Goal: Task Accomplishment & Management: Complete application form

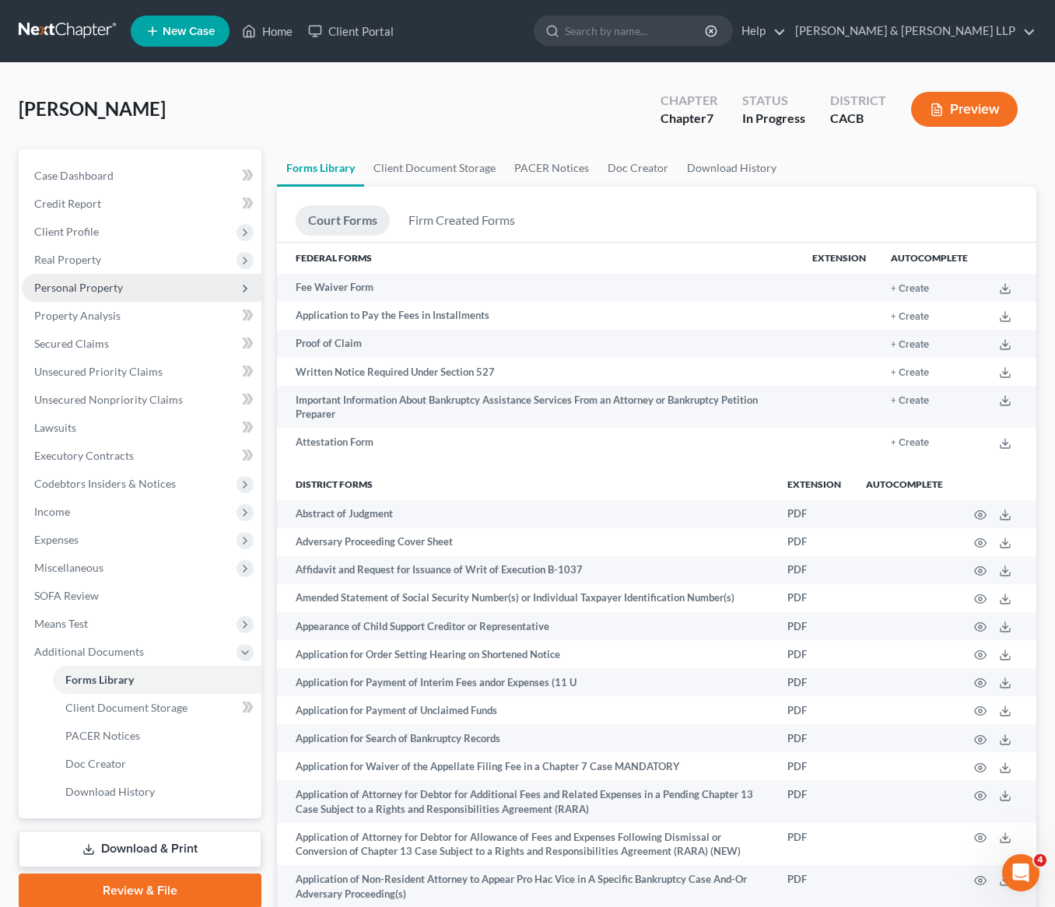
click at [116, 286] on span "Personal Property" at bounding box center [78, 287] width 89 height 13
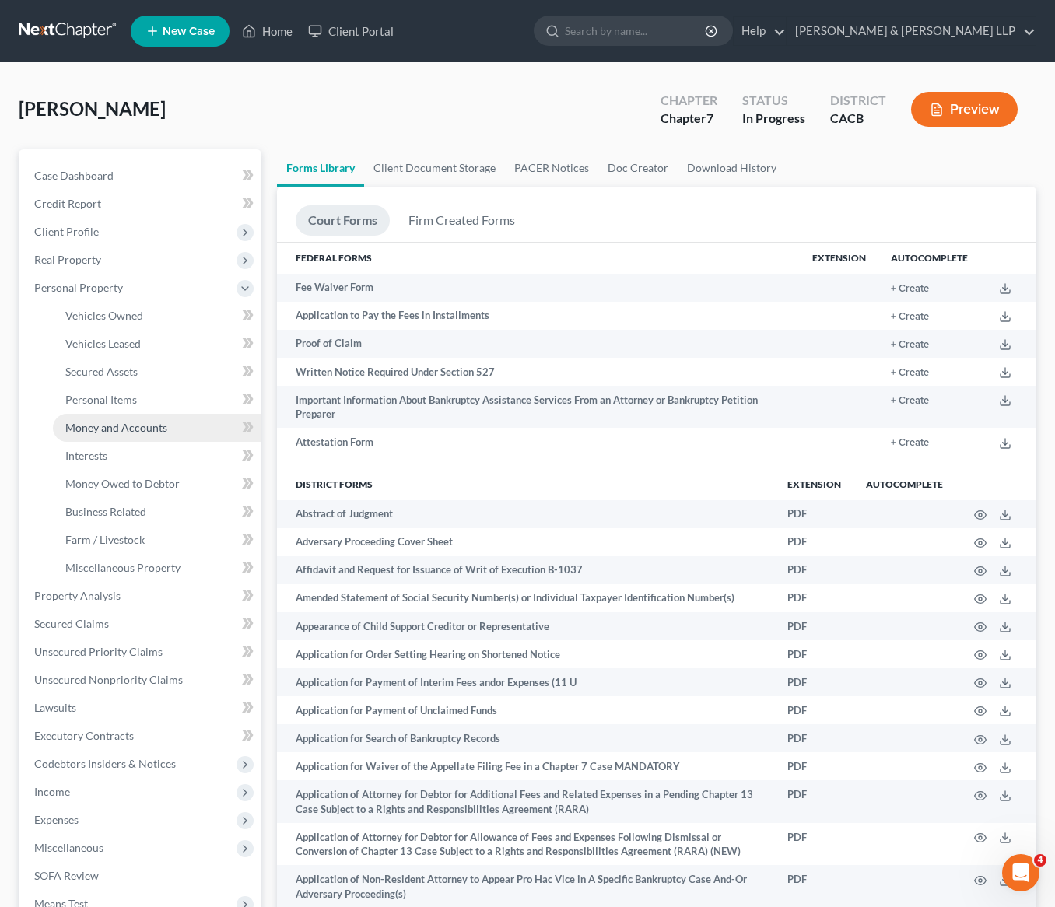
click at [133, 429] on span "Money and Accounts" at bounding box center [116, 427] width 102 height 13
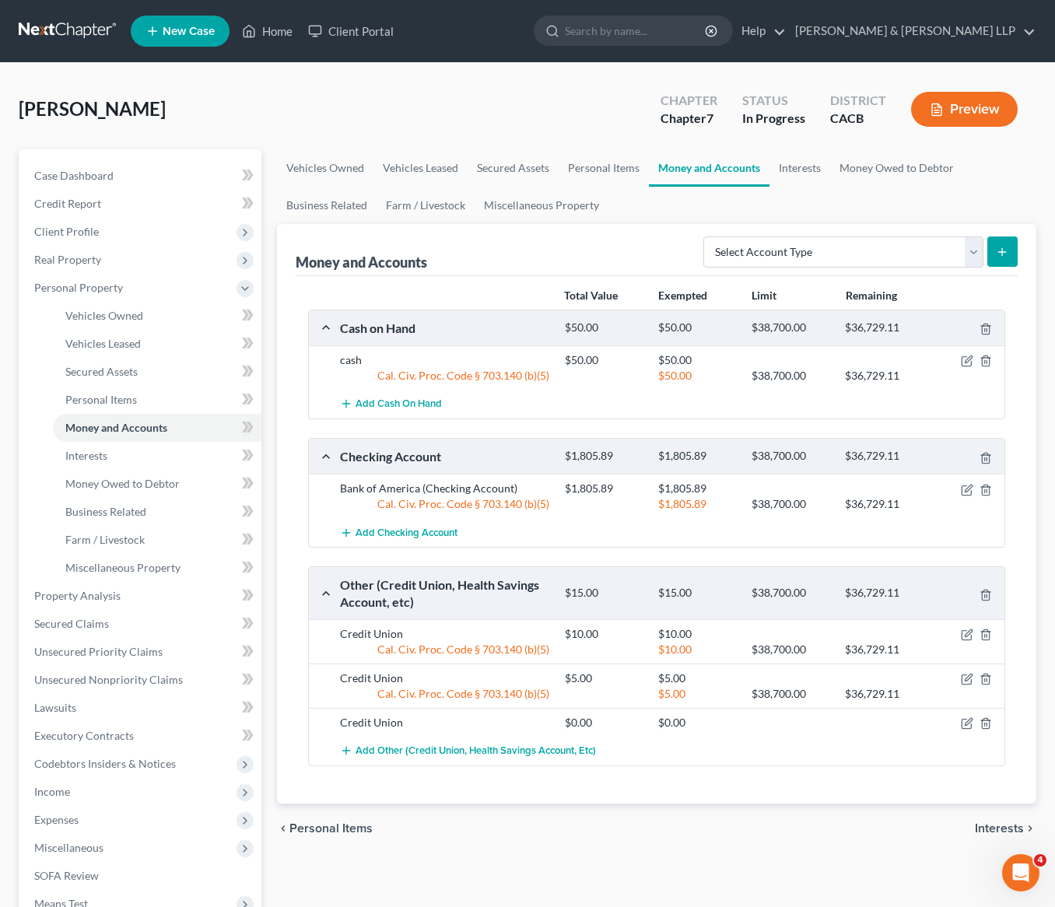
scroll to position [78, 0]
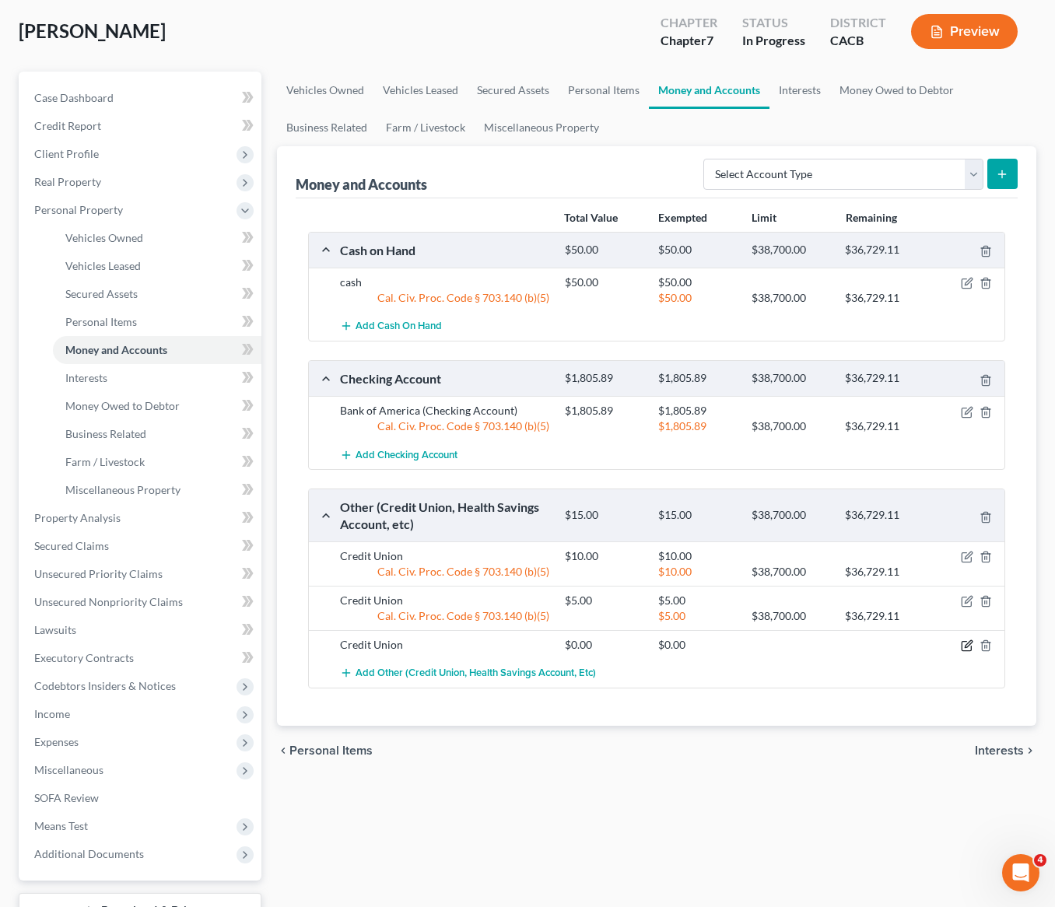
click at [966, 643] on icon "button" at bounding box center [967, 646] width 12 height 12
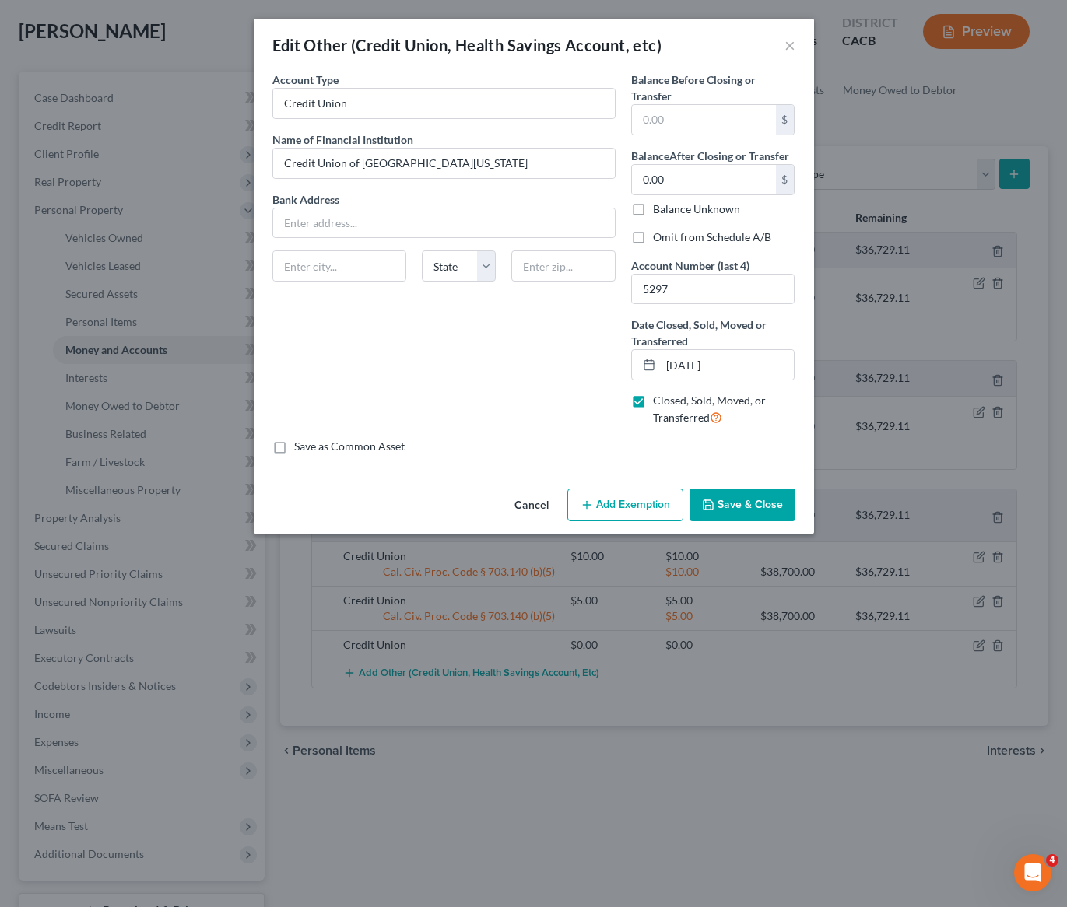
click at [738, 508] on button "Save & Close" at bounding box center [742, 505] width 106 height 33
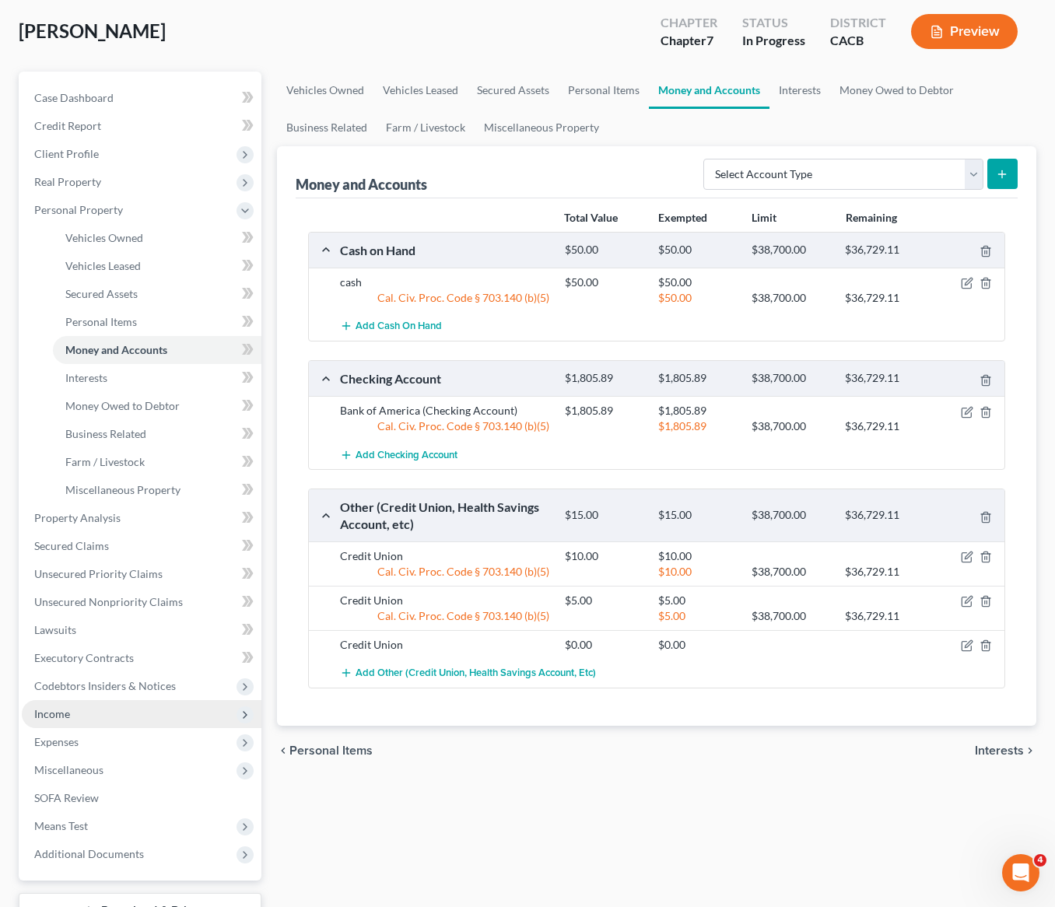
click at [111, 714] on span "Income" at bounding box center [142, 714] width 240 height 28
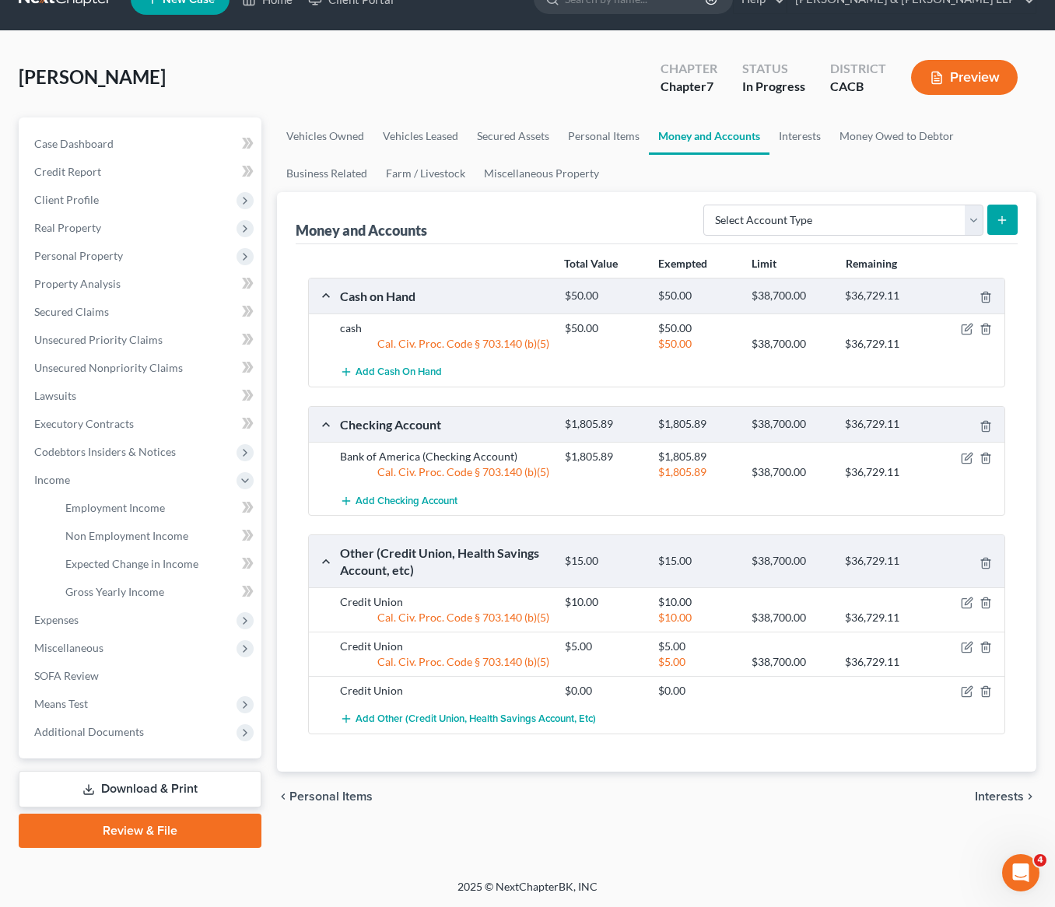
scroll to position [32, 0]
click at [116, 506] on span "Employment Income" at bounding box center [115, 507] width 100 height 13
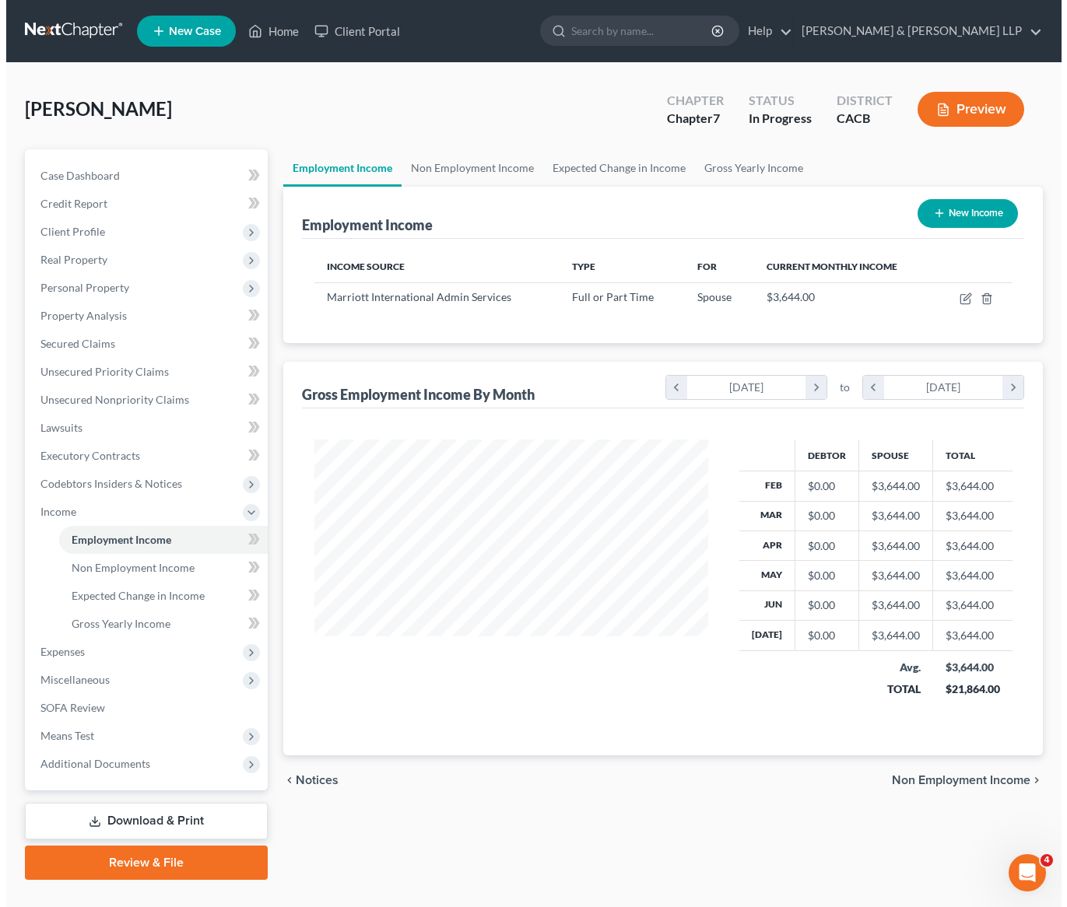
scroll to position [279, 425]
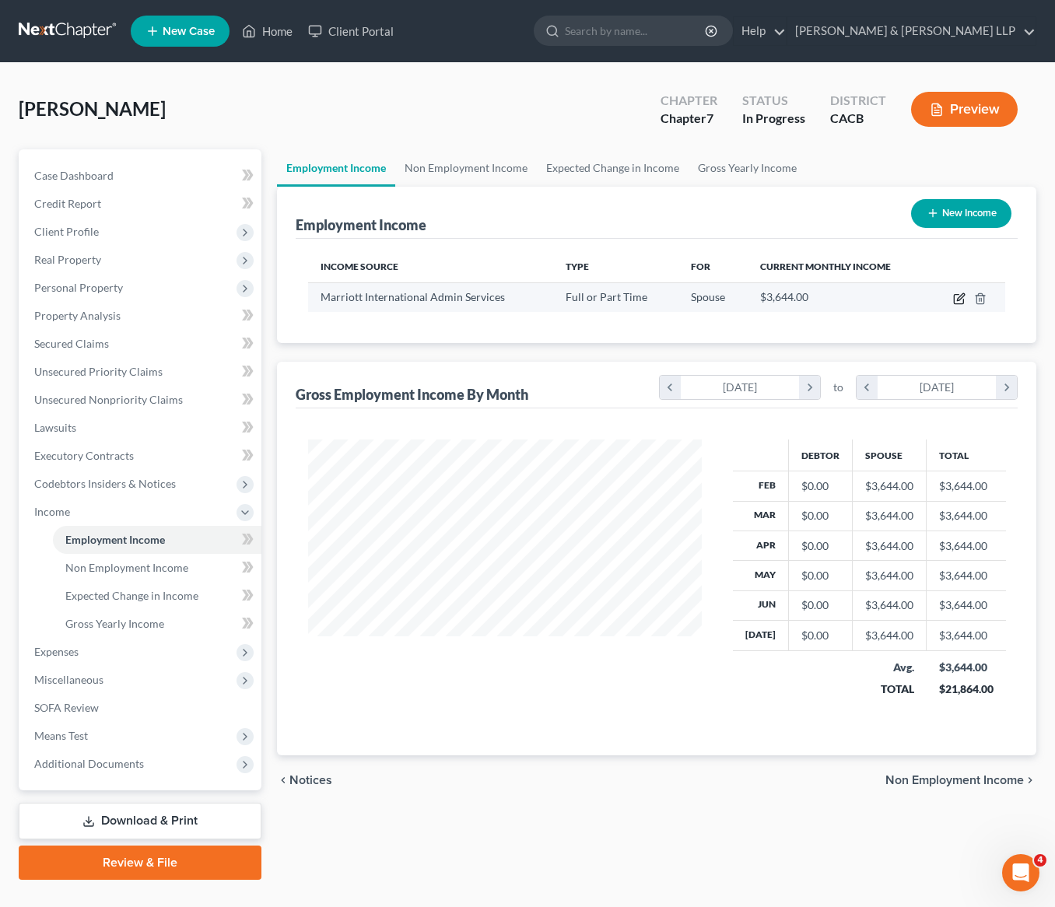
click at [961, 300] on icon "button" at bounding box center [959, 299] width 12 height 12
select select "0"
select select "21"
select select "1"
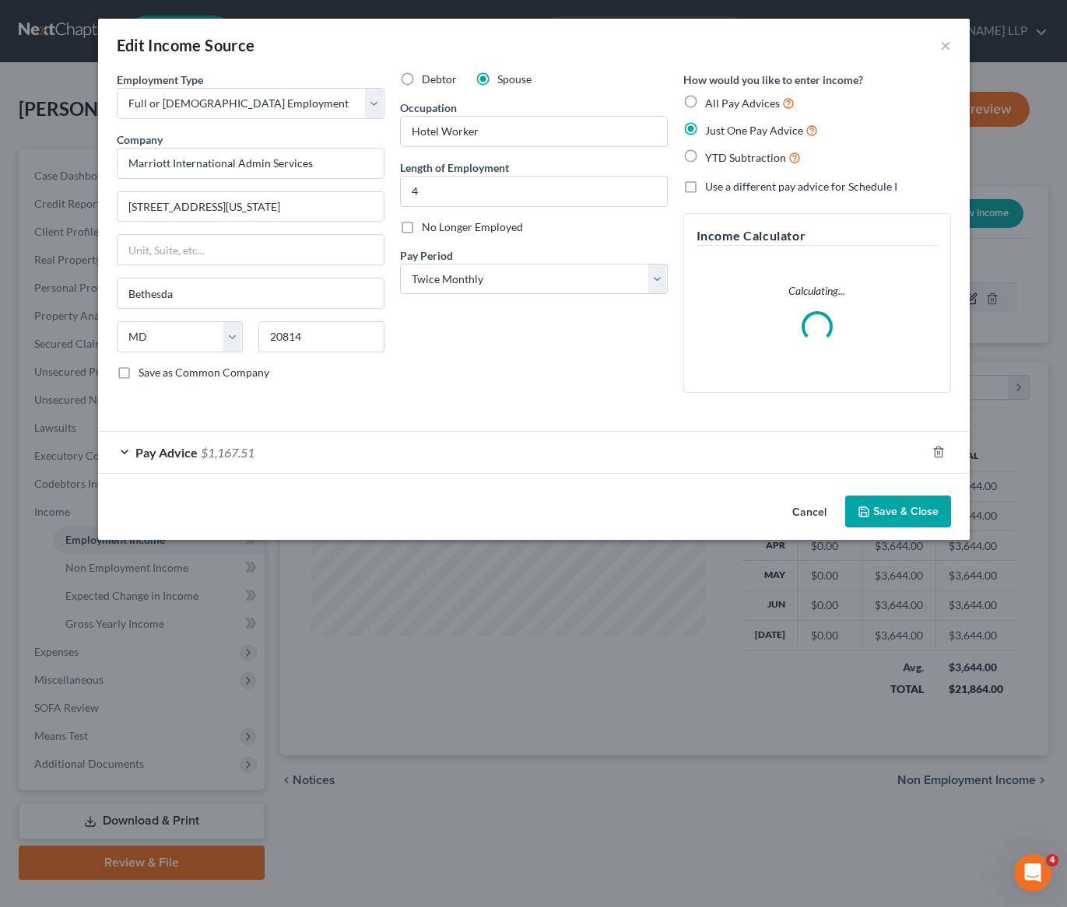
scroll to position [279, 429]
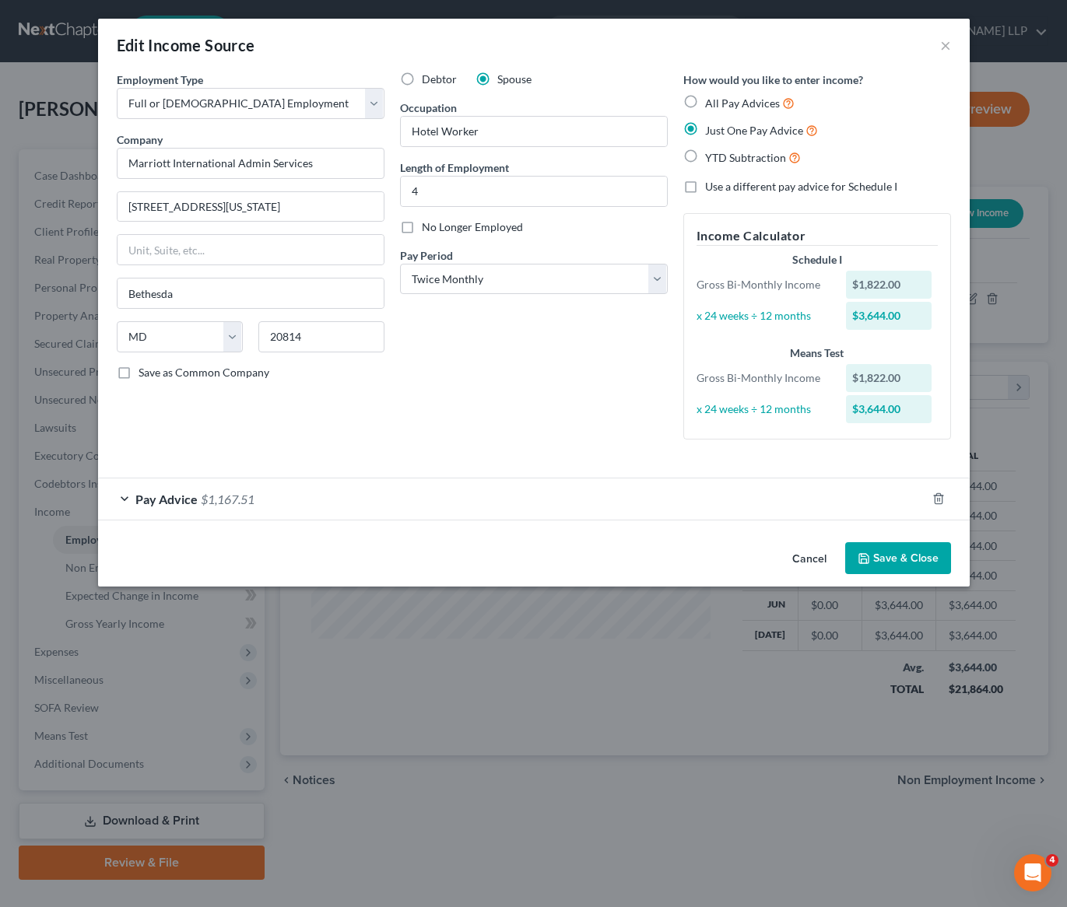
click at [153, 499] on span "Pay Advice" at bounding box center [166, 499] width 62 height 15
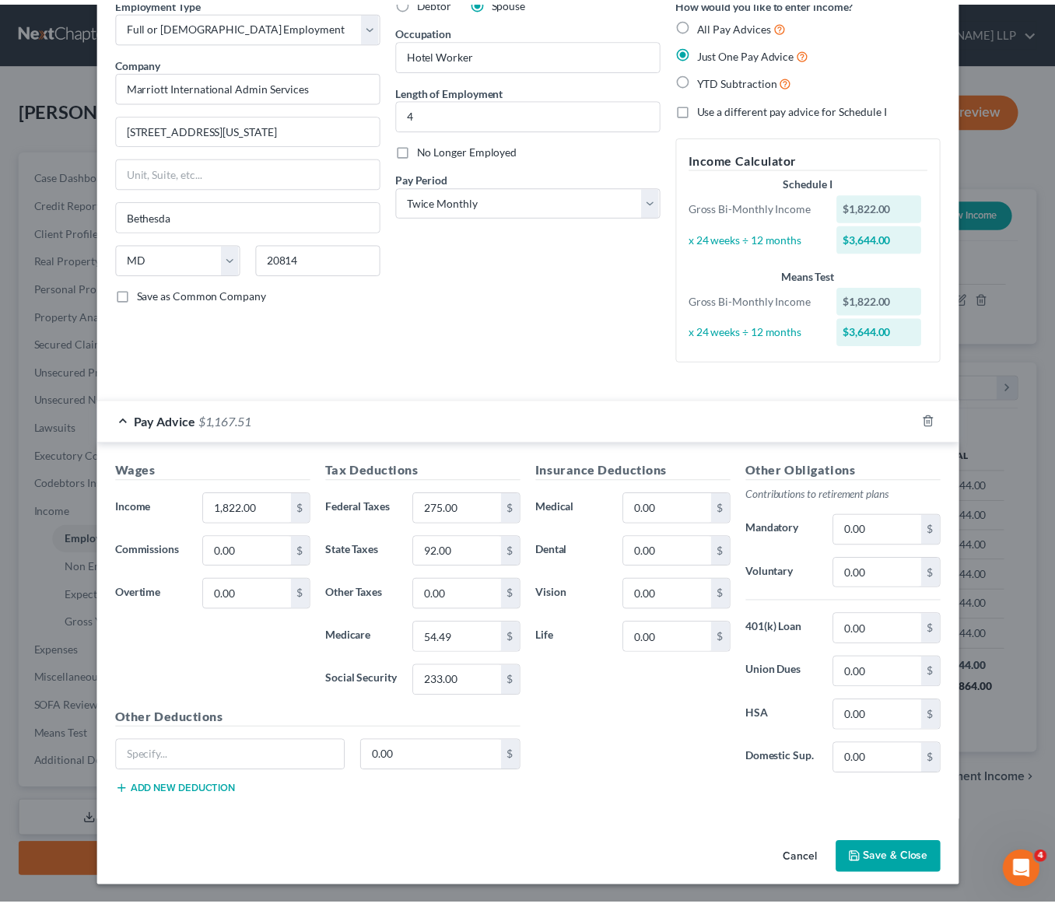
scroll to position [79, 0]
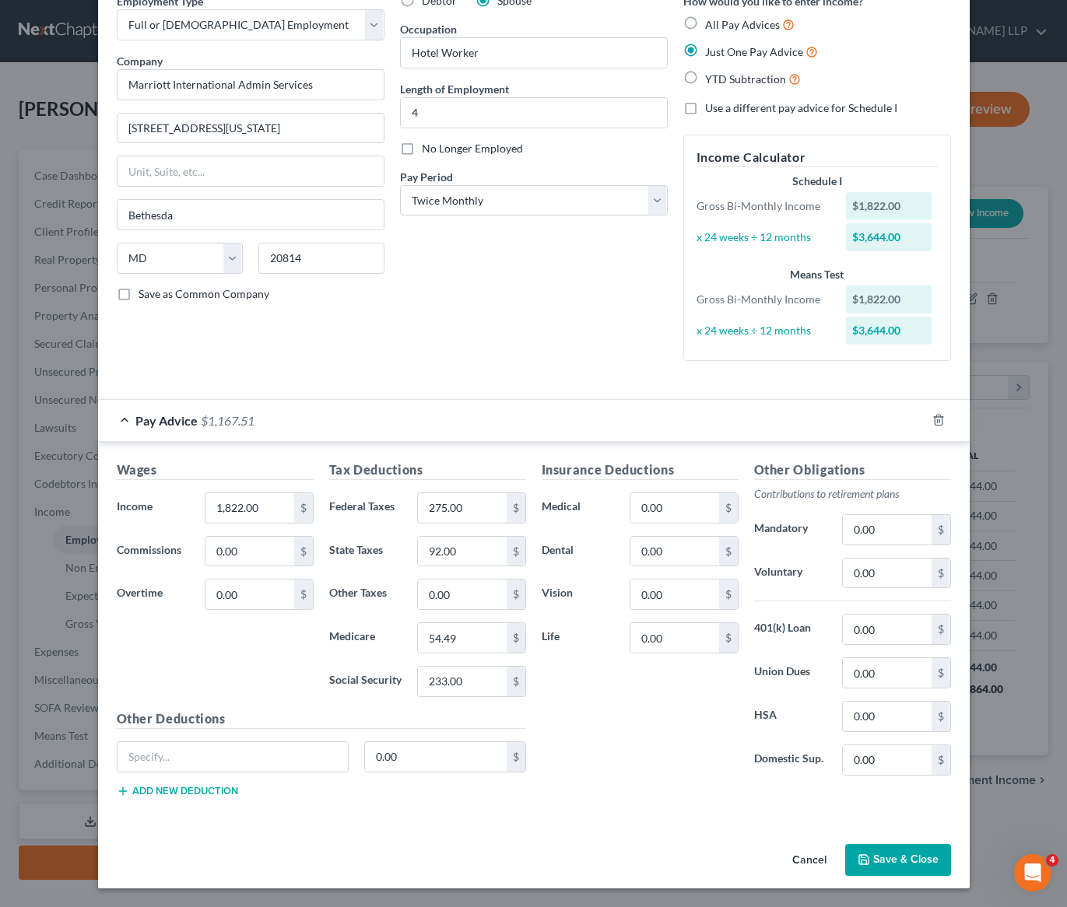
click at [914, 867] on button "Save & Close" at bounding box center [898, 860] width 106 height 33
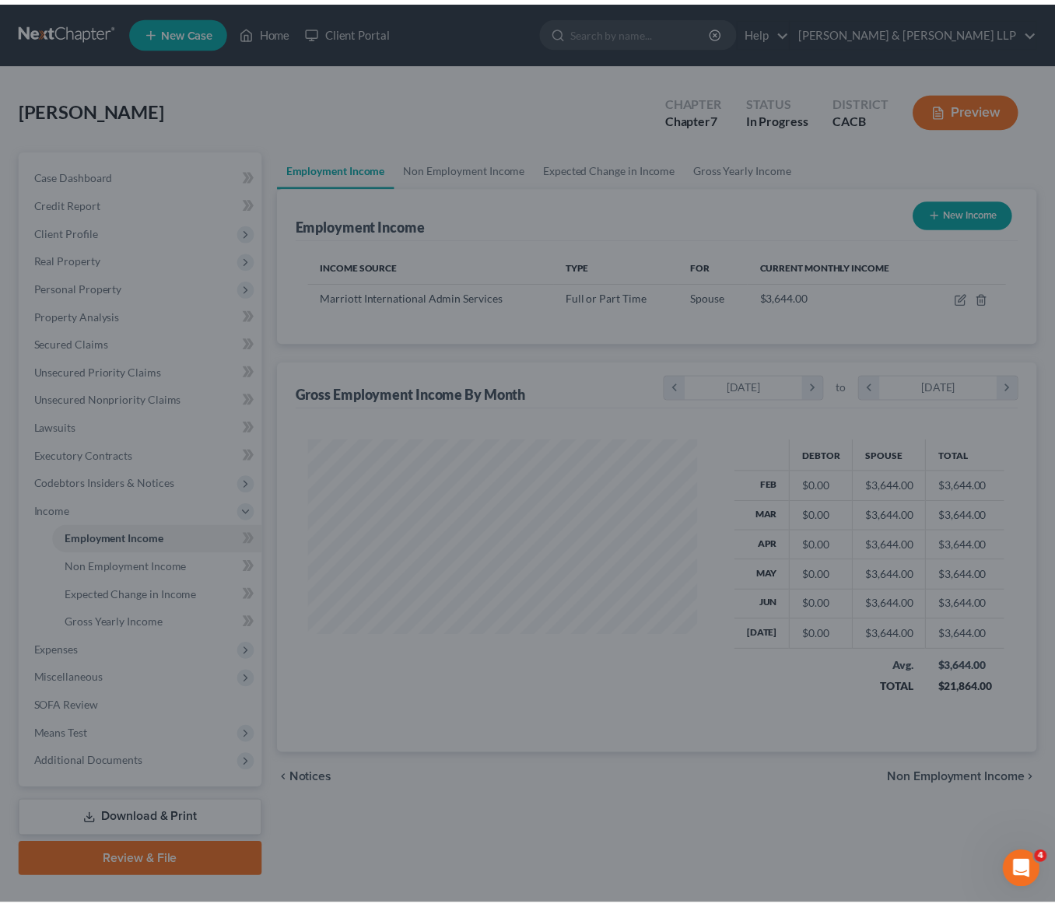
scroll to position [777796, 777649]
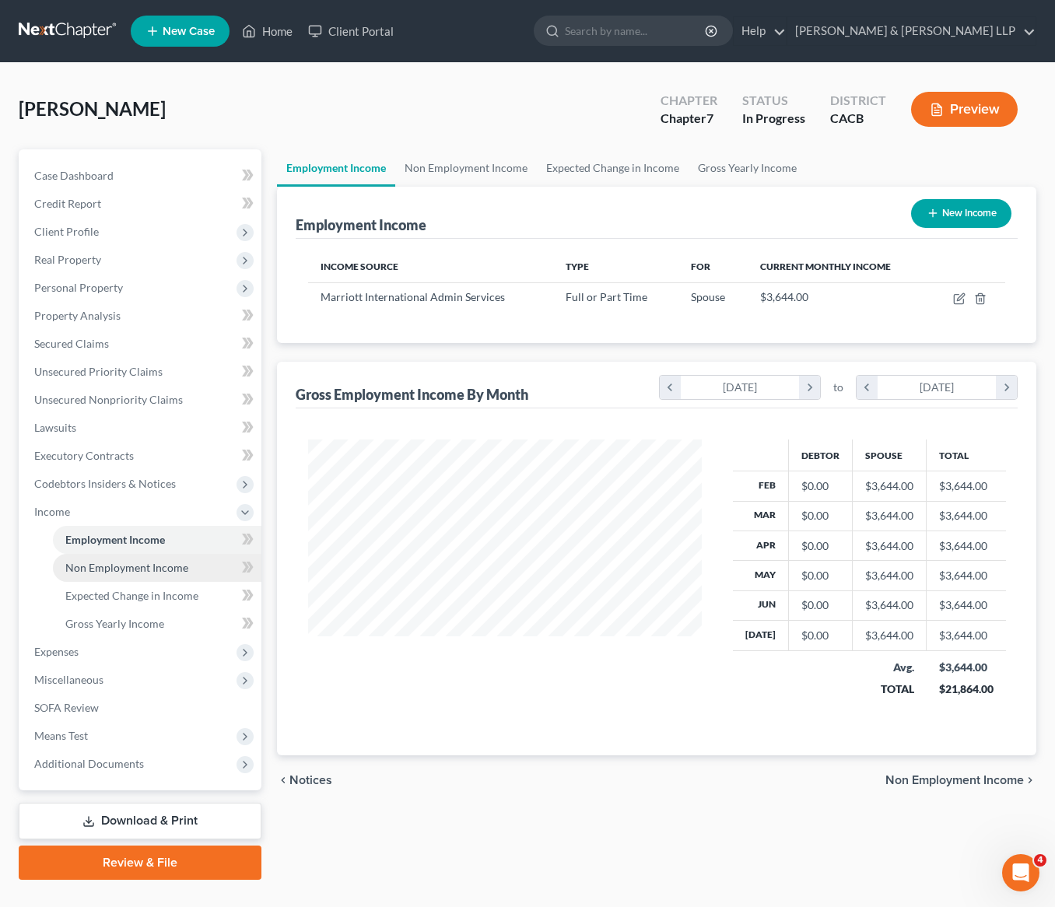
click at [128, 575] on link "Non Employment Income" at bounding box center [157, 568] width 209 height 28
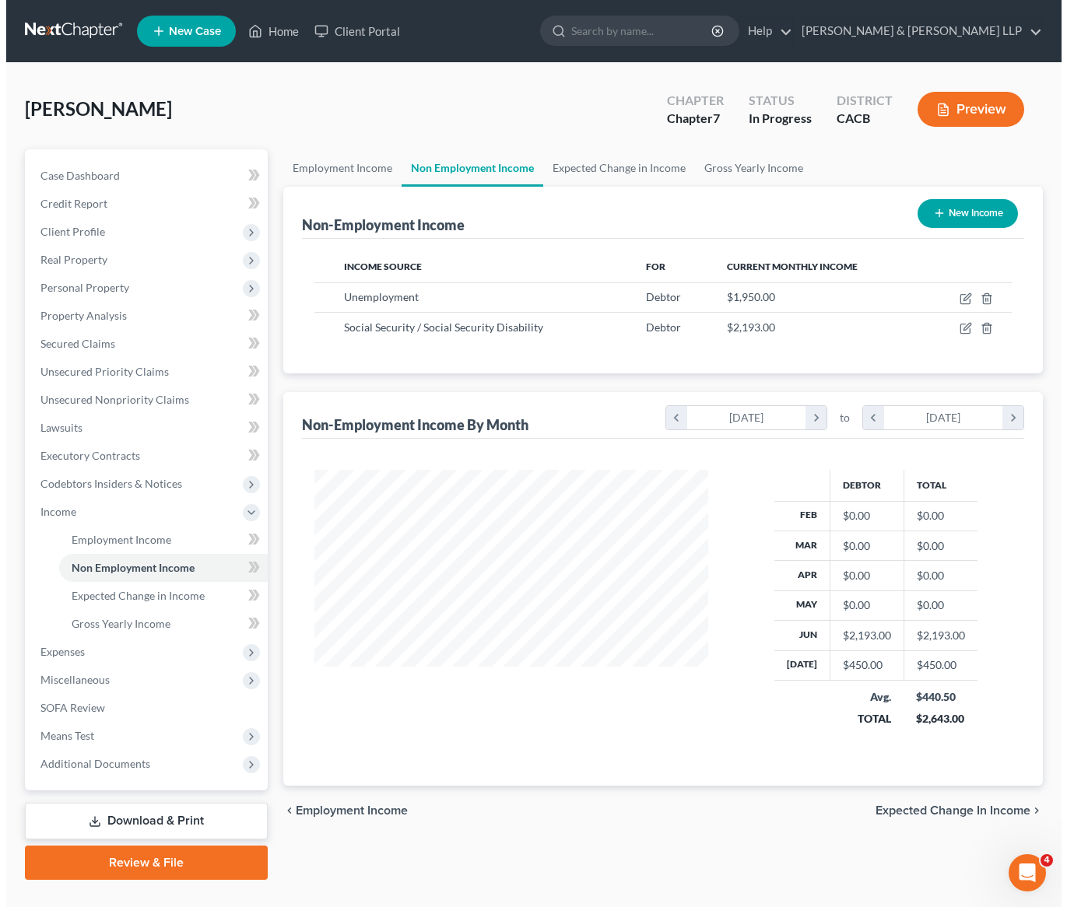
scroll to position [279, 425]
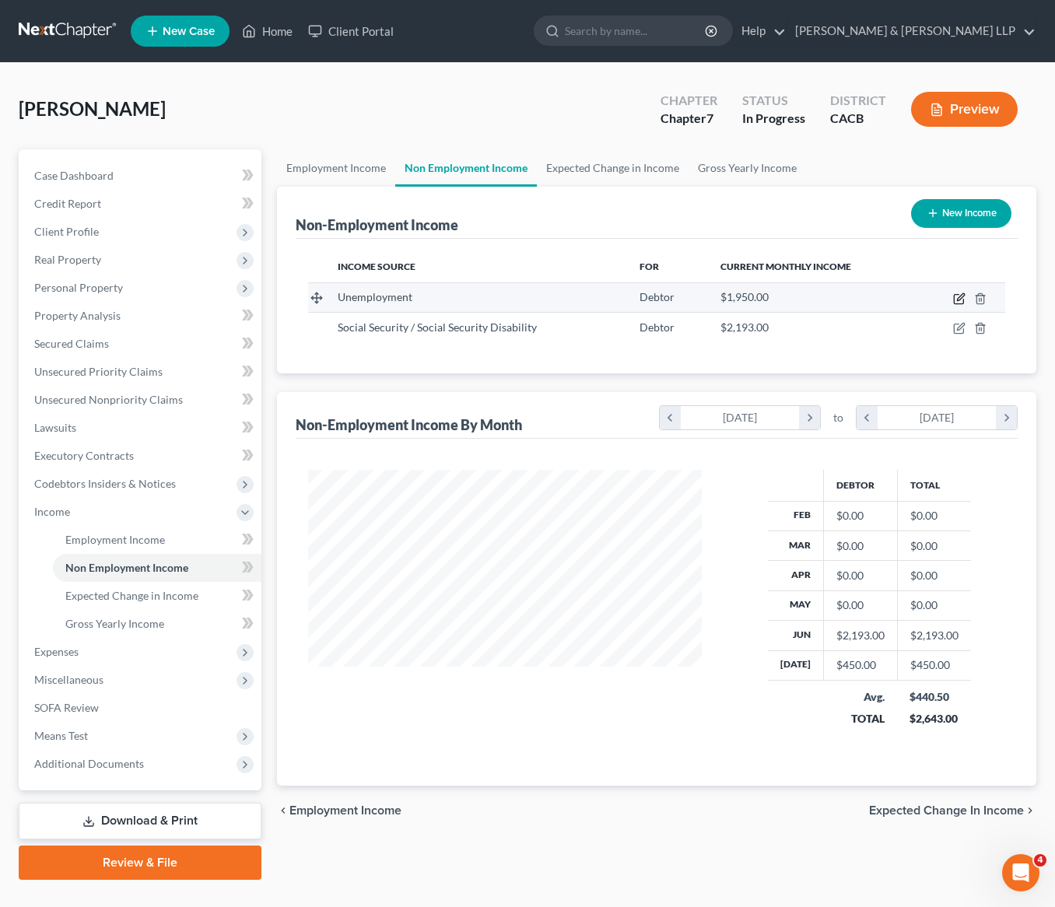
click at [957, 300] on icon "button" at bounding box center [959, 299] width 12 height 12
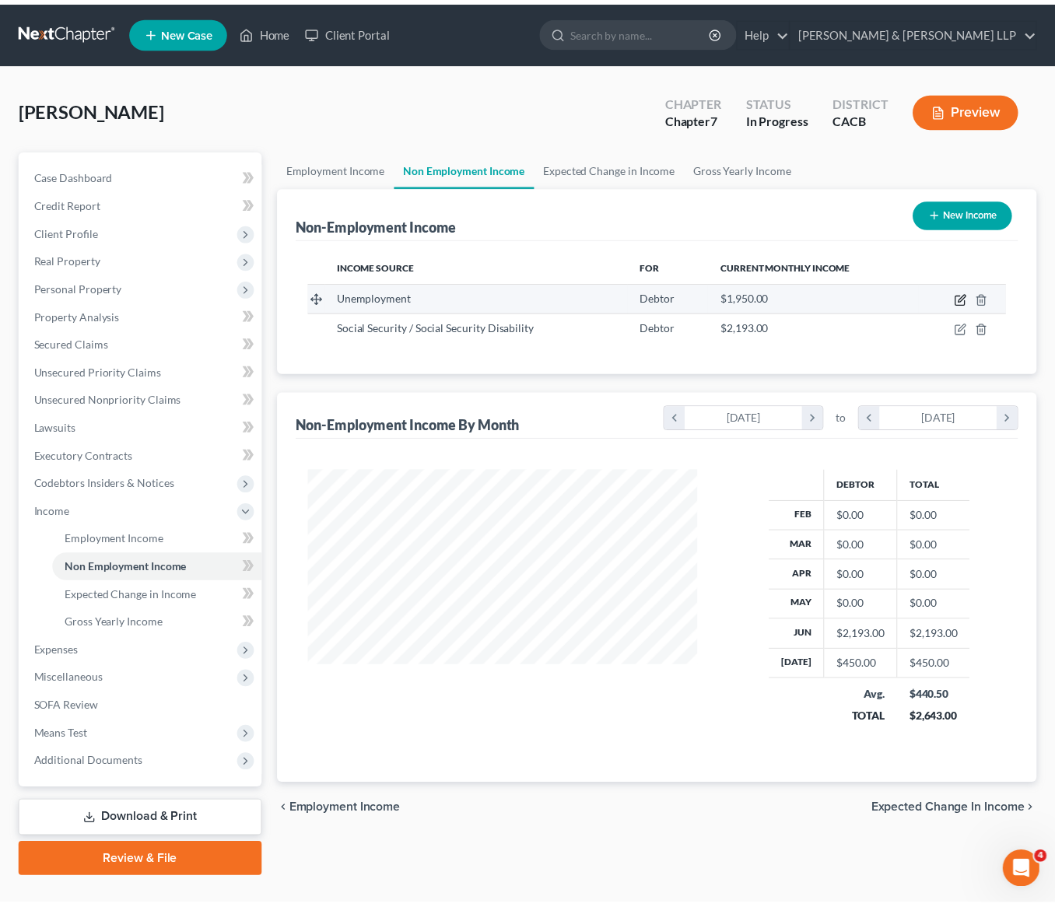
scroll to position [279, 429]
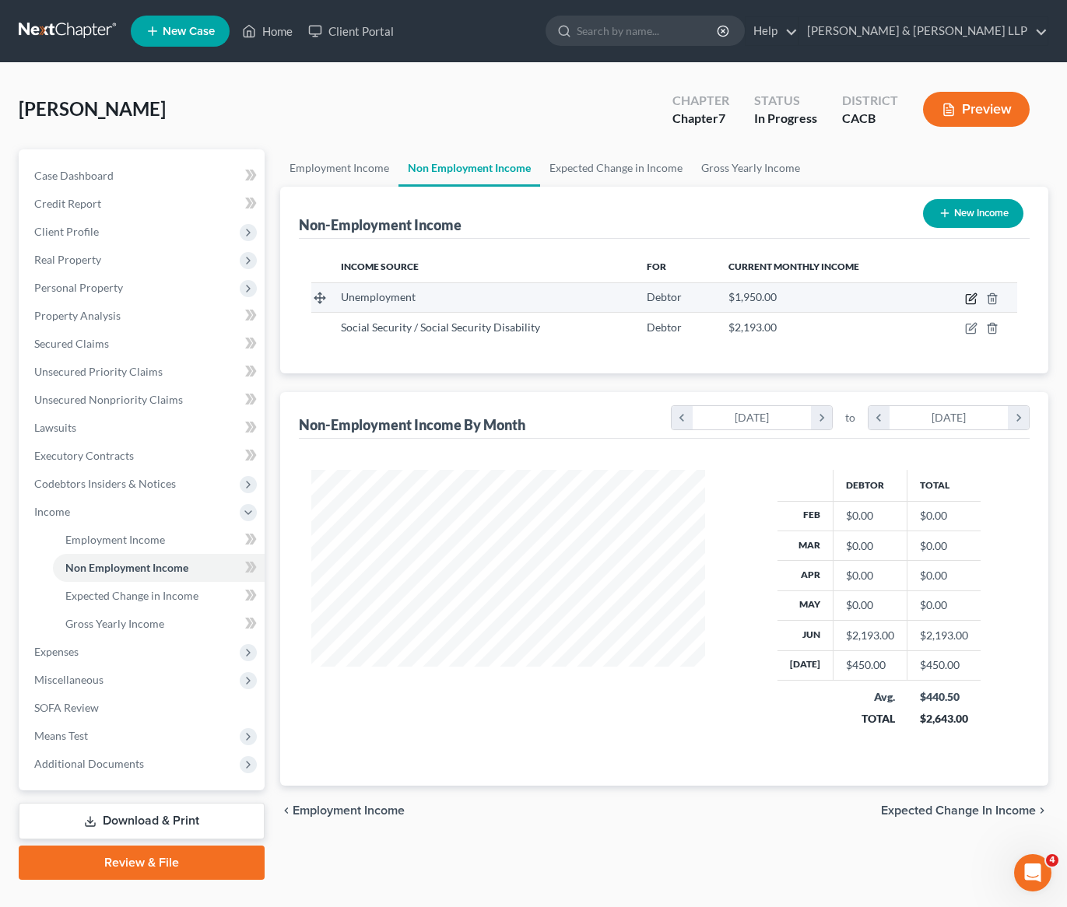
select select "0"
select select "3"
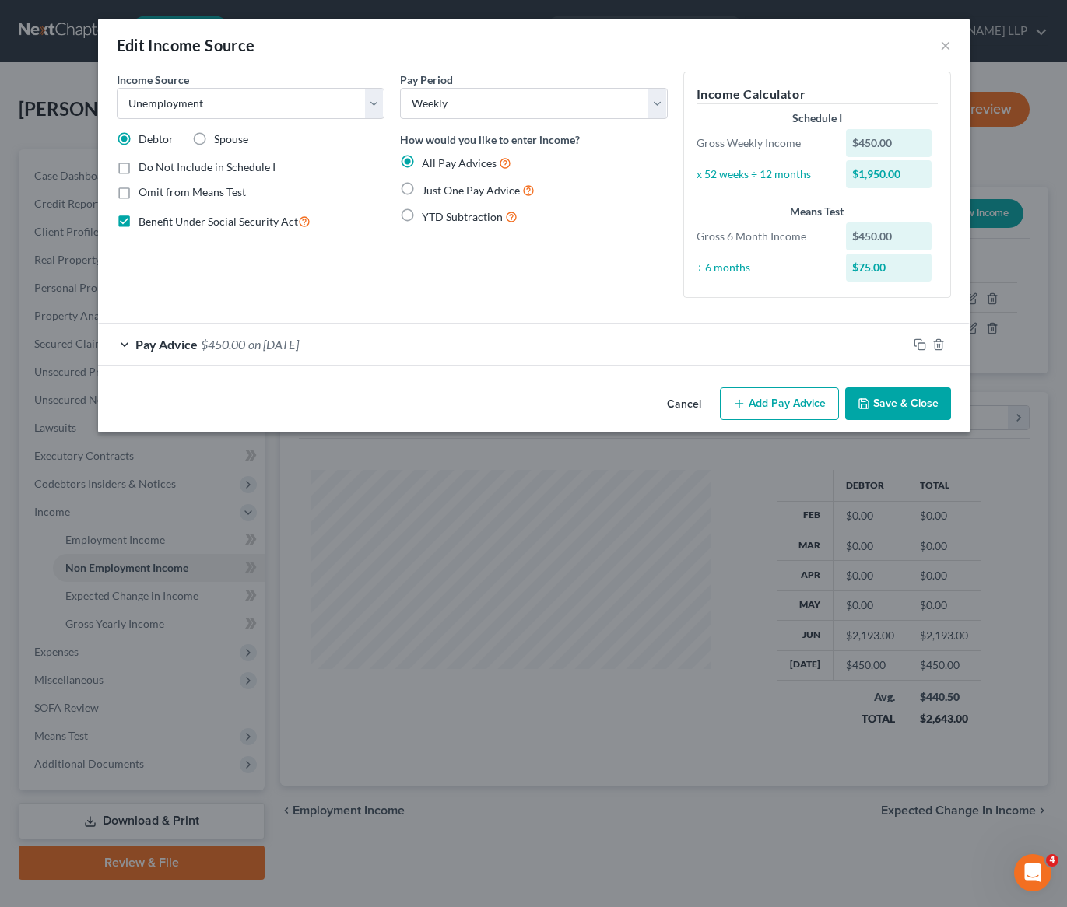
click at [185, 350] on span "Pay Advice" at bounding box center [166, 344] width 62 height 15
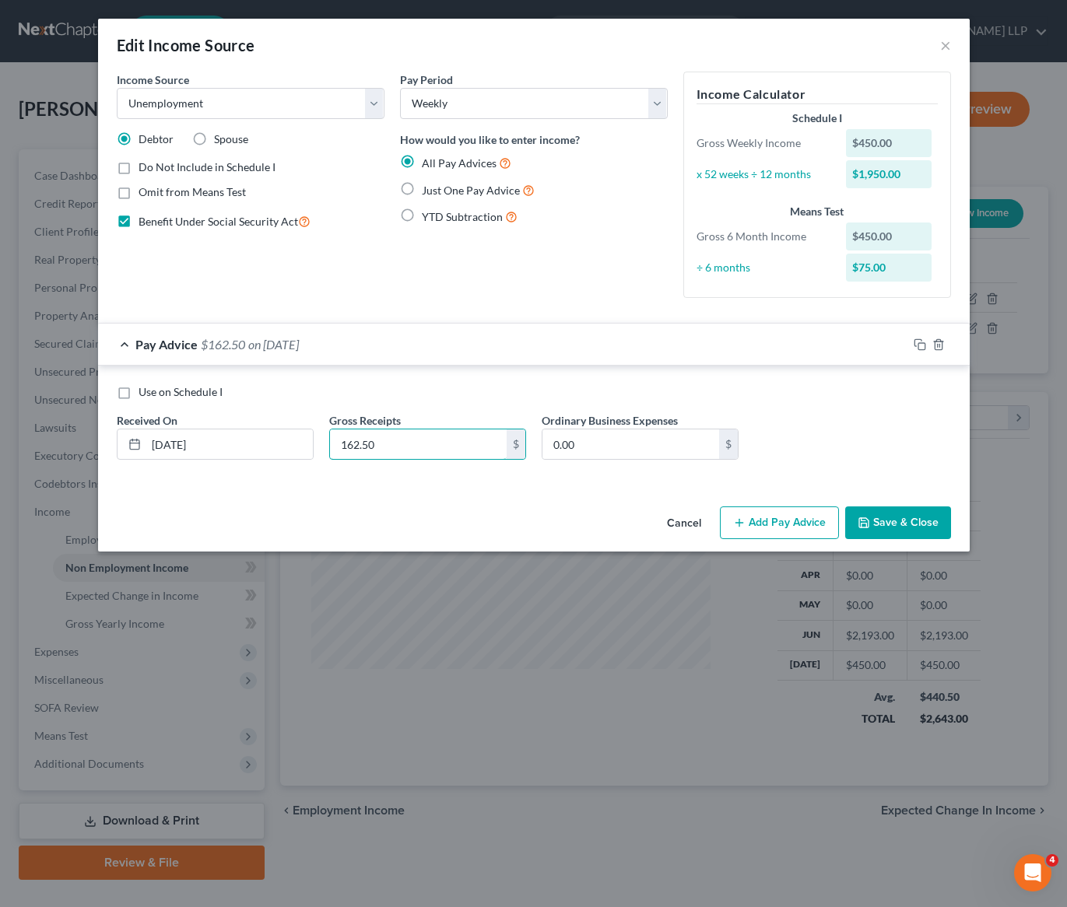
type input "162.50"
click at [915, 523] on button "Save & Close" at bounding box center [898, 523] width 106 height 33
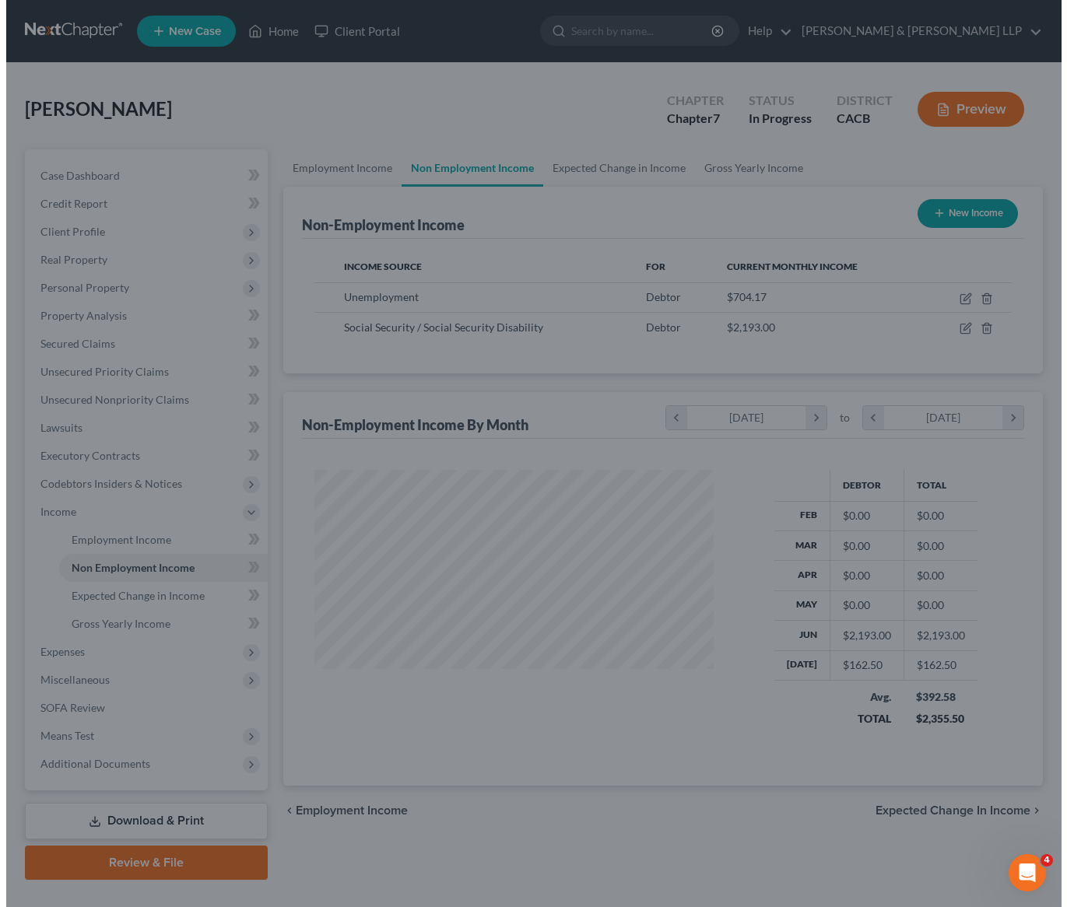
scroll to position [777796, 777649]
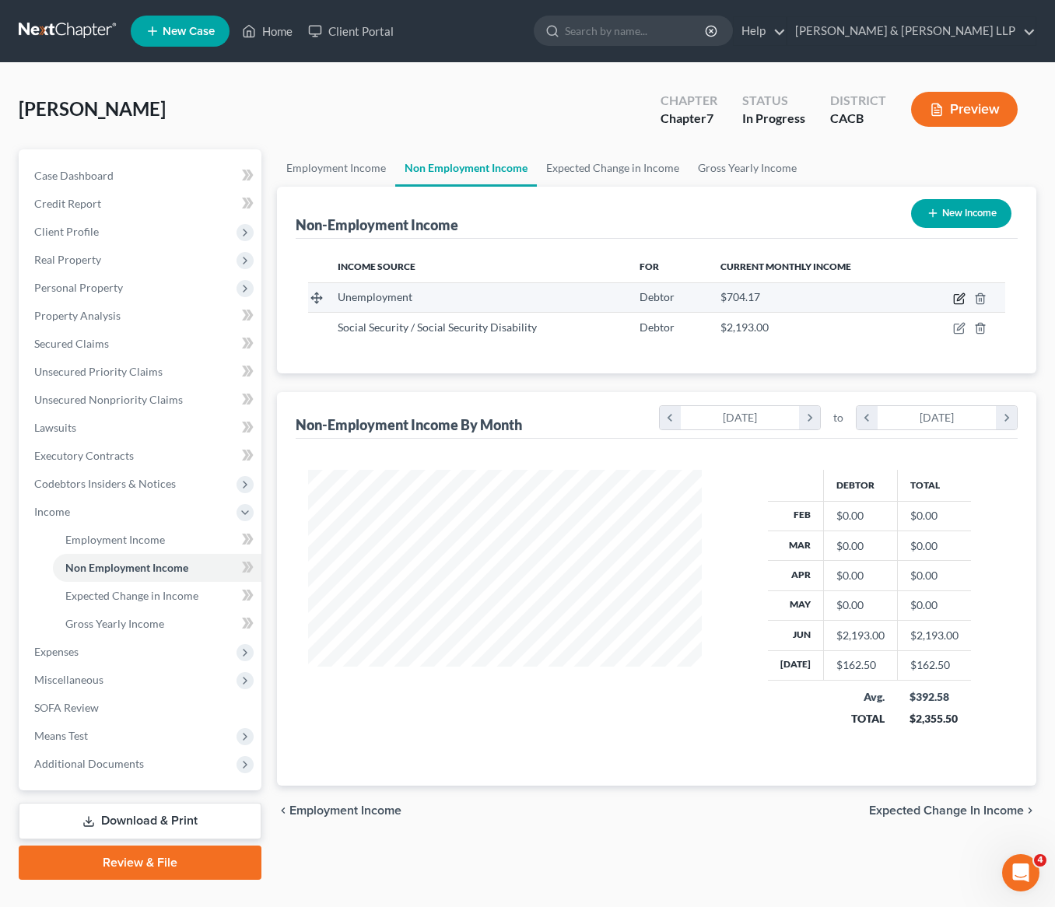
click at [956, 297] on icon "button" at bounding box center [959, 299] width 12 height 12
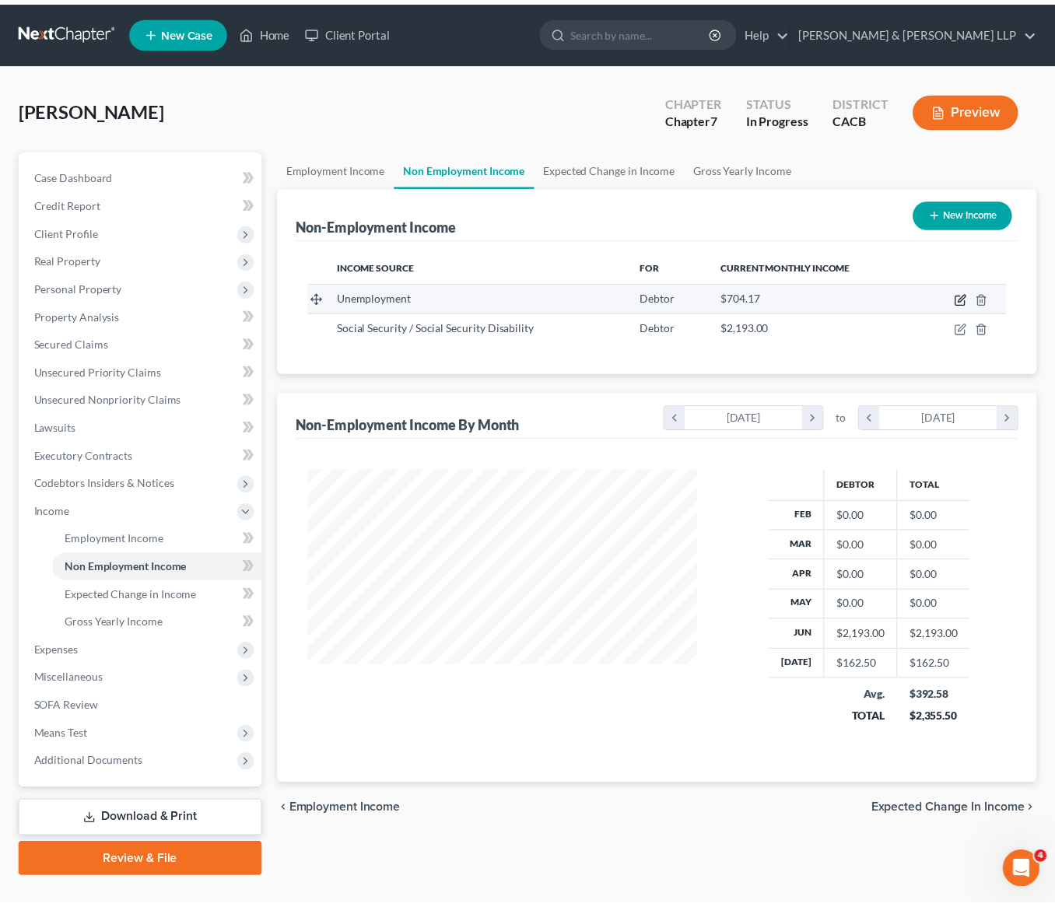
scroll to position [279, 429]
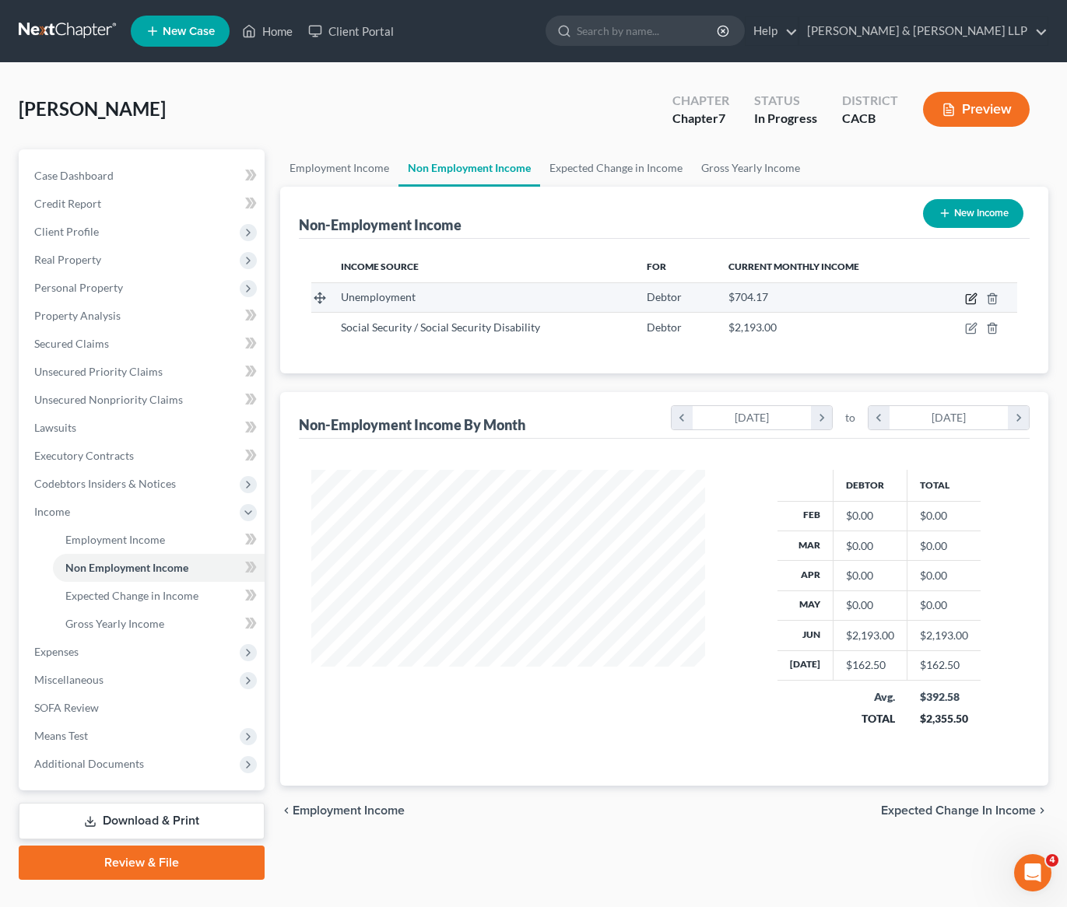
select select "0"
select select "3"
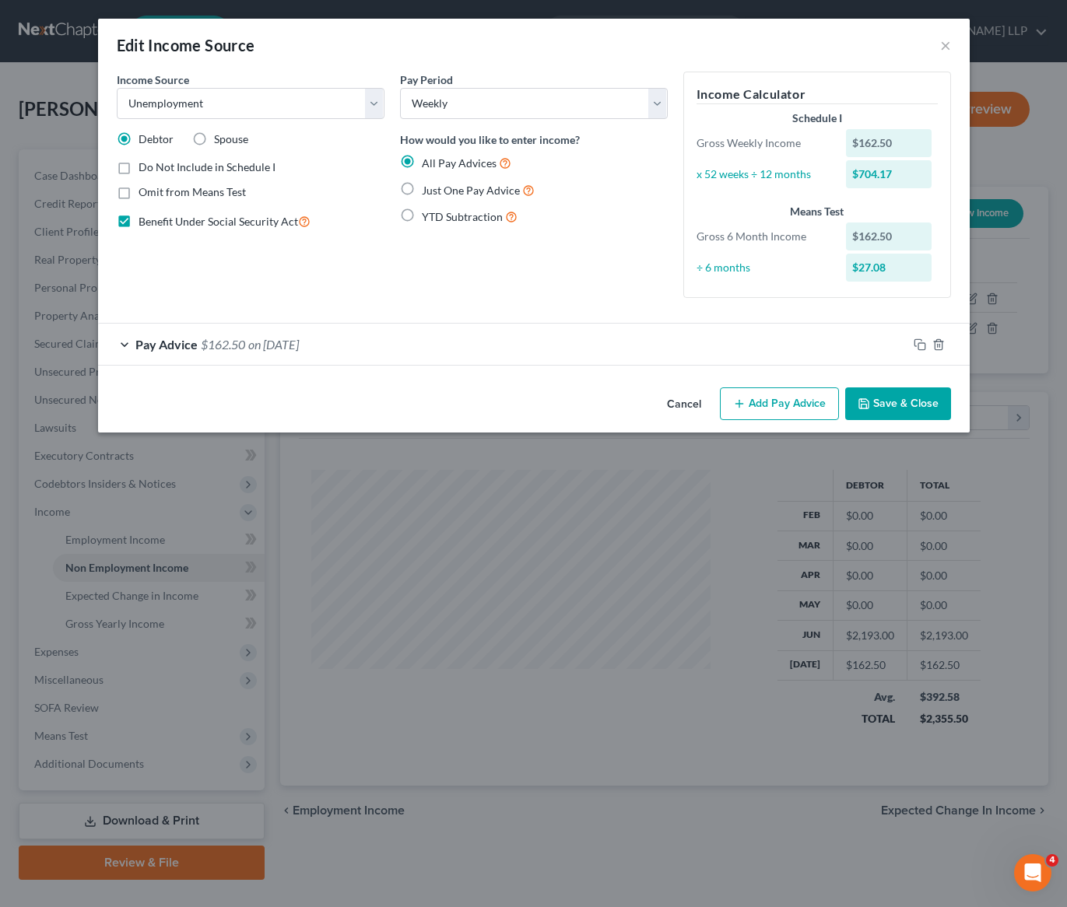
click at [899, 408] on button "Save & Close" at bounding box center [898, 403] width 106 height 33
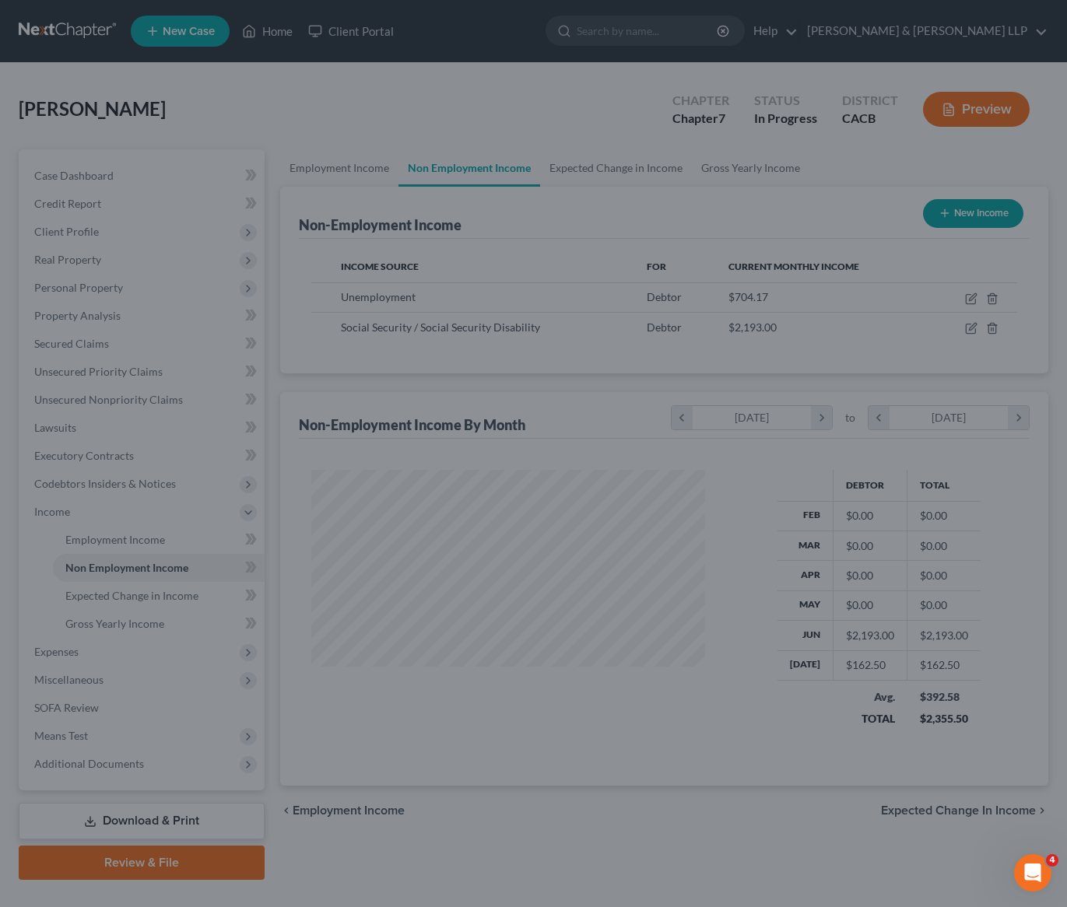
scroll to position [777796, 777649]
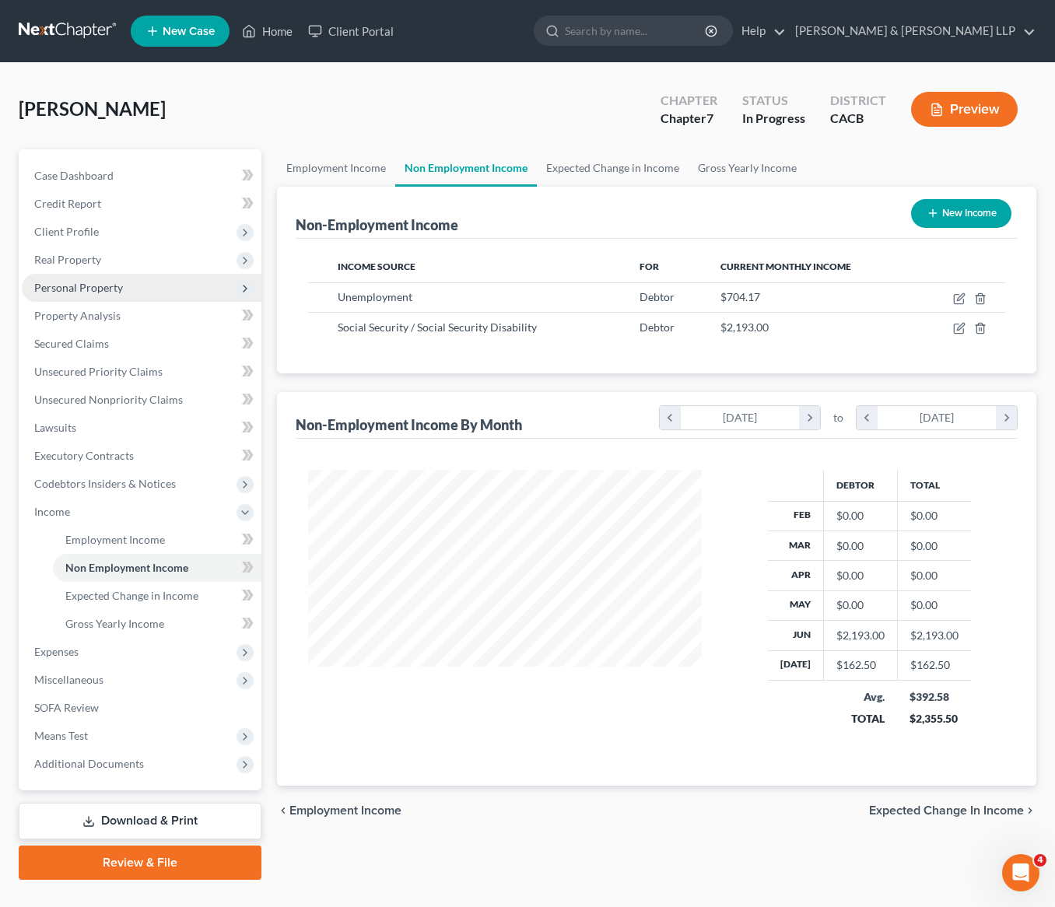
click at [114, 281] on span "Personal Property" at bounding box center [78, 287] width 89 height 13
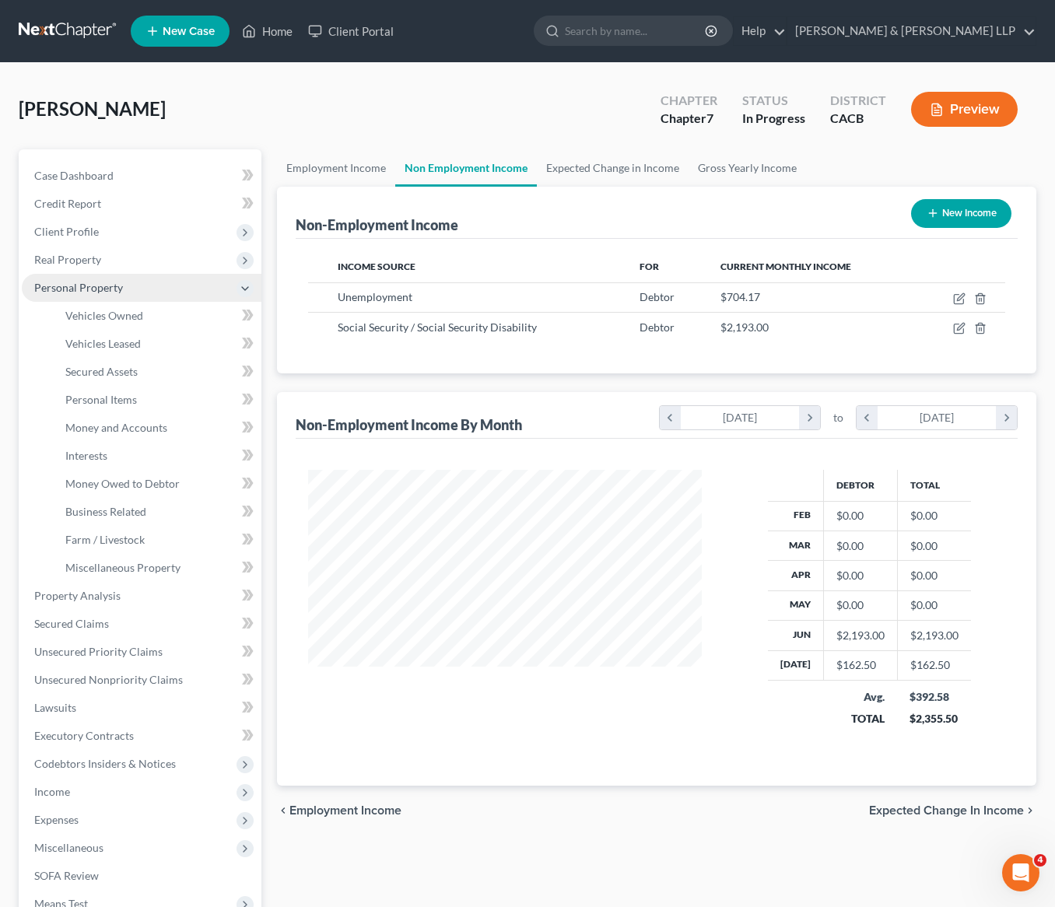
click at [114, 281] on span "Personal Property" at bounding box center [78, 287] width 89 height 13
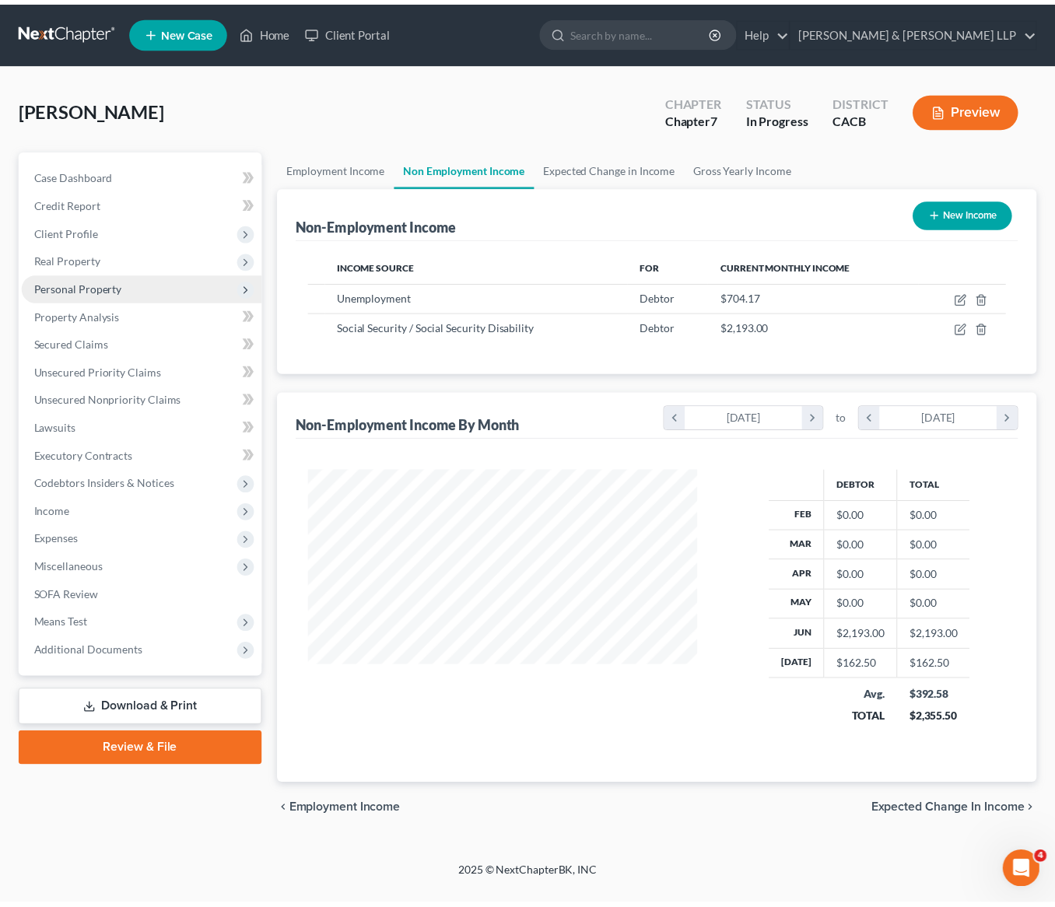
scroll to position [279, 429]
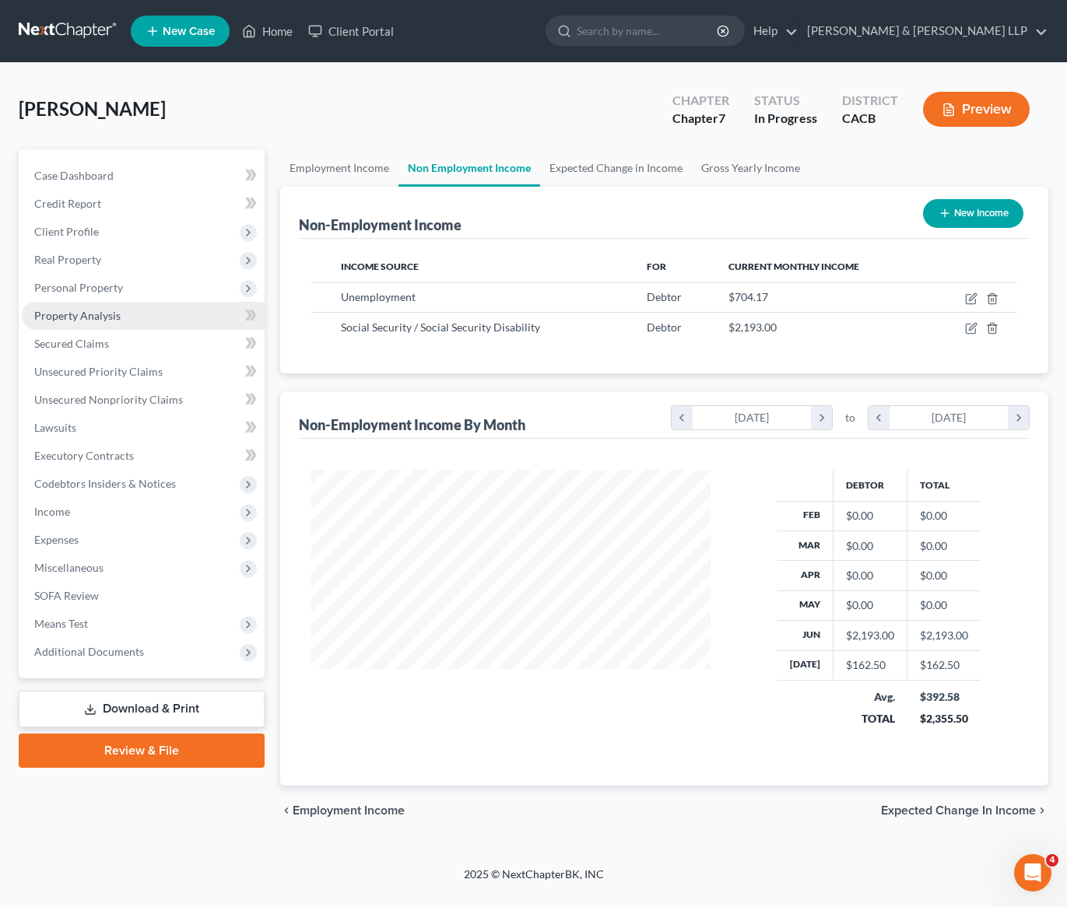
click at [121, 321] on link "Property Analysis" at bounding box center [143, 316] width 243 height 28
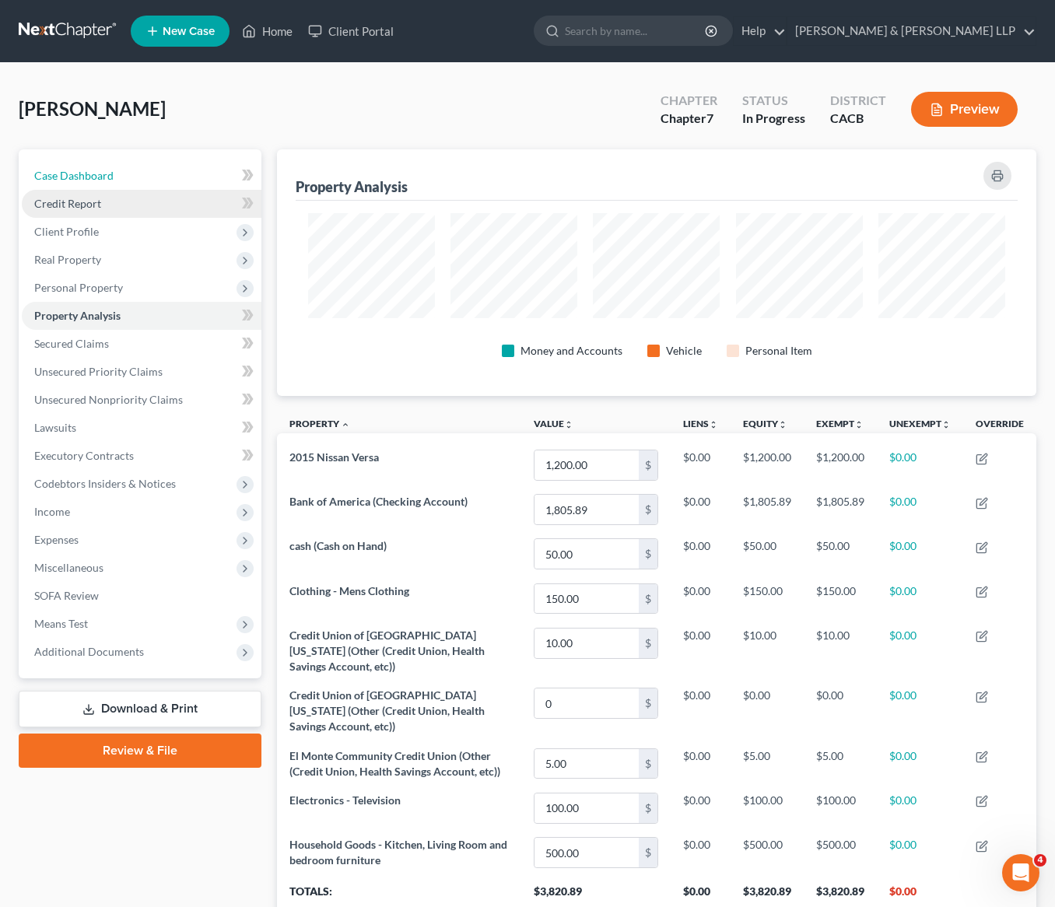
drag, startPoint x: 89, startPoint y: 179, endPoint x: 90, endPoint y: 195, distance: 15.6
click at [90, 179] on span "Case Dashboard" at bounding box center [73, 175] width 79 height 13
select select "0"
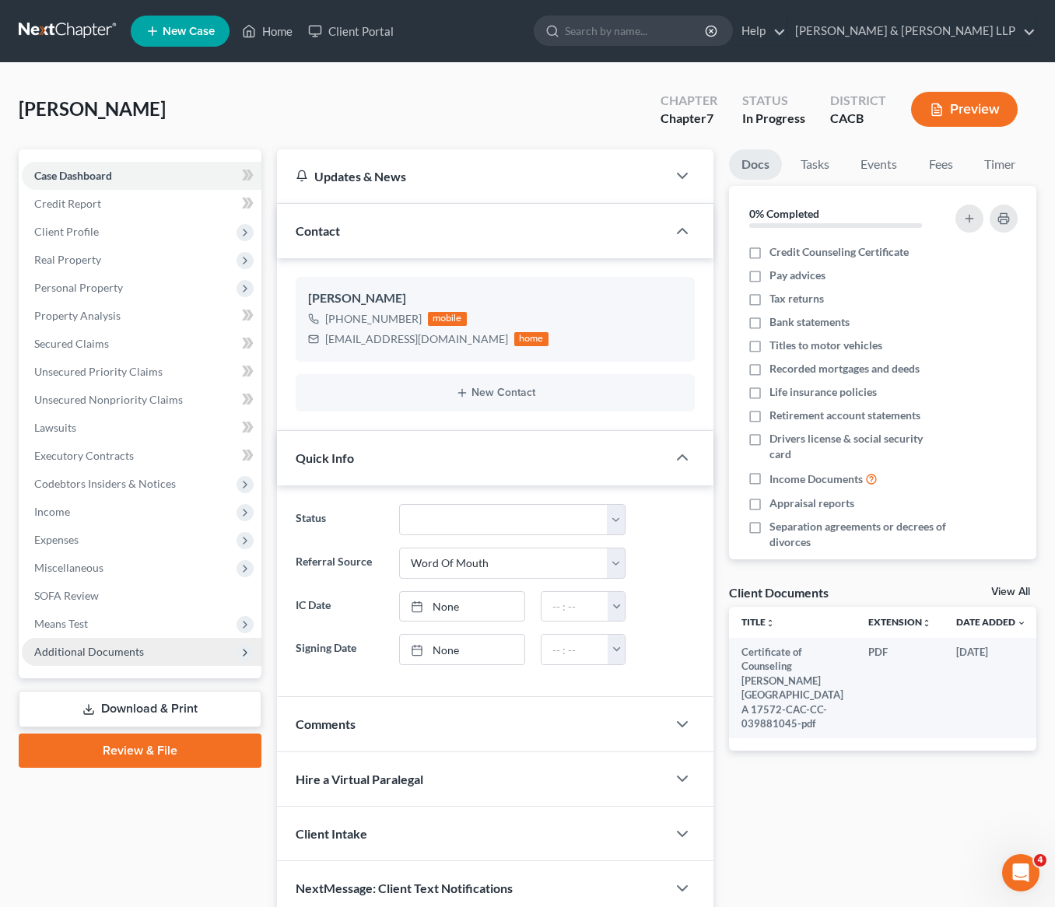
click at [121, 654] on span "Additional Documents" at bounding box center [89, 651] width 110 height 13
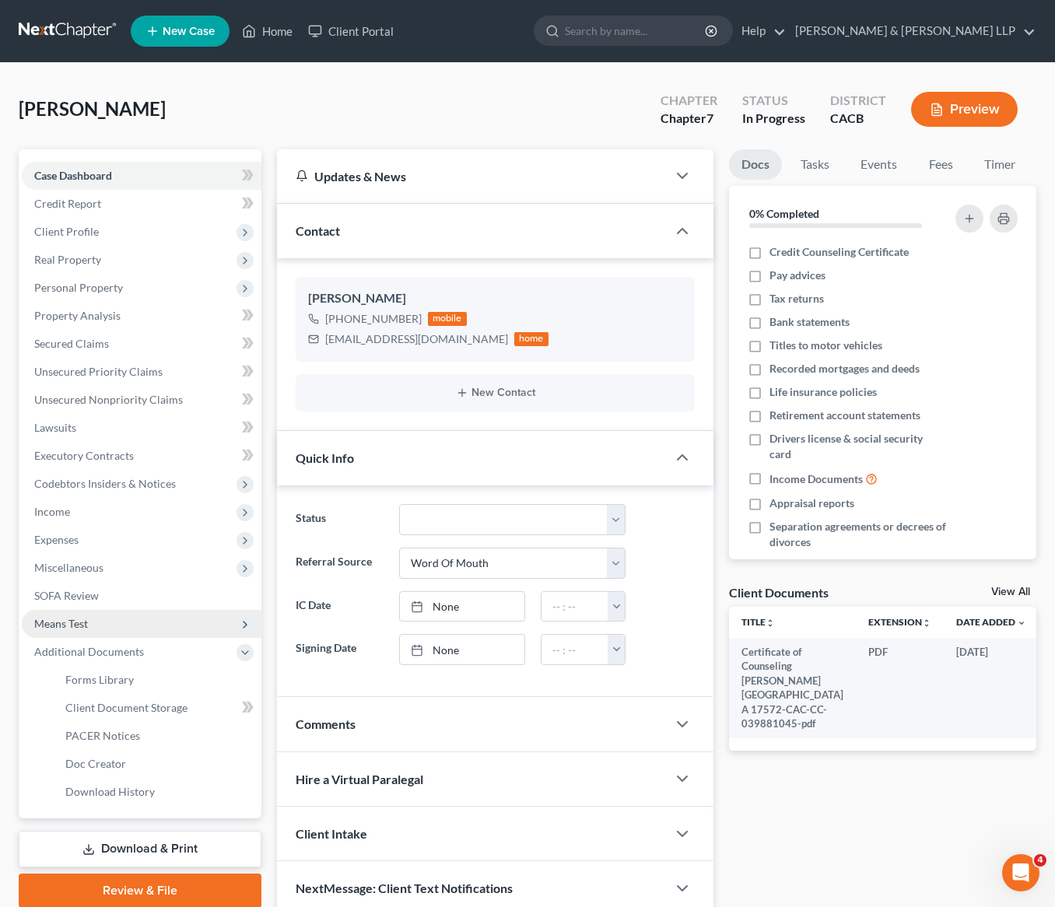
click at [123, 615] on span "Means Test" at bounding box center [142, 624] width 240 height 28
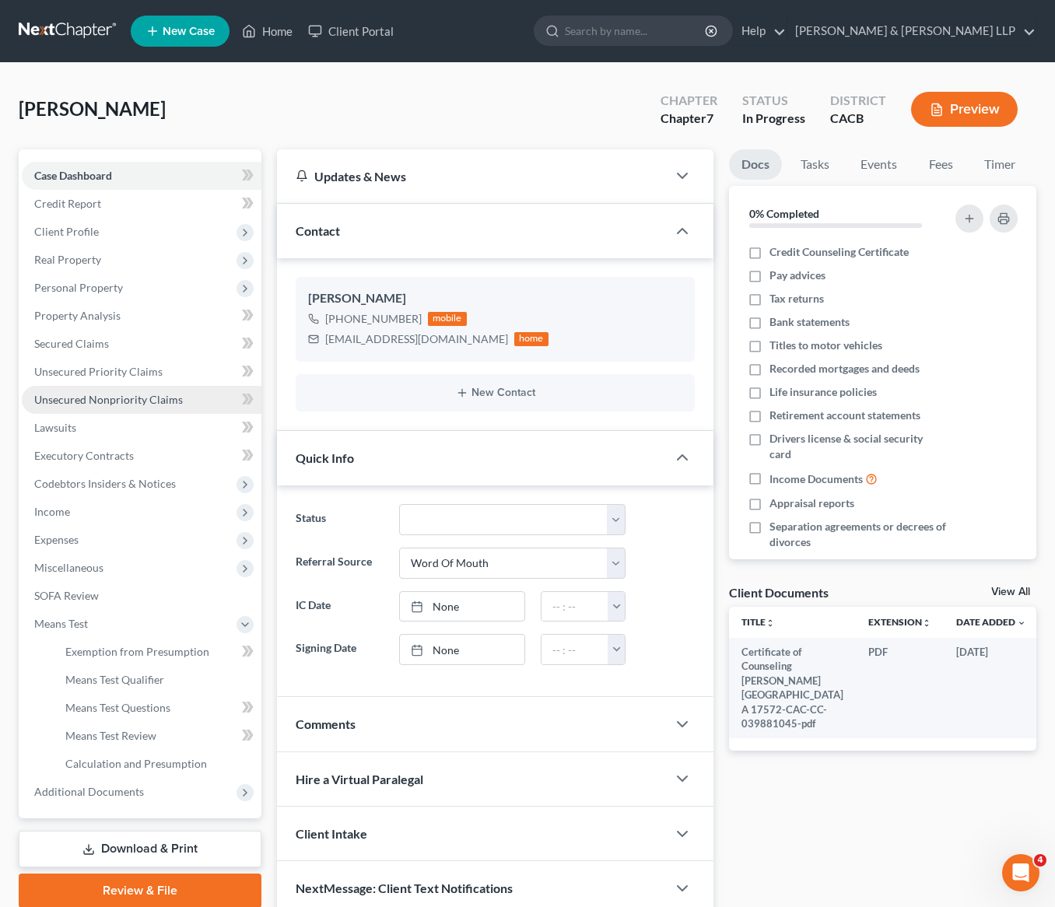
click at [105, 403] on span "Unsecured Nonpriority Claims" at bounding box center [108, 399] width 149 height 13
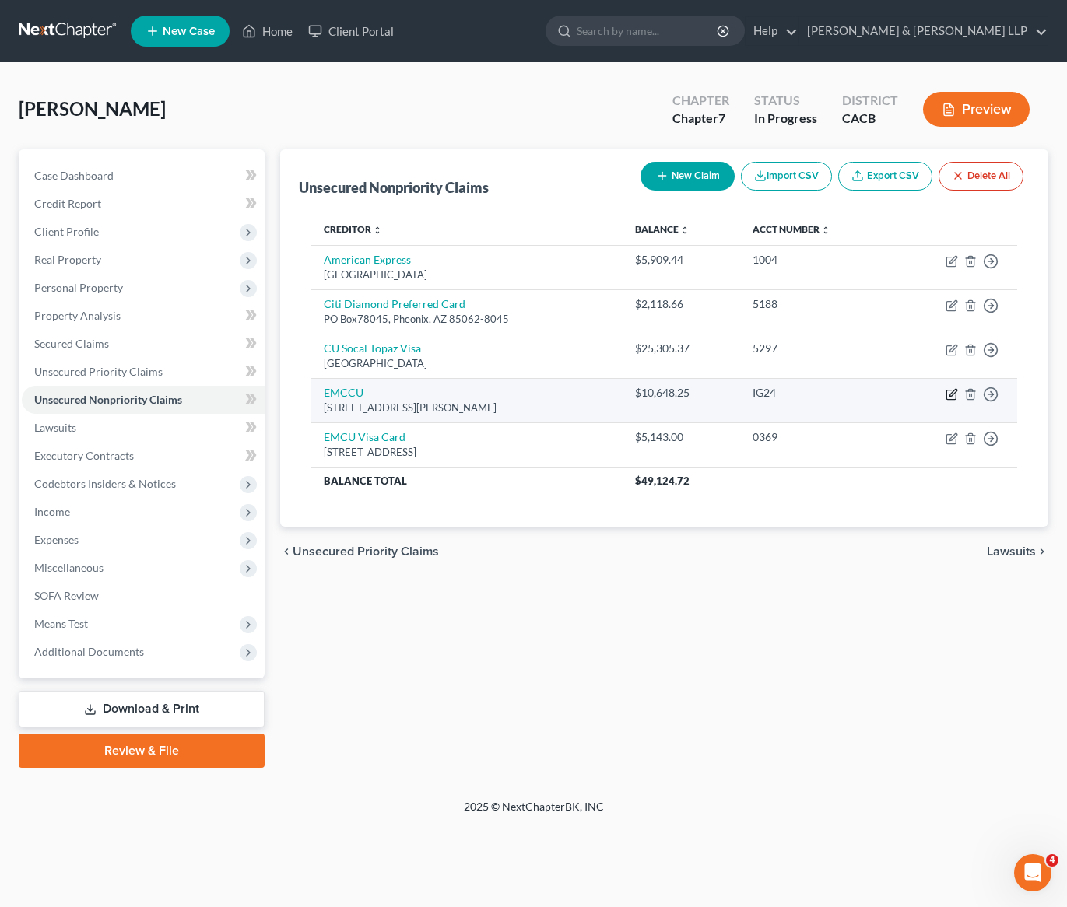
click at [953, 395] on icon "button" at bounding box center [951, 394] width 12 height 12
select select "4"
select select "10"
select select "0"
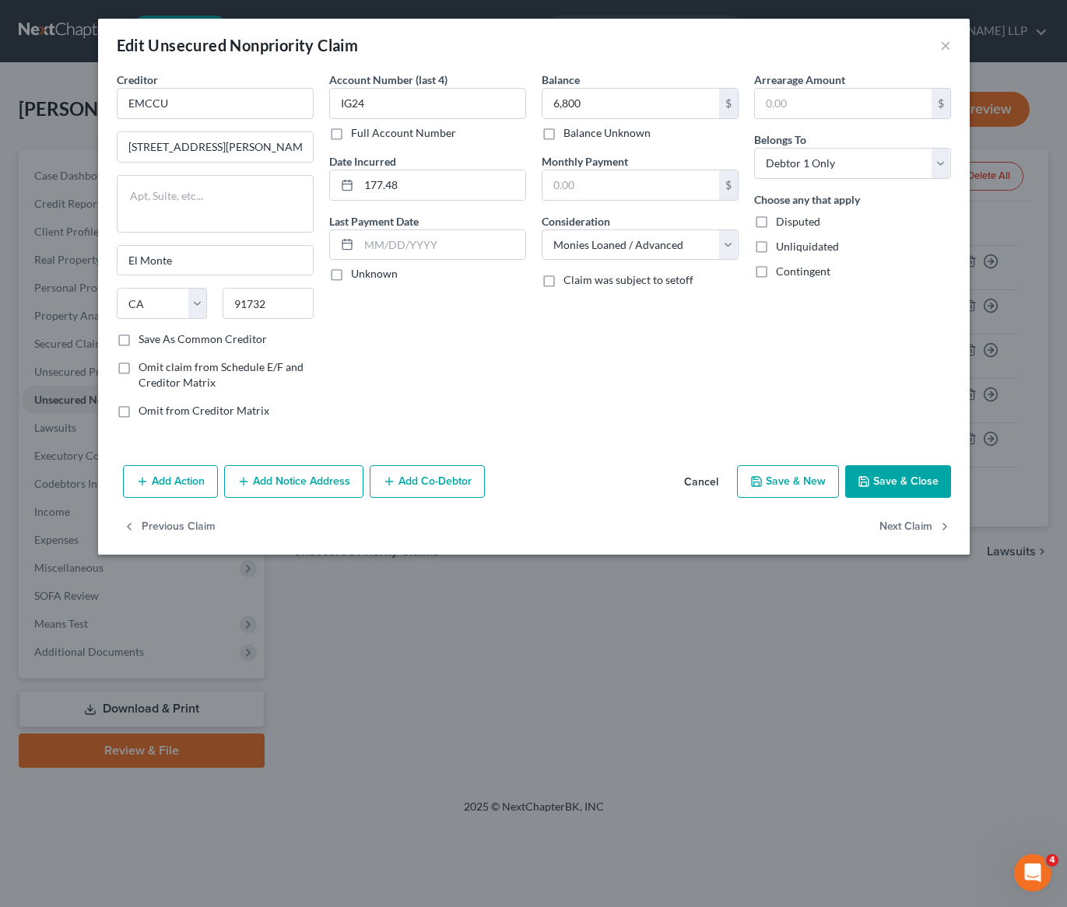
click at [920, 488] on button "Save & Close" at bounding box center [898, 481] width 106 height 33
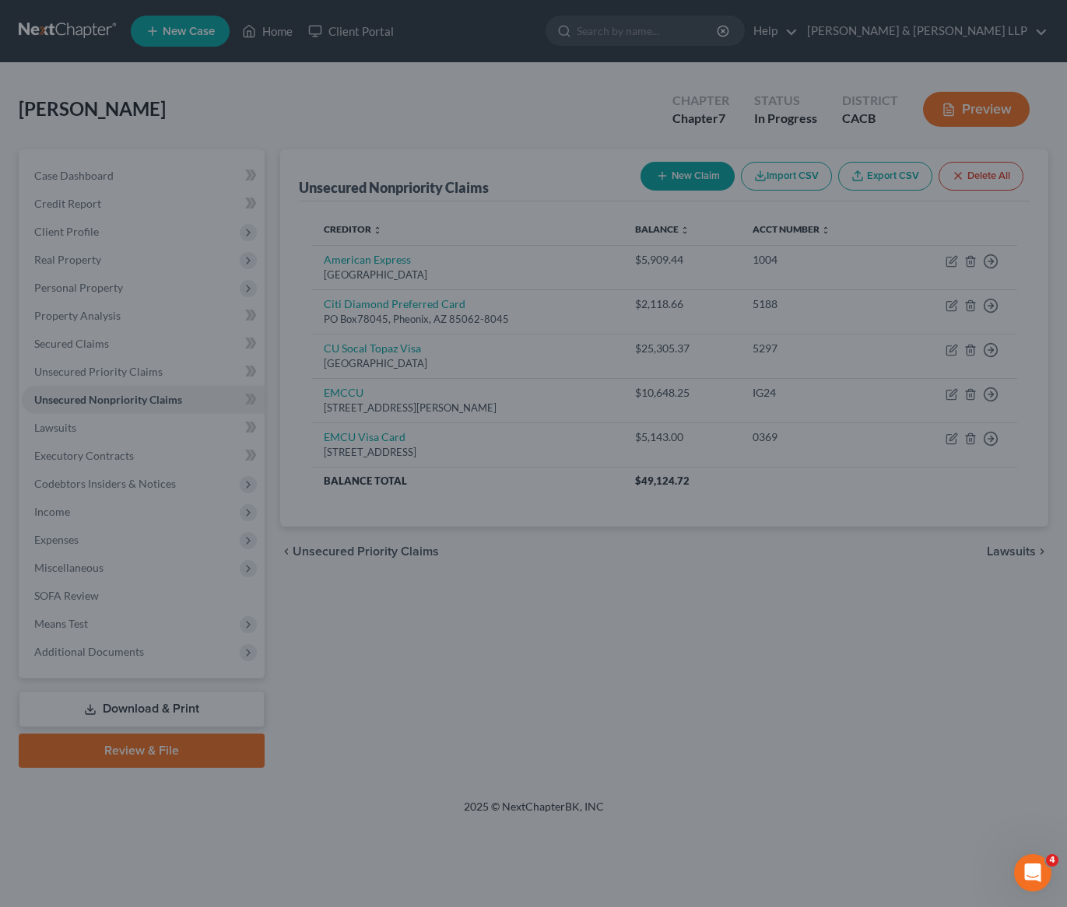
type input "6,800.00"
type input "0"
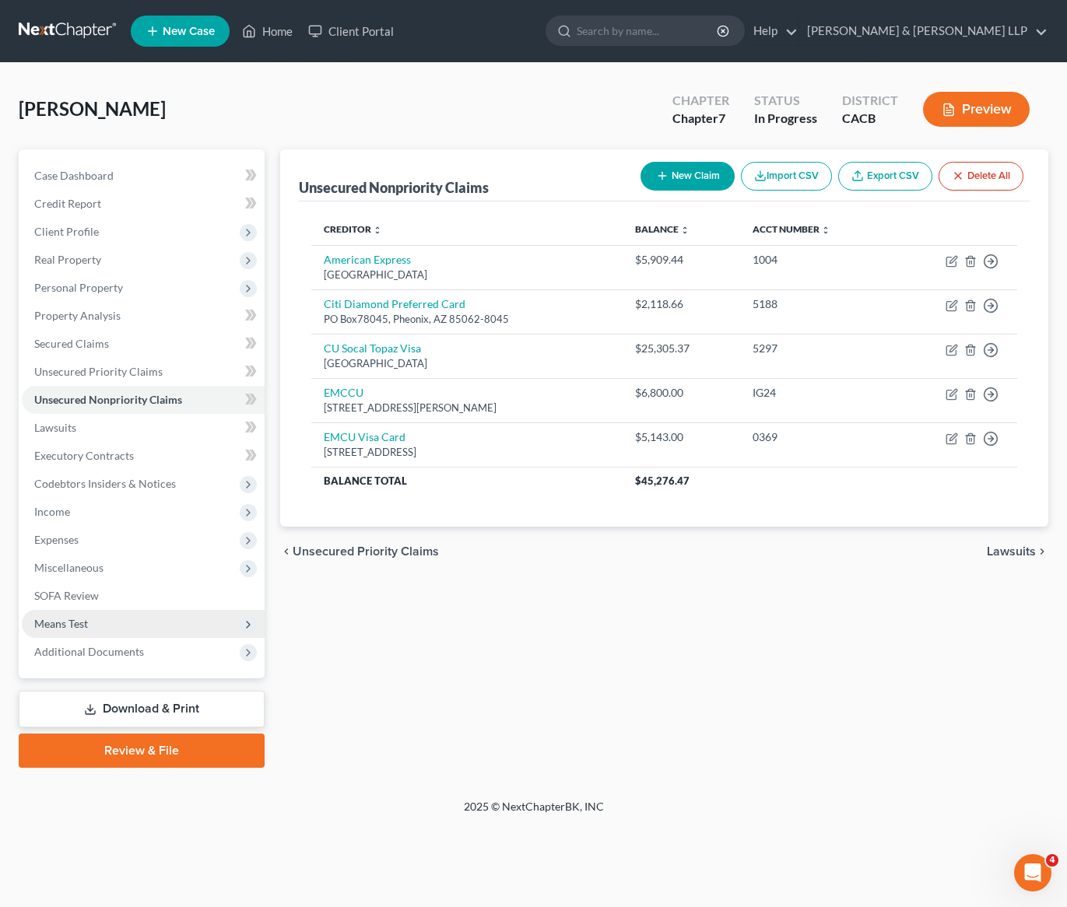
click at [79, 623] on span "Means Test" at bounding box center [61, 623] width 54 height 13
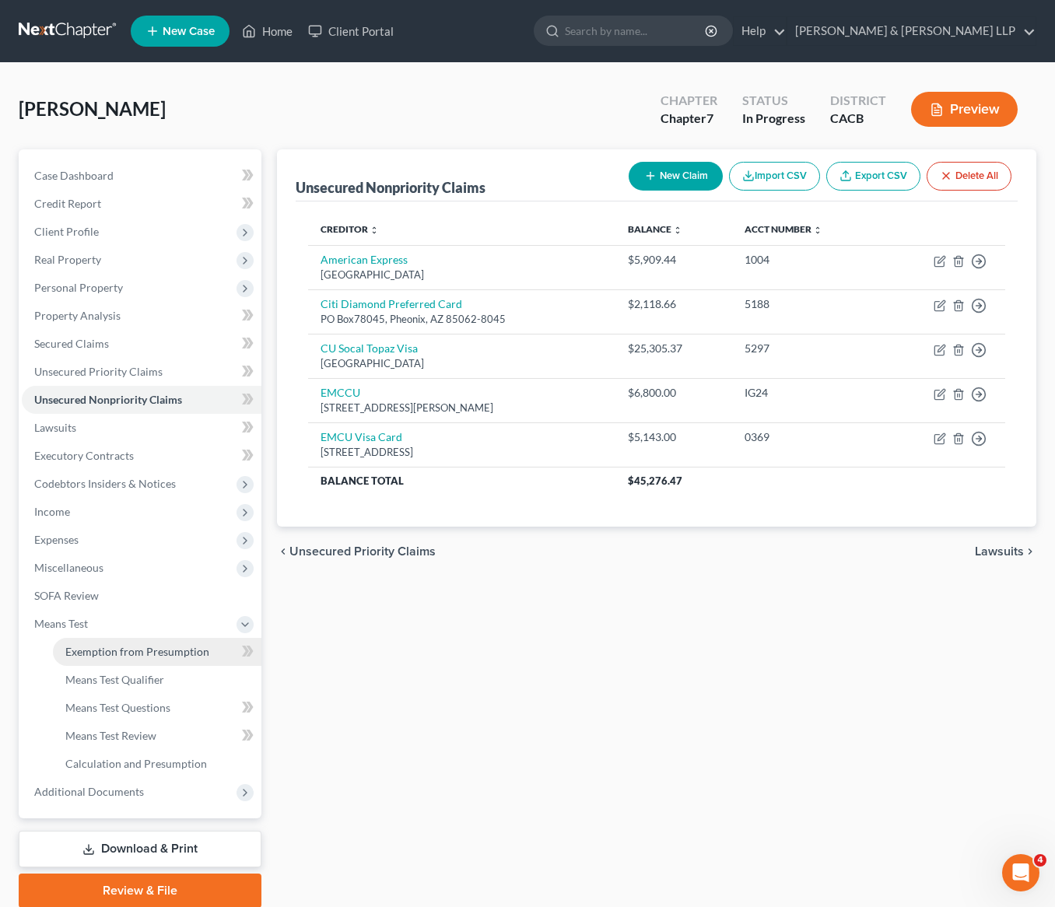
click at [135, 654] on span "Exemption from Presumption" at bounding box center [137, 651] width 144 height 13
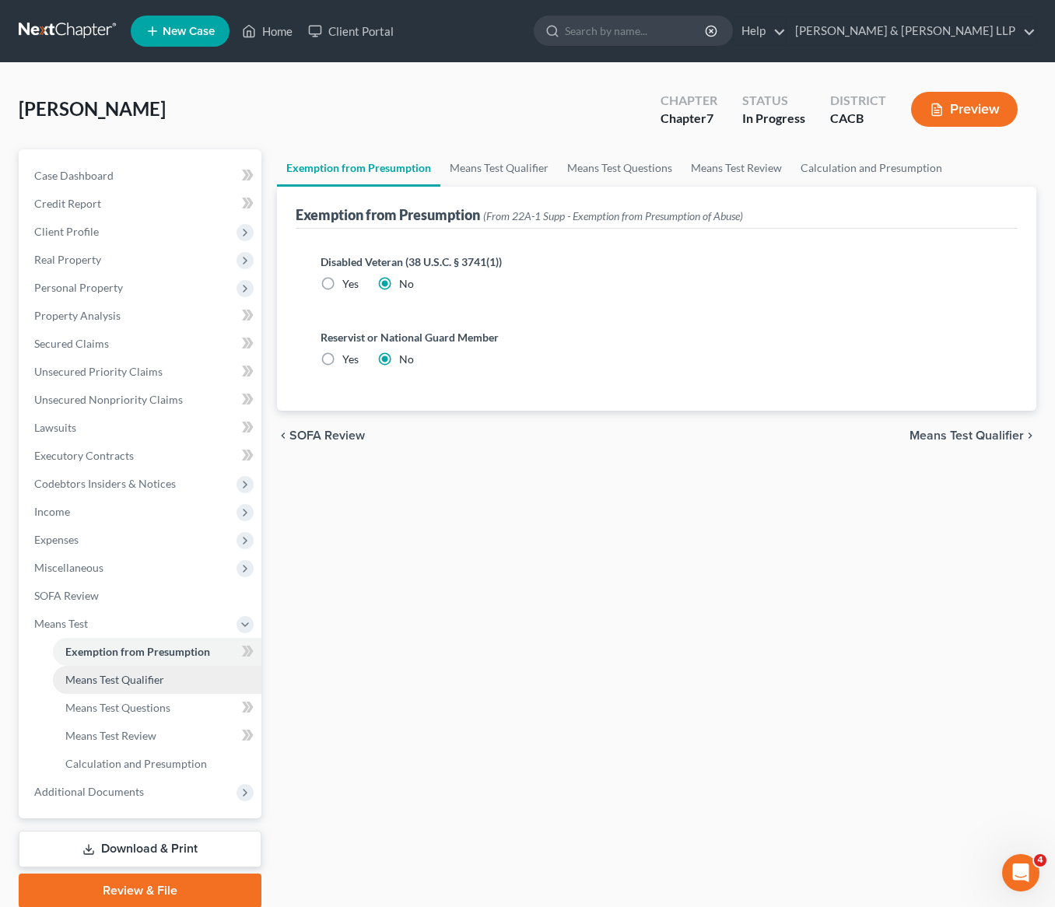
click at [130, 677] on span "Means Test Qualifier" at bounding box center [114, 679] width 99 height 13
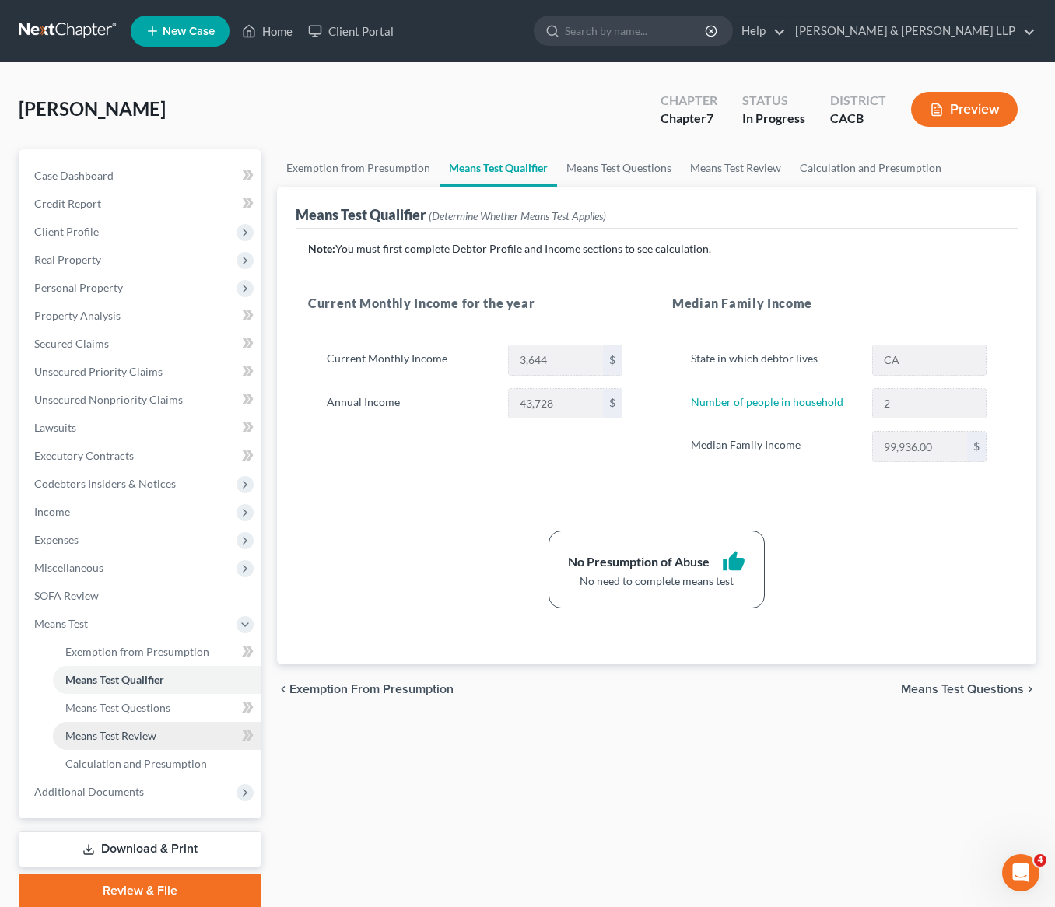
click at [146, 742] on link "Means Test Review" at bounding box center [157, 736] width 209 height 28
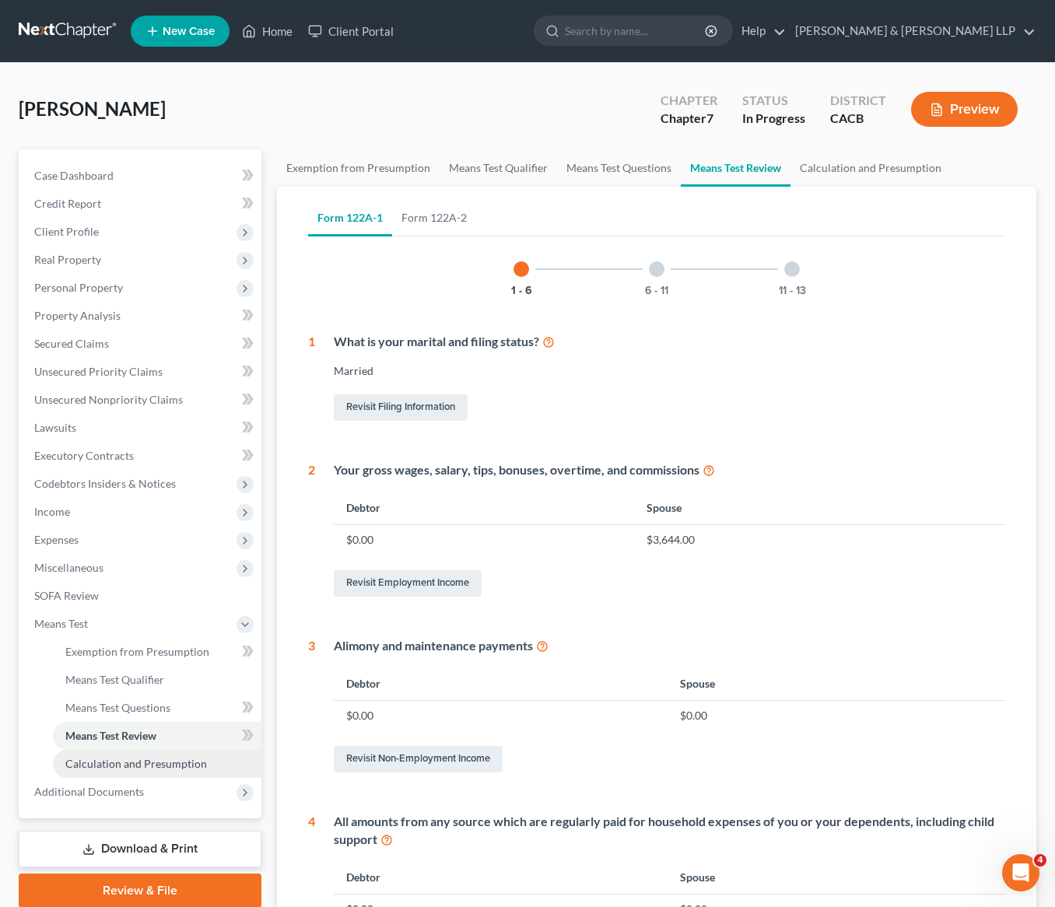
click at [131, 753] on link "Calculation and Presumption" at bounding box center [157, 764] width 209 height 28
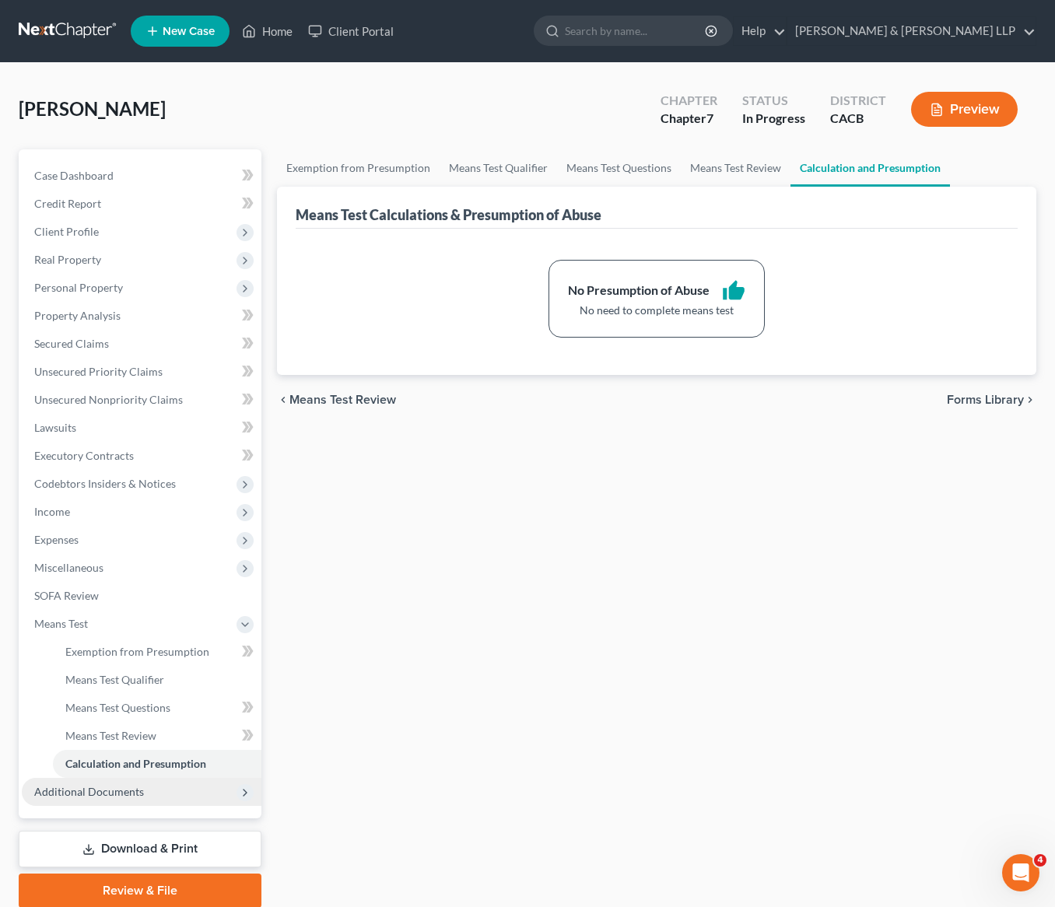
click at [107, 797] on span "Additional Documents" at bounding box center [89, 791] width 110 height 13
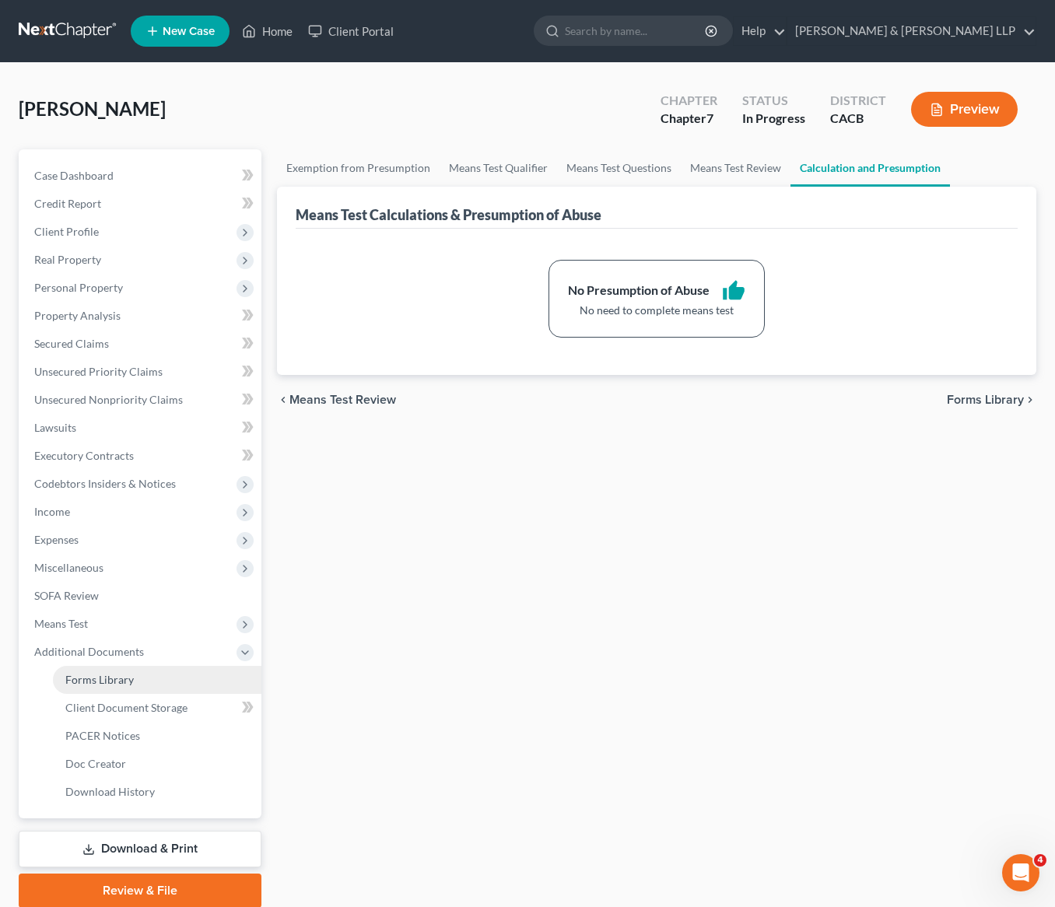
click at [137, 675] on link "Forms Library" at bounding box center [157, 680] width 209 height 28
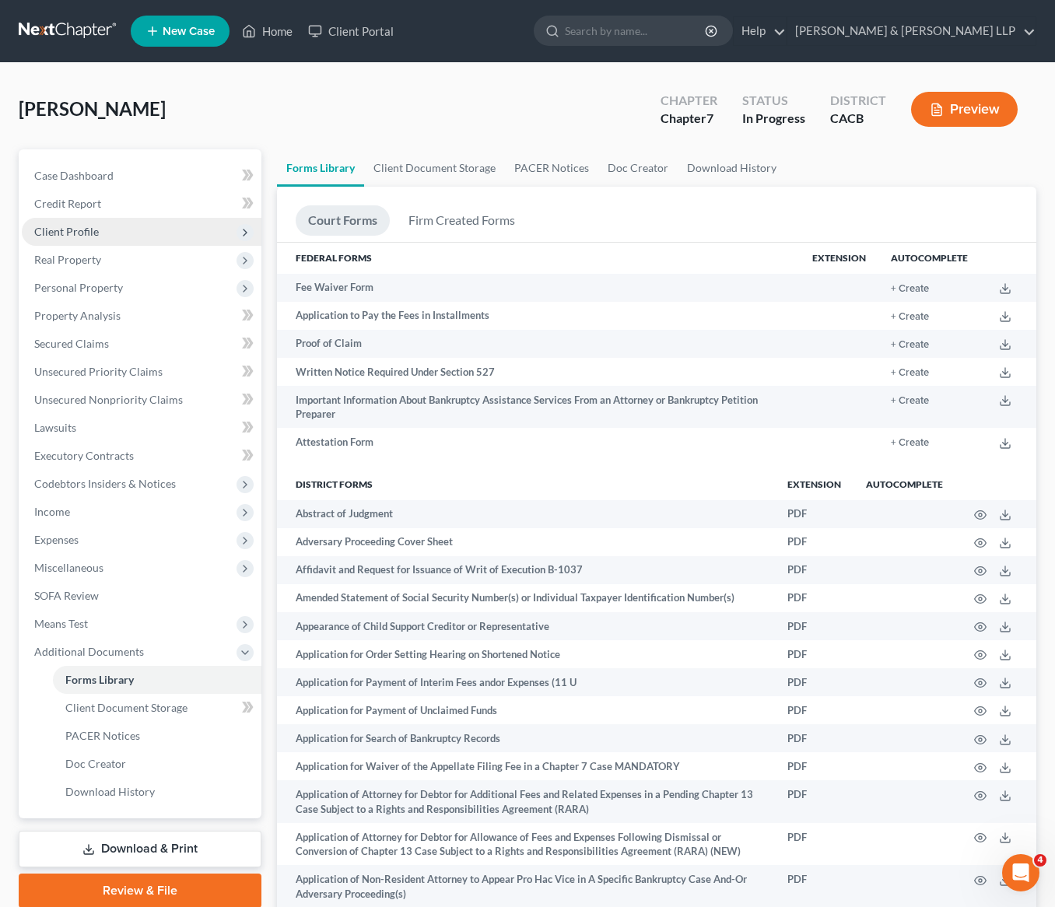
click at [110, 235] on span "Client Profile" at bounding box center [142, 232] width 240 height 28
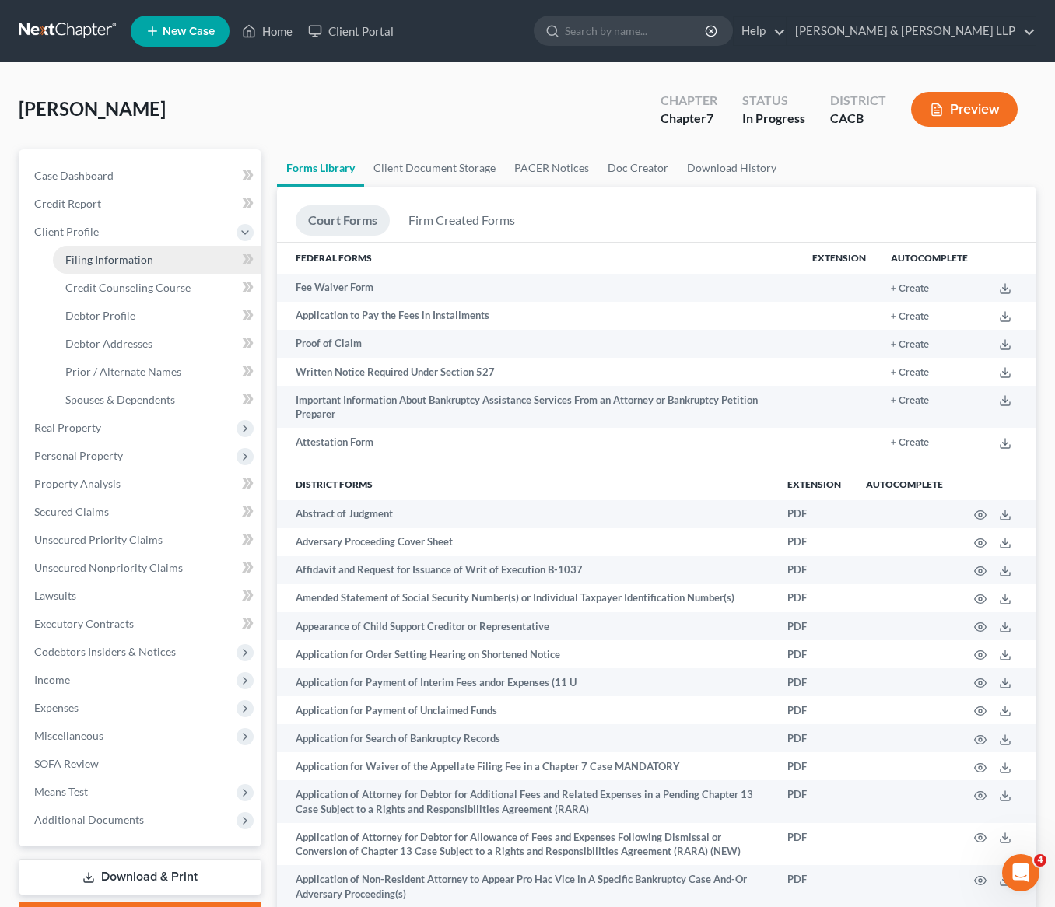
click at [109, 261] on span "Filing Information" at bounding box center [109, 259] width 88 height 13
select select "1"
select select "0"
select select "4"
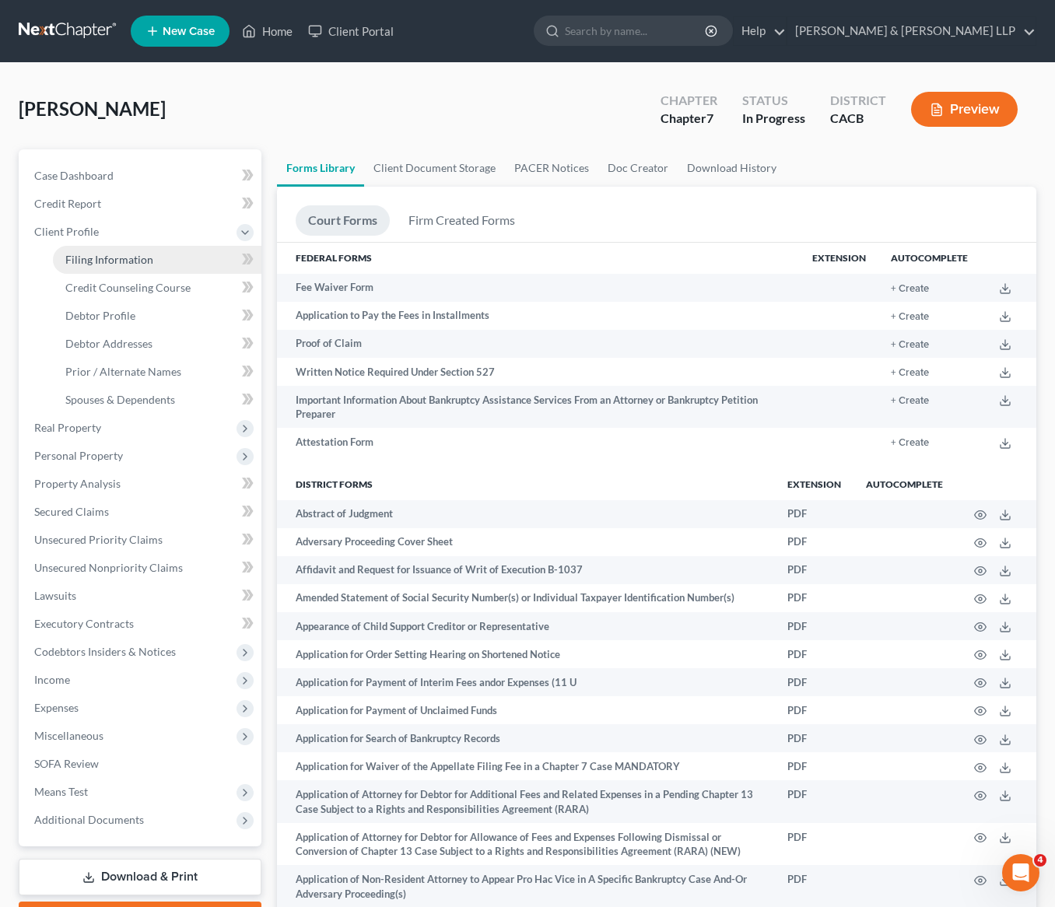
select select "0"
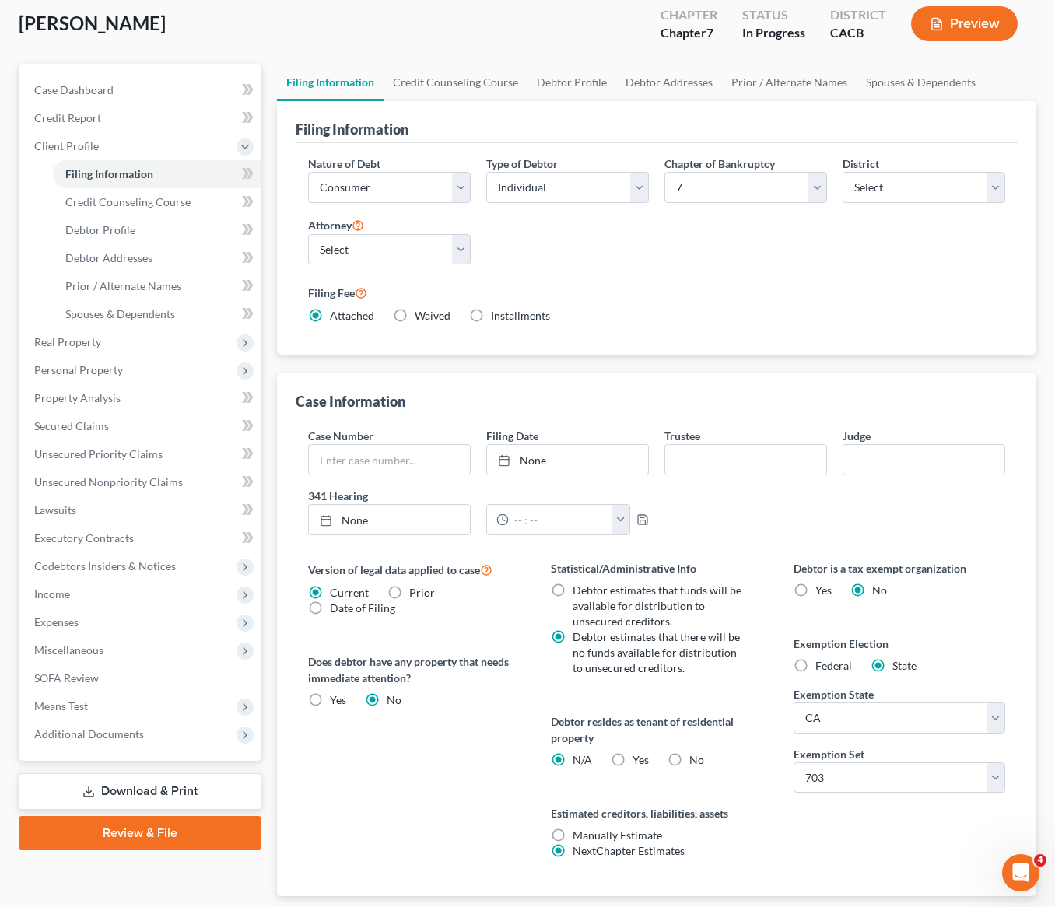
scroll to position [184, 0]
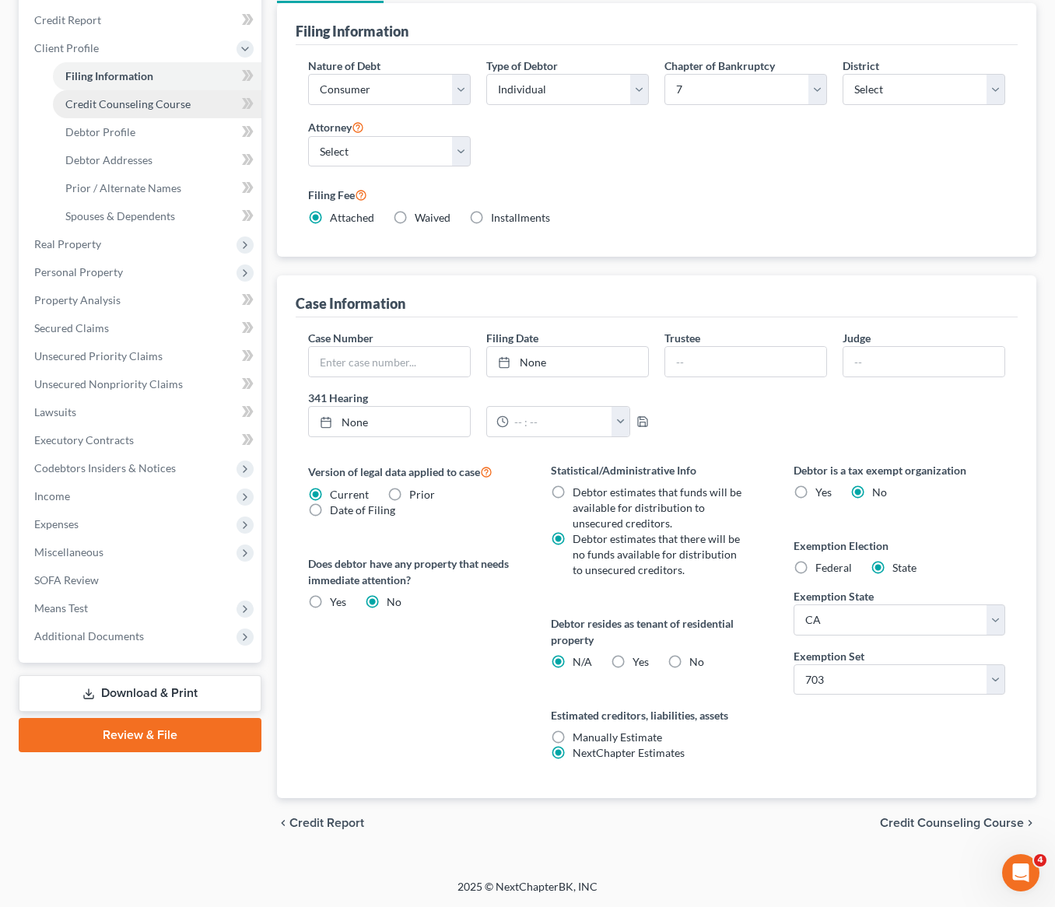
click at [131, 100] on span "Credit Counseling Course" at bounding box center [127, 103] width 125 height 13
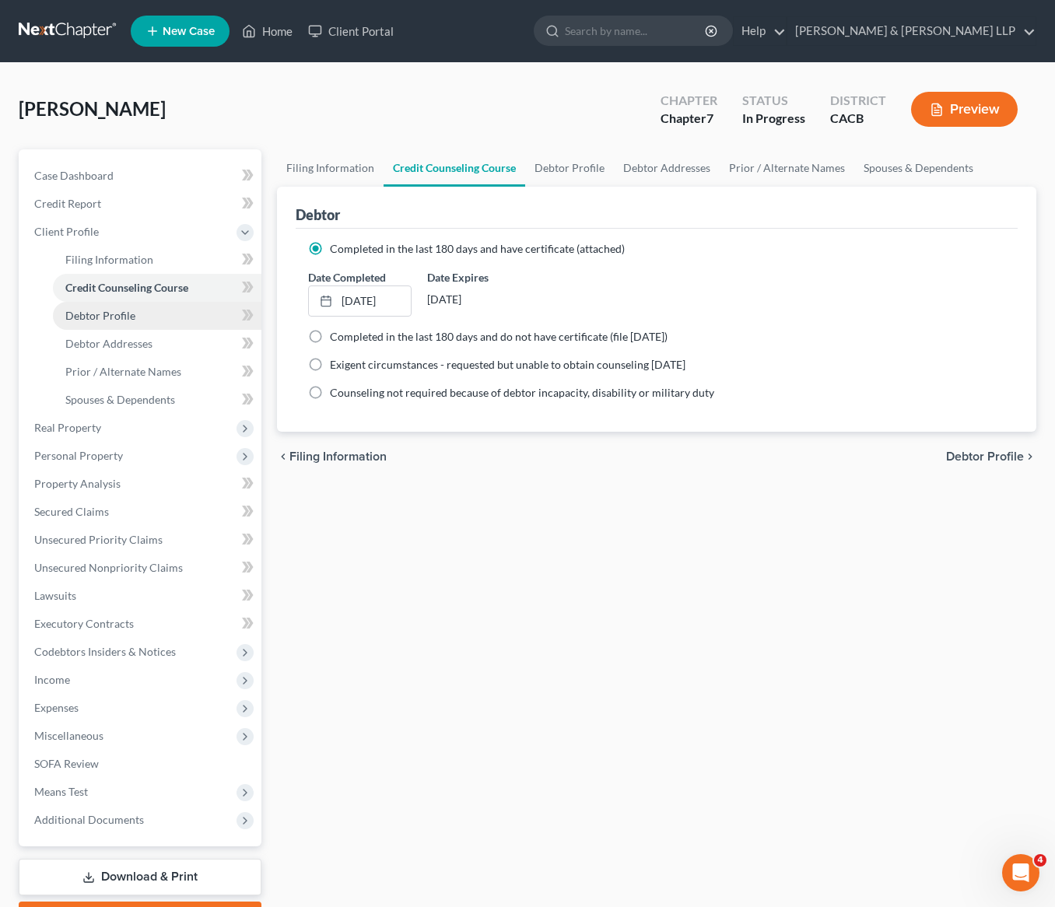
click at [88, 321] on span "Debtor Profile" at bounding box center [100, 315] width 70 height 13
select select "1"
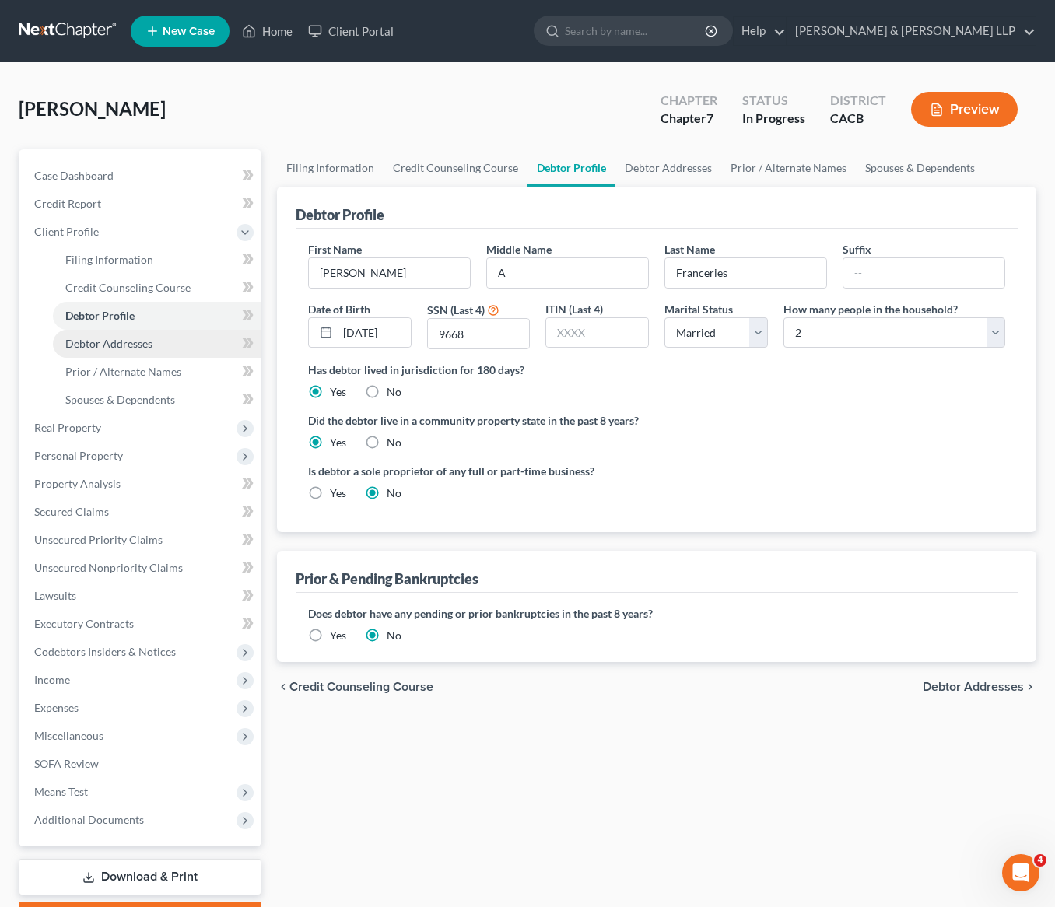
click at [121, 343] on span "Debtor Addresses" at bounding box center [108, 343] width 87 height 13
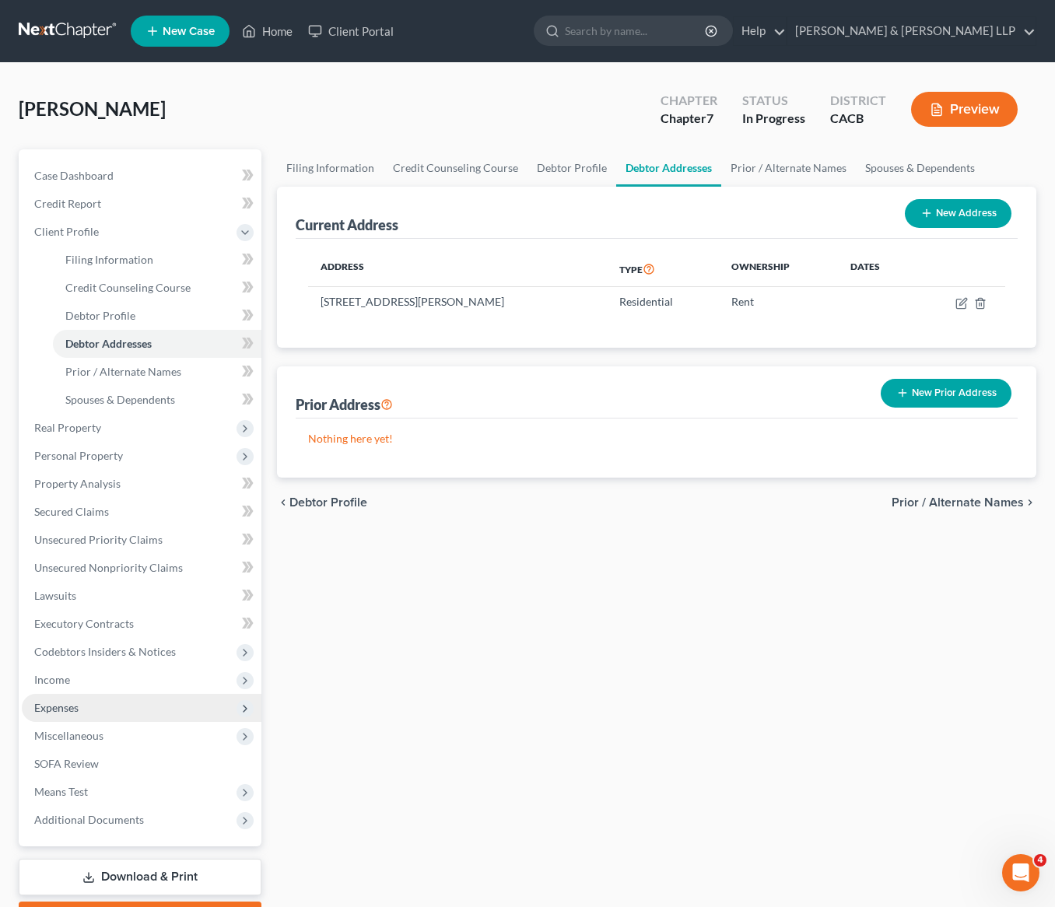
click at [179, 702] on span "Expenses" at bounding box center [142, 708] width 240 height 28
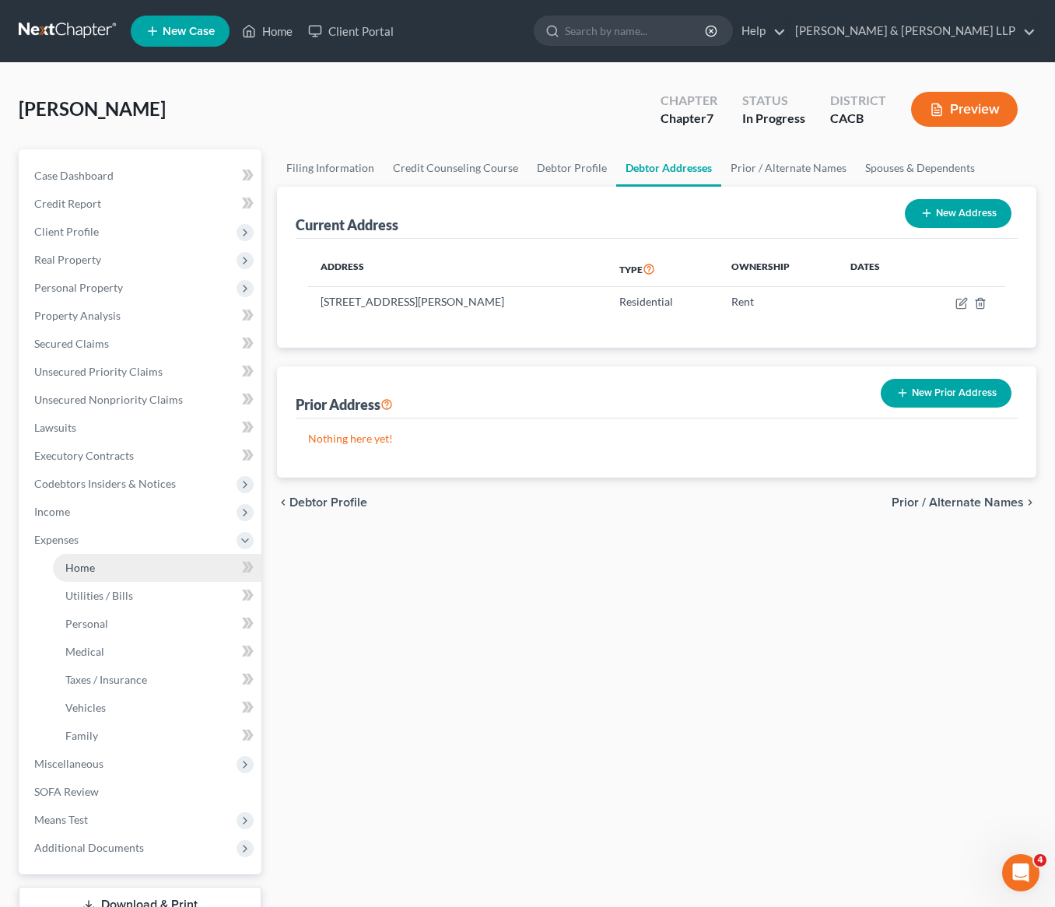
click at [102, 570] on link "Home" at bounding box center [157, 568] width 209 height 28
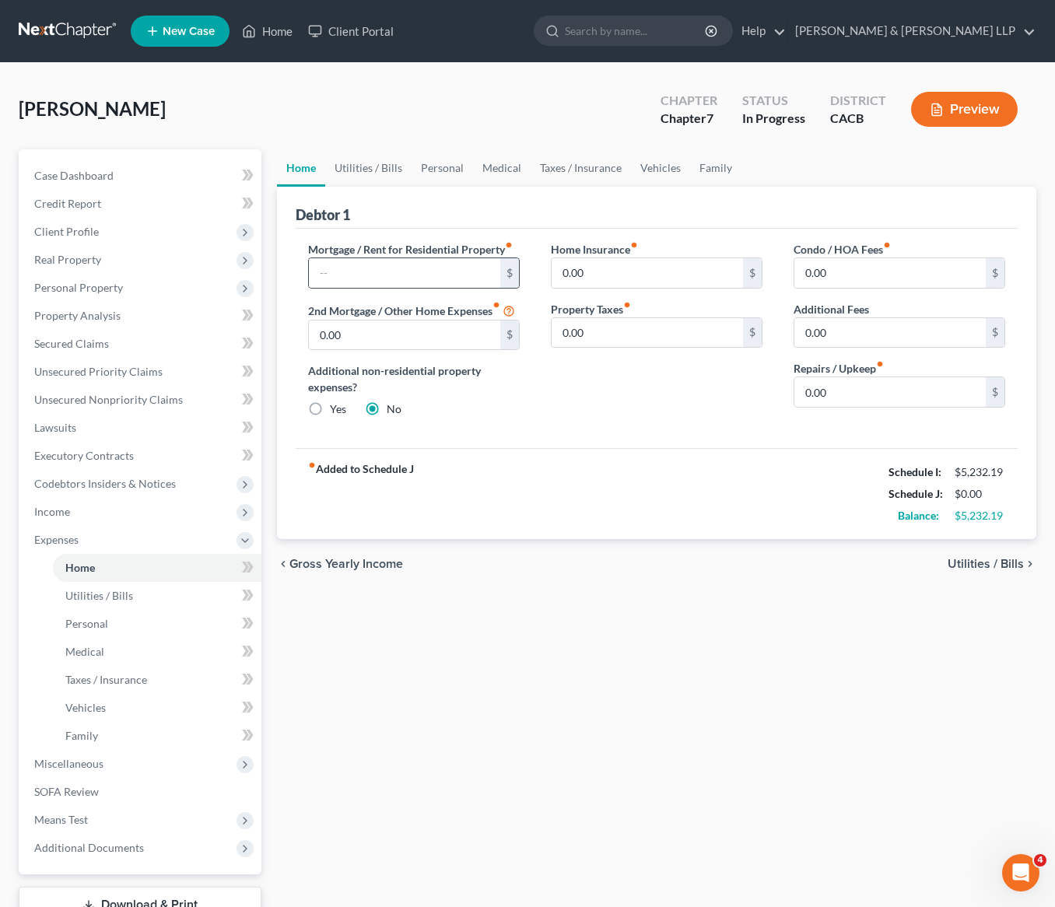
click at [503, 279] on div "$" at bounding box center [509, 273] width 19 height 30
click at [402, 276] on input "text" at bounding box center [404, 273] width 191 height 30
type input "1,600"
click at [452, 331] on input "0.00" at bounding box center [404, 336] width 191 height 30
drag, startPoint x: 678, startPoint y: 286, endPoint x: 676, endPoint y: 296, distance: 11.0
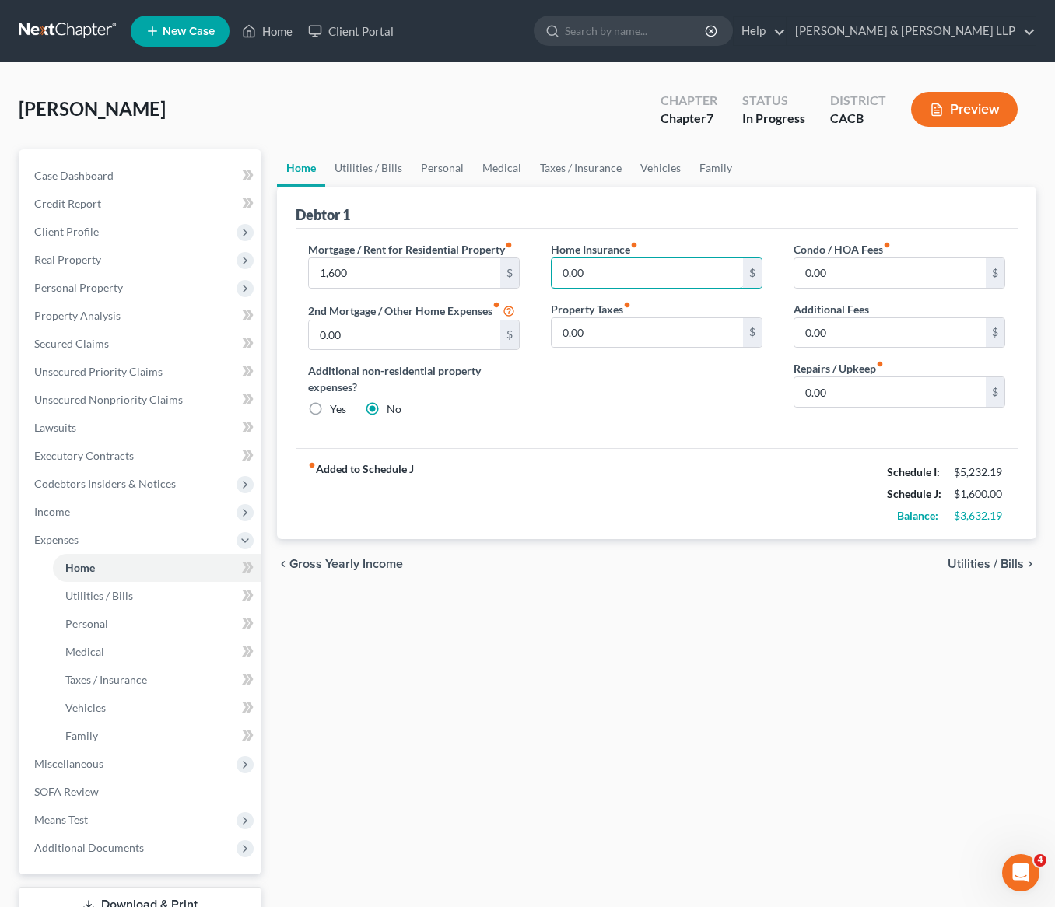
click at [678, 286] on input "0.00" at bounding box center [647, 273] width 191 height 30
click at [513, 245] on icon "fiber_manual_record" at bounding box center [509, 245] width 8 height 8
click at [373, 162] on link "Utilities / Bills" at bounding box center [368, 167] width 86 height 37
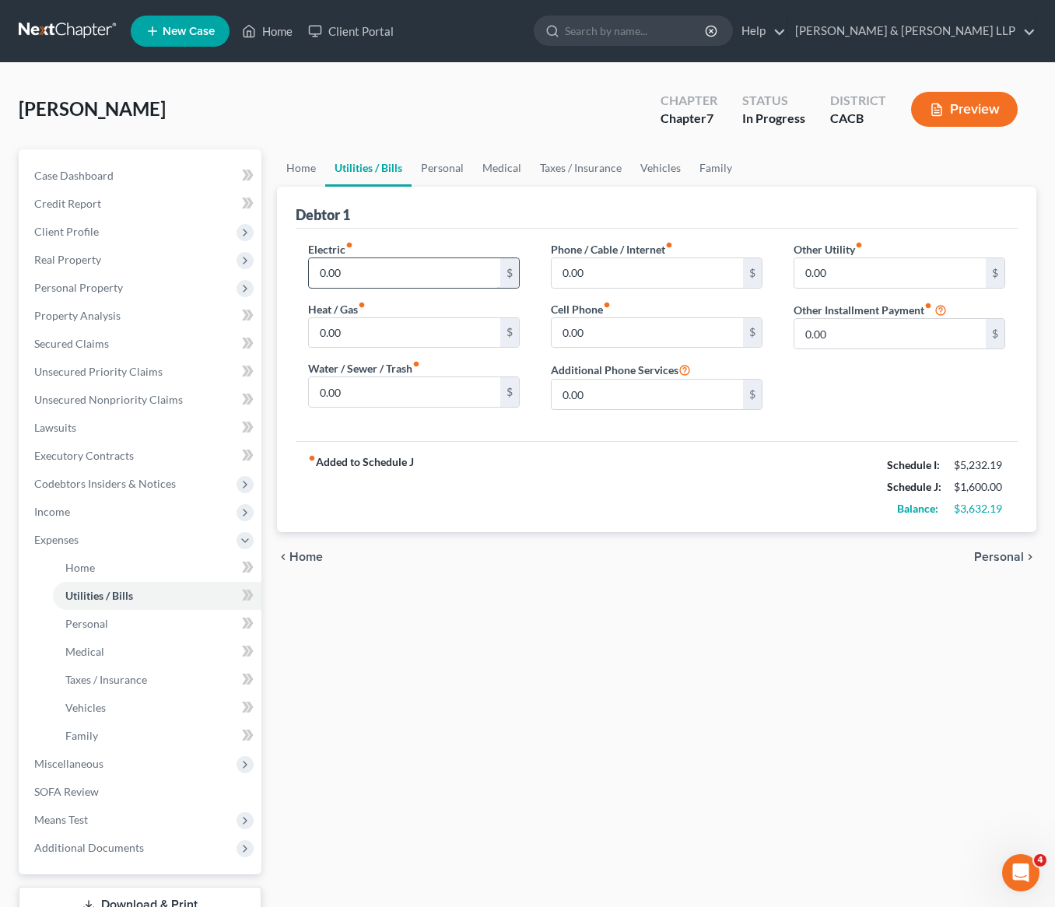
click at [394, 268] on input "0.00" at bounding box center [404, 273] width 191 height 30
type input "250"
click at [645, 279] on input "0.00" at bounding box center [647, 273] width 191 height 30
type input "150"
click at [454, 351] on div "Electric fiber_manual_record 250 $ Heat / Gas fiber_manual_record 0.00 $ Water …" at bounding box center [414, 331] width 243 height 181
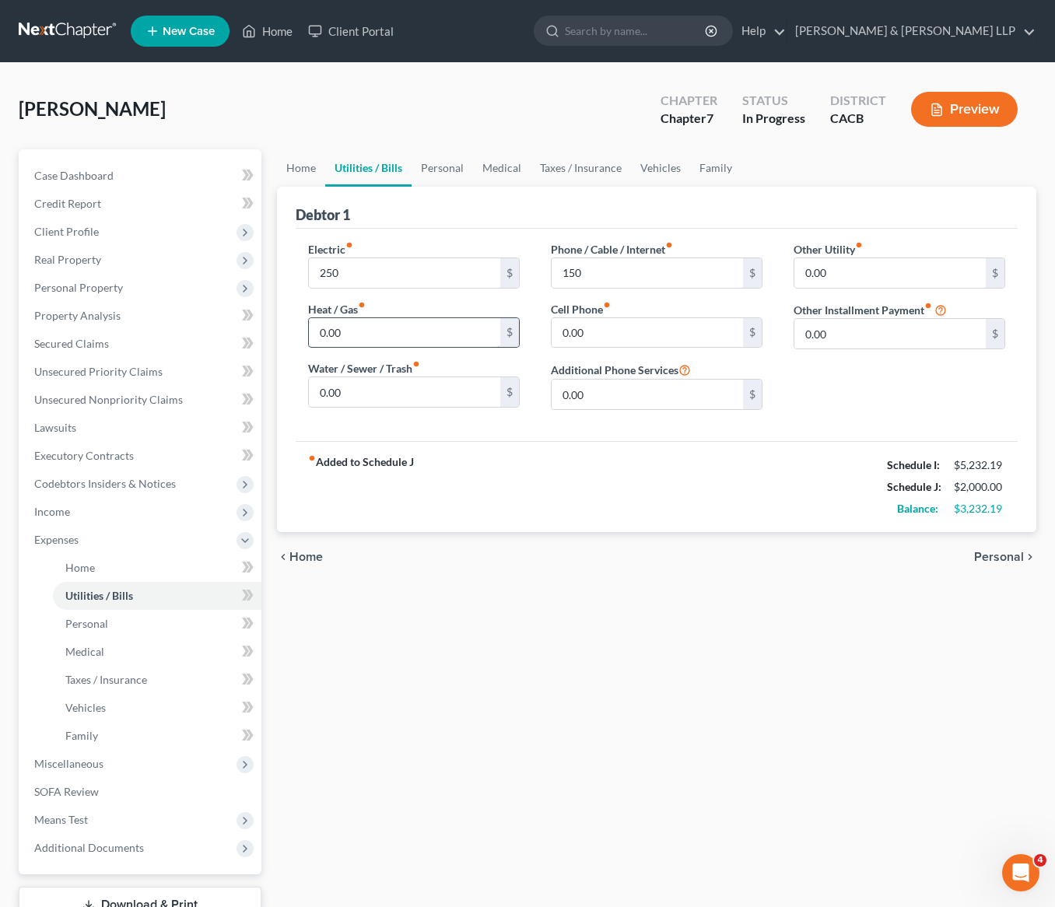
click at [440, 338] on input "0.00" at bounding box center [404, 333] width 191 height 30
type input "120"
click at [617, 336] on input "0.00" at bounding box center [647, 333] width 191 height 30
type input "150"
click at [457, 393] on input "0.00" at bounding box center [404, 392] width 191 height 30
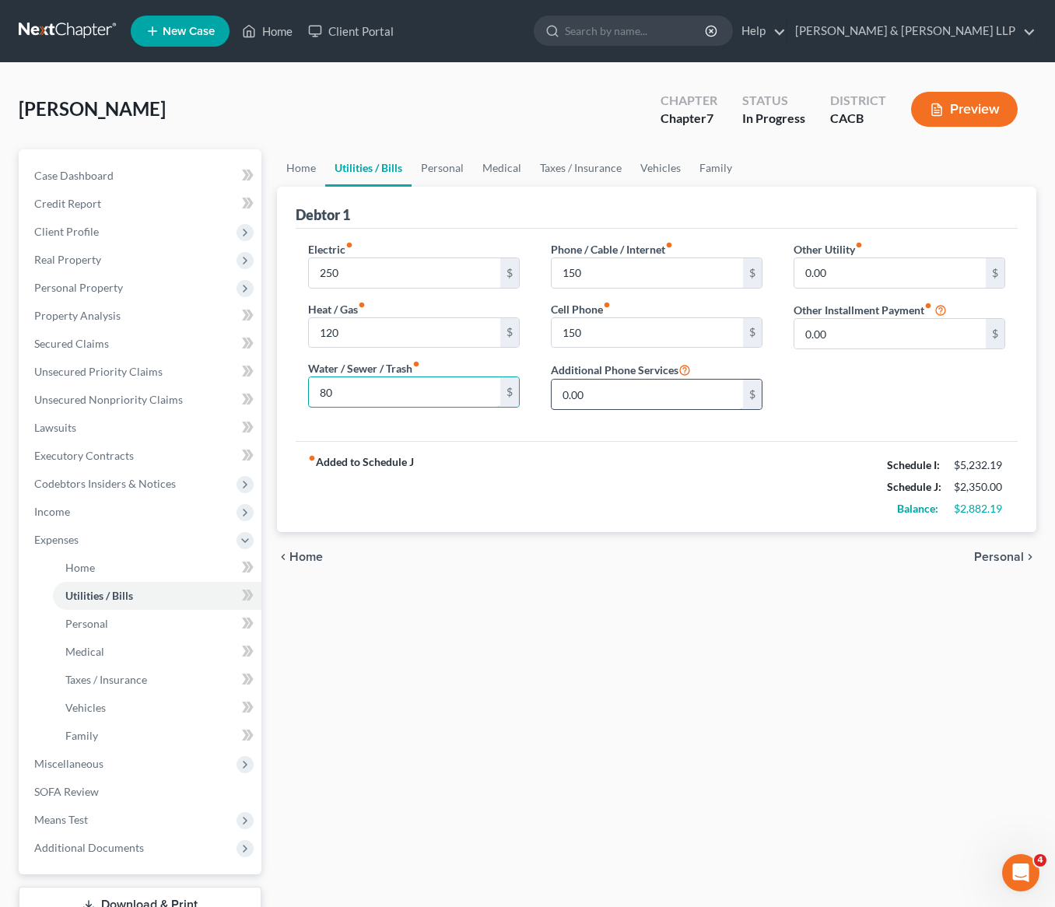
type input "80"
click at [622, 398] on input "0.00" at bounding box center [647, 395] width 191 height 30
click at [864, 268] on input "0.00" at bounding box center [889, 273] width 191 height 30
click at [392, 275] on input "250" at bounding box center [404, 273] width 191 height 30
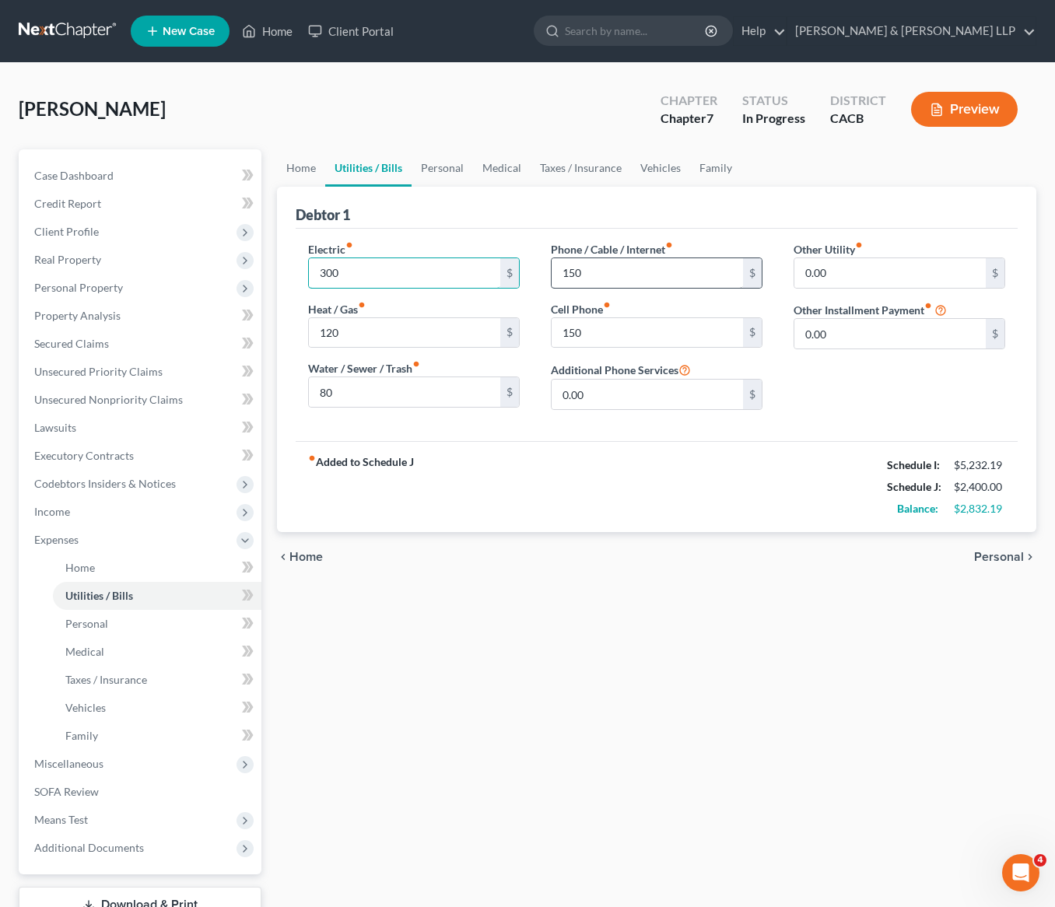
type input "300"
click at [616, 273] on input "150" at bounding box center [647, 273] width 191 height 30
type input "250"
click at [1005, 560] on span "Personal" at bounding box center [999, 557] width 50 height 12
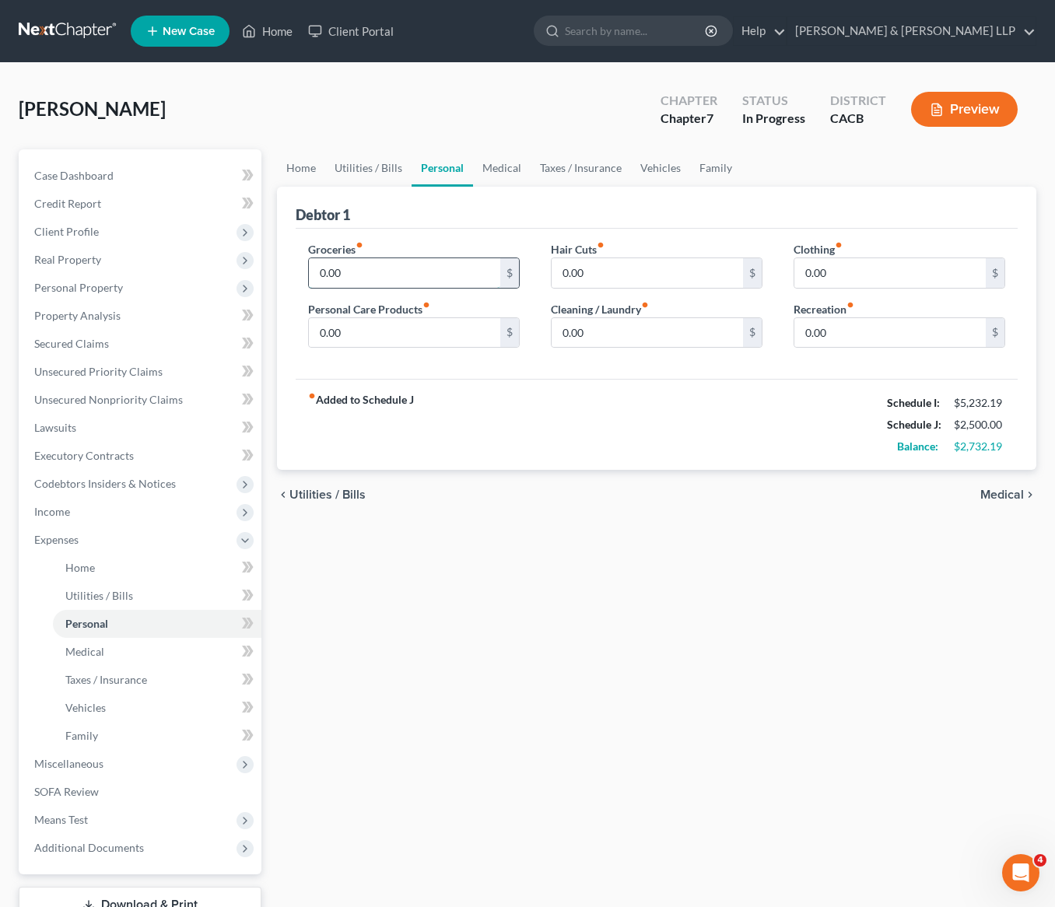
click at [459, 278] on input "0.00" at bounding box center [404, 273] width 191 height 30
type input "800"
click at [454, 343] on input "0.00" at bounding box center [404, 333] width 191 height 30
type input "120"
click at [854, 263] on input "0.00" at bounding box center [889, 273] width 191 height 30
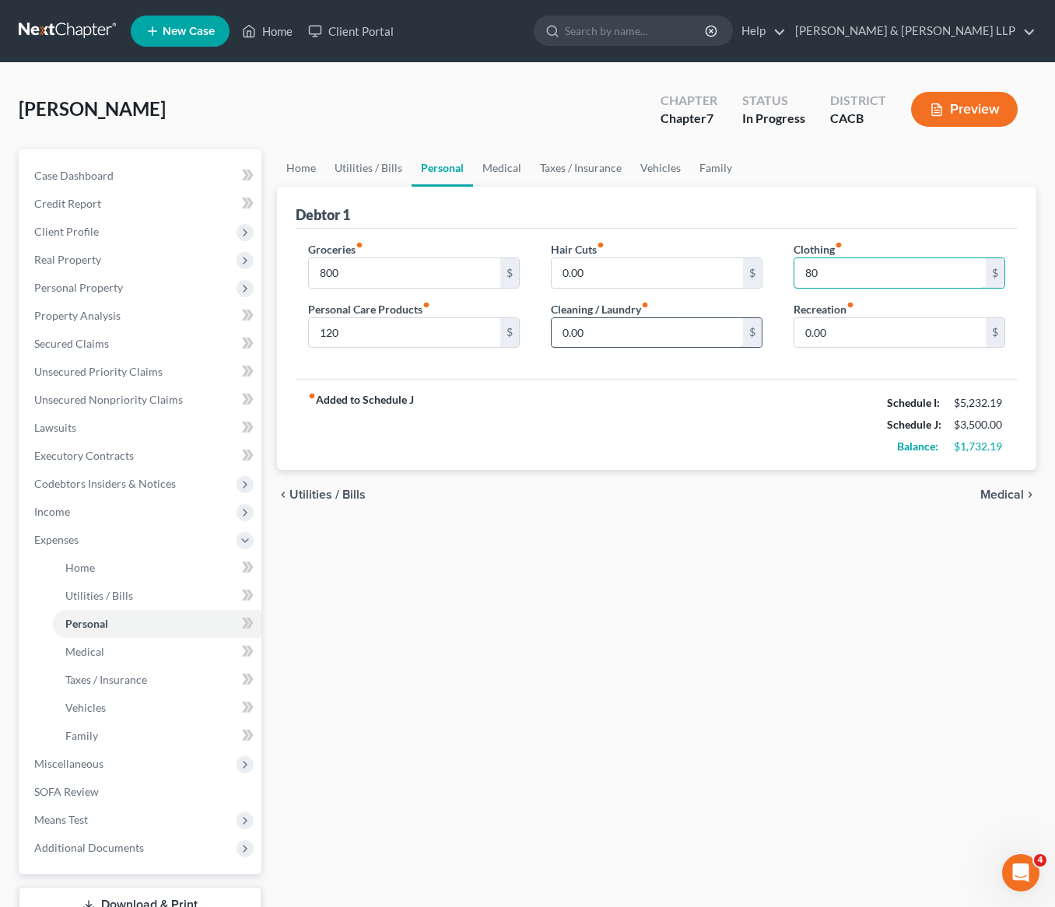
type input "80"
click at [577, 328] on input "0.00" at bounding box center [647, 333] width 191 height 30
type input "50"
click at [1018, 496] on span "Medical" at bounding box center [1002, 495] width 44 height 12
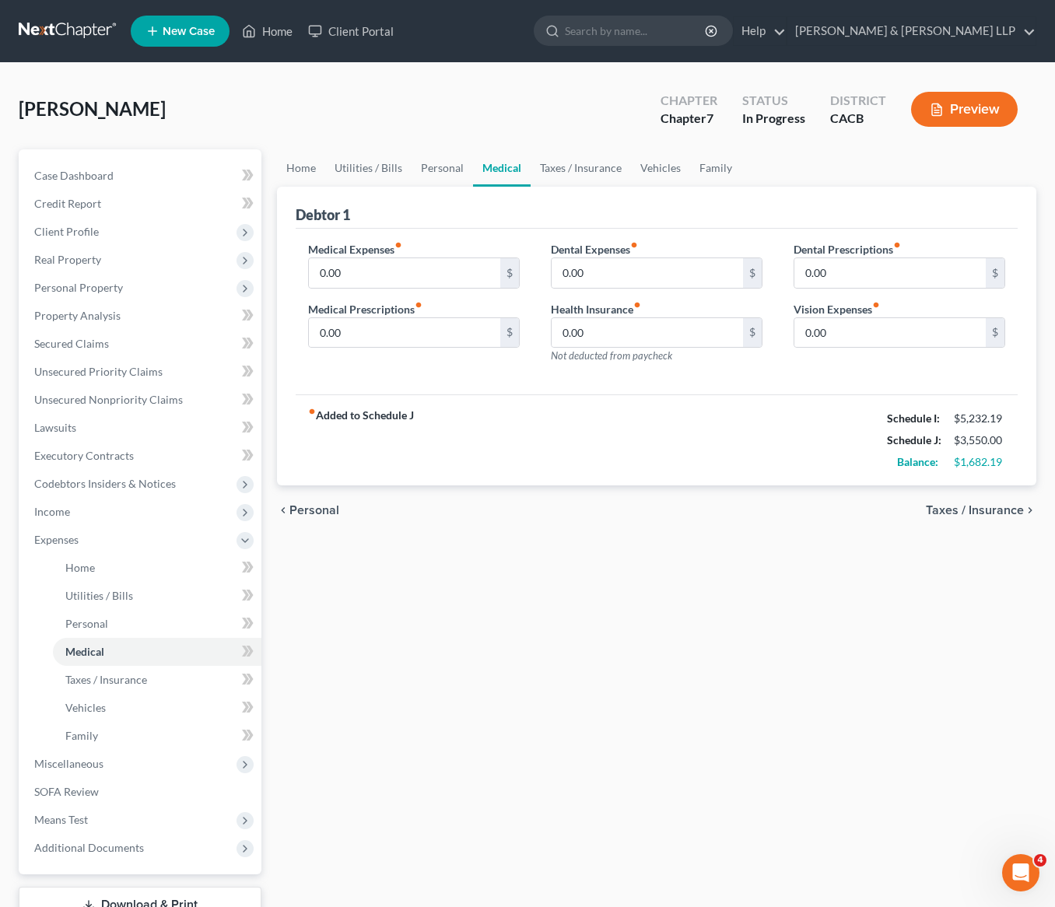
click at [987, 510] on span "Taxes / Insurance" at bounding box center [975, 510] width 98 height 12
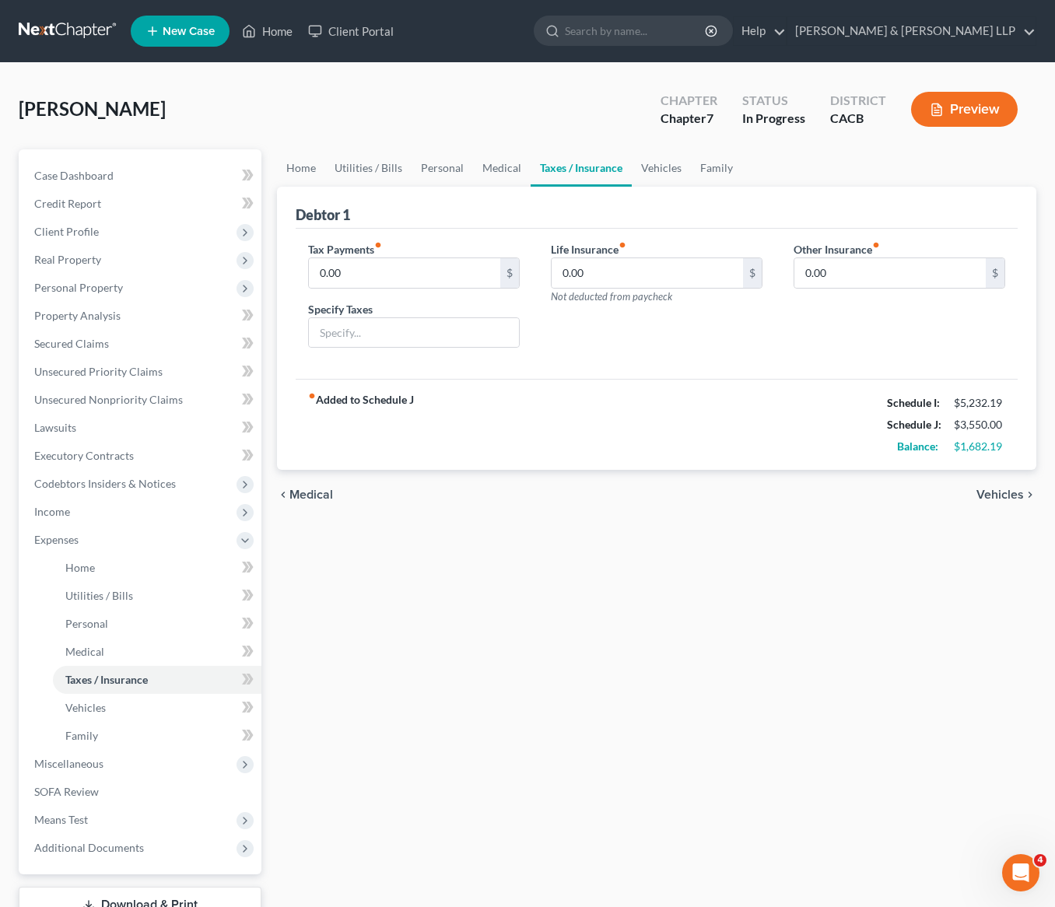
click at [997, 499] on span "Vehicles" at bounding box center [999, 495] width 47 height 12
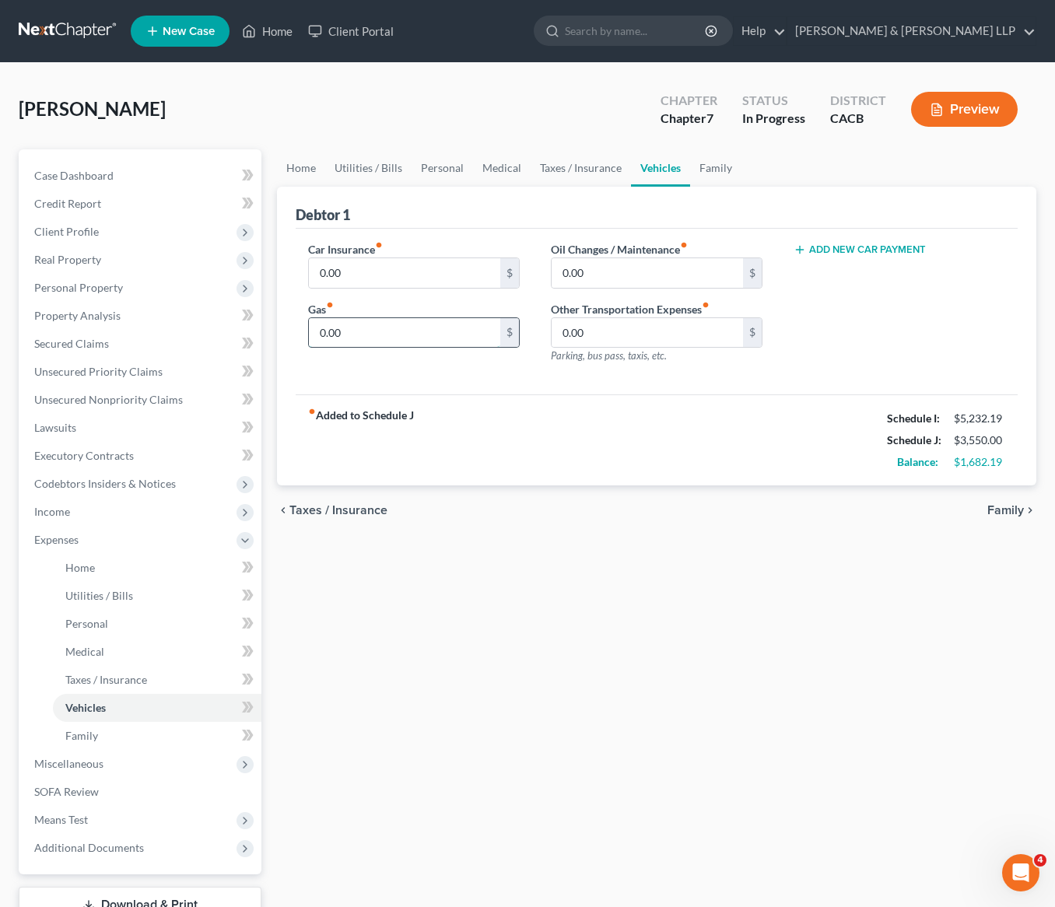
click at [405, 334] on input "0.00" at bounding box center [404, 333] width 191 height 30
type input "350"
click at [639, 275] on input "0.00" at bounding box center [647, 273] width 191 height 30
type input "50"
click at [451, 265] on input "0.00" at bounding box center [404, 273] width 191 height 30
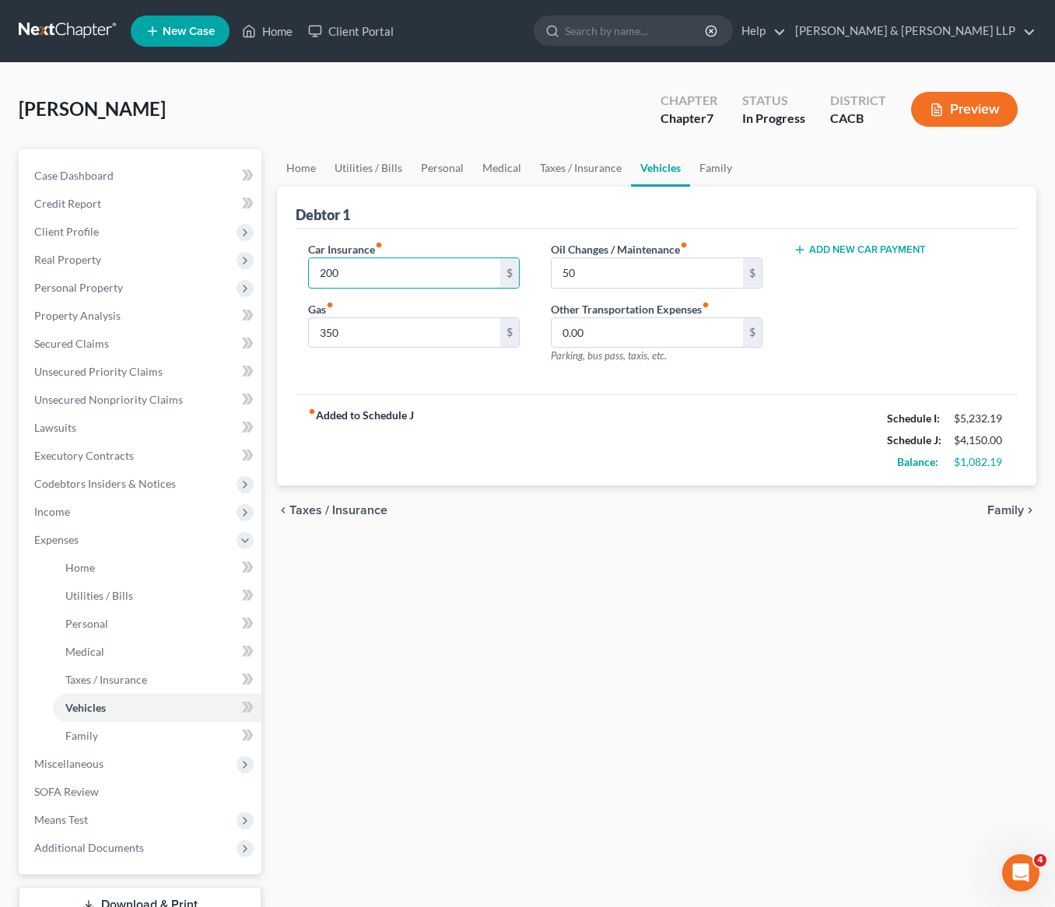
type input "200"
click at [710, 444] on div "fiber_manual_record Added to Schedule J Schedule I: $5,232.19 Schedule J: $4,15…" at bounding box center [657, 439] width 722 height 91
click at [777, 573] on div "Home Utilities / Bills Personal Medical Taxes / Insurance Vehicles Family Debto…" at bounding box center [656, 556] width 775 height 815
click at [729, 156] on link "Family" at bounding box center [715, 167] width 51 height 37
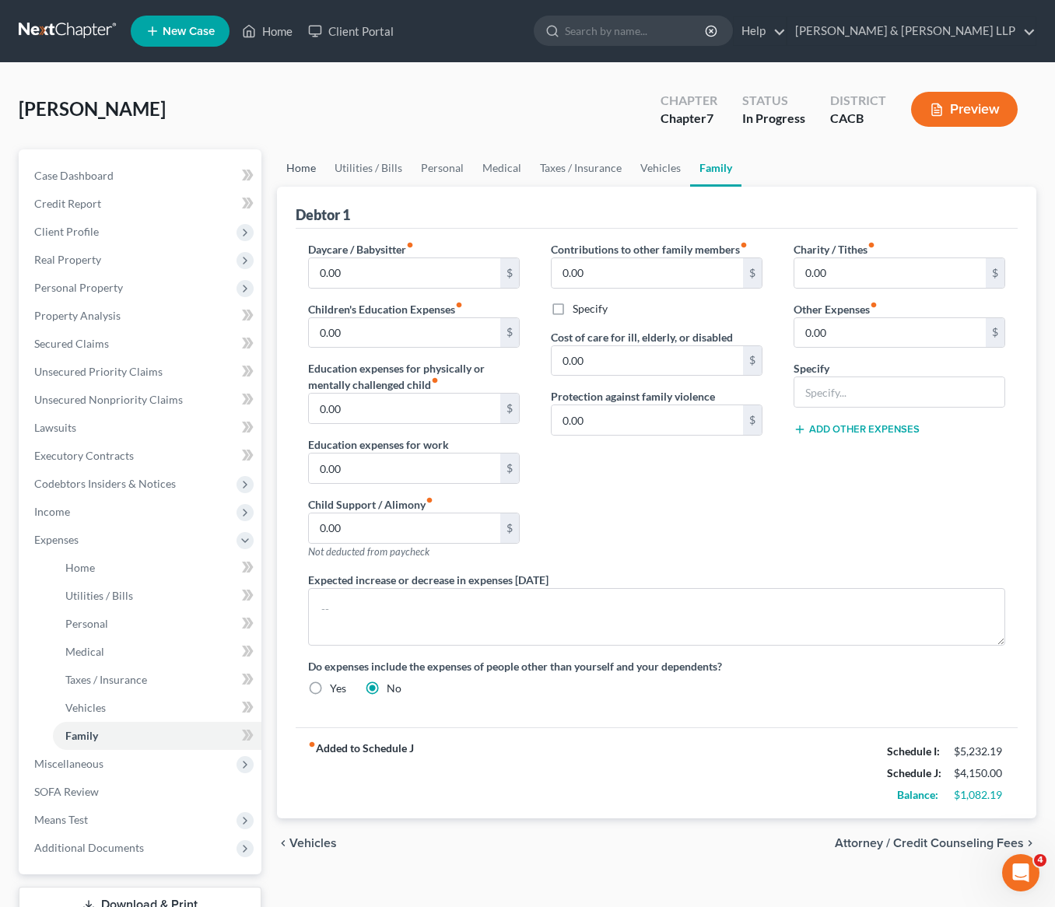
click at [299, 171] on link "Home" at bounding box center [301, 167] width 48 height 37
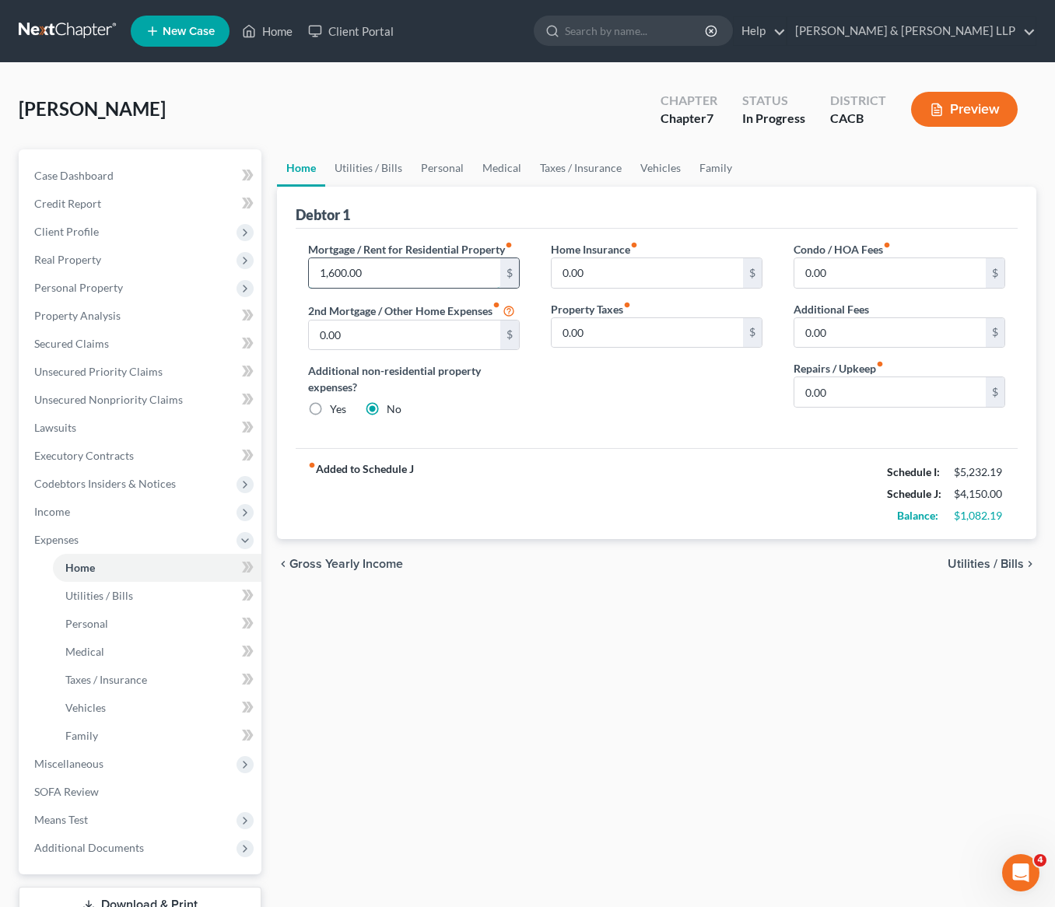
click at [366, 270] on input "1,600.00" at bounding box center [404, 273] width 191 height 30
type input "2,000"
drag, startPoint x: 595, startPoint y: 691, endPoint x: 612, endPoint y: 682, distance: 19.1
click at [601, 689] on div "Home Utilities / Bills Personal Medical Taxes / Insurance Vehicles Family Debto…" at bounding box center [656, 556] width 775 height 815
click at [759, 455] on div "fiber_manual_record Added to Schedule J Schedule I: $5,232.19 Schedule J: $4,55…" at bounding box center [657, 493] width 722 height 91
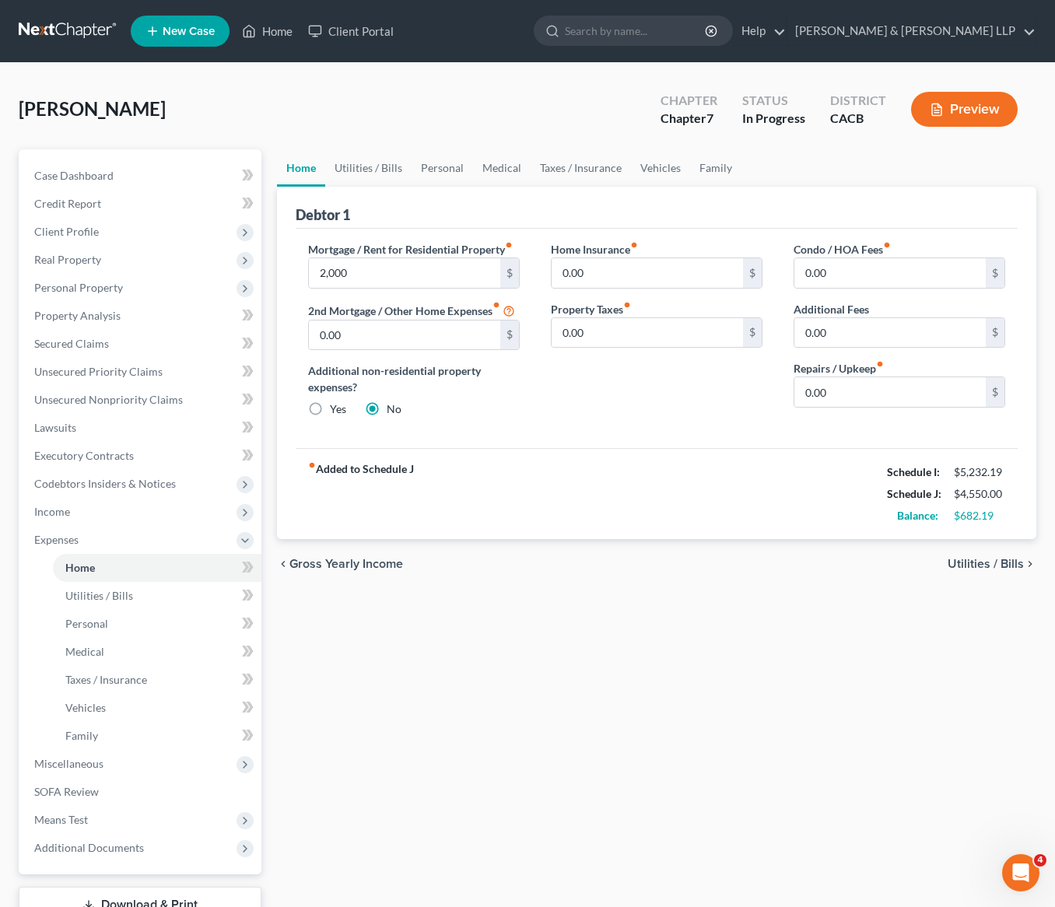
click at [750, 392] on div "Home Insurance fiber_manual_record 0.00 $ Property Taxes fiber_manual_record 0.…" at bounding box center [656, 335] width 243 height 189
click at [669, 346] on input "0.00" at bounding box center [647, 333] width 191 height 30
click at [668, 269] on input "0.00" at bounding box center [647, 273] width 191 height 30
click at [1010, 566] on span "Utilities / Bills" at bounding box center [986, 564] width 76 height 12
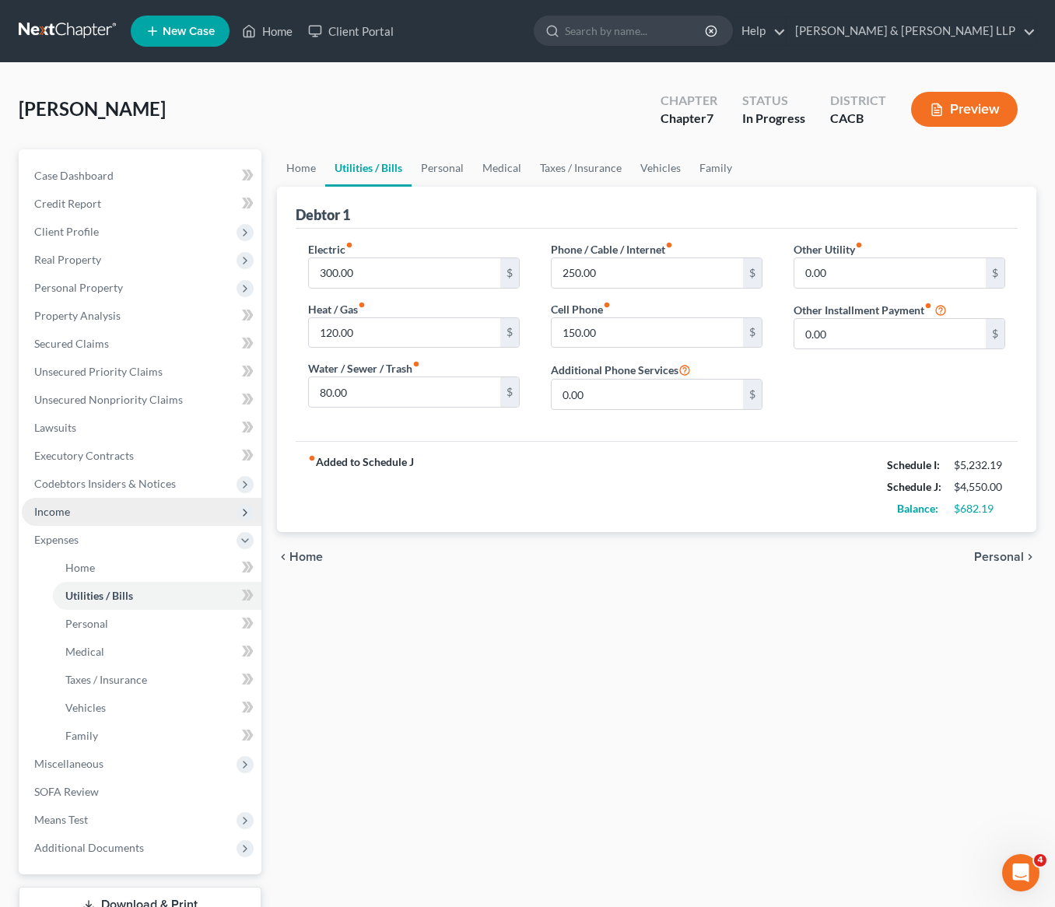
click at [90, 514] on span "Income" at bounding box center [142, 512] width 240 height 28
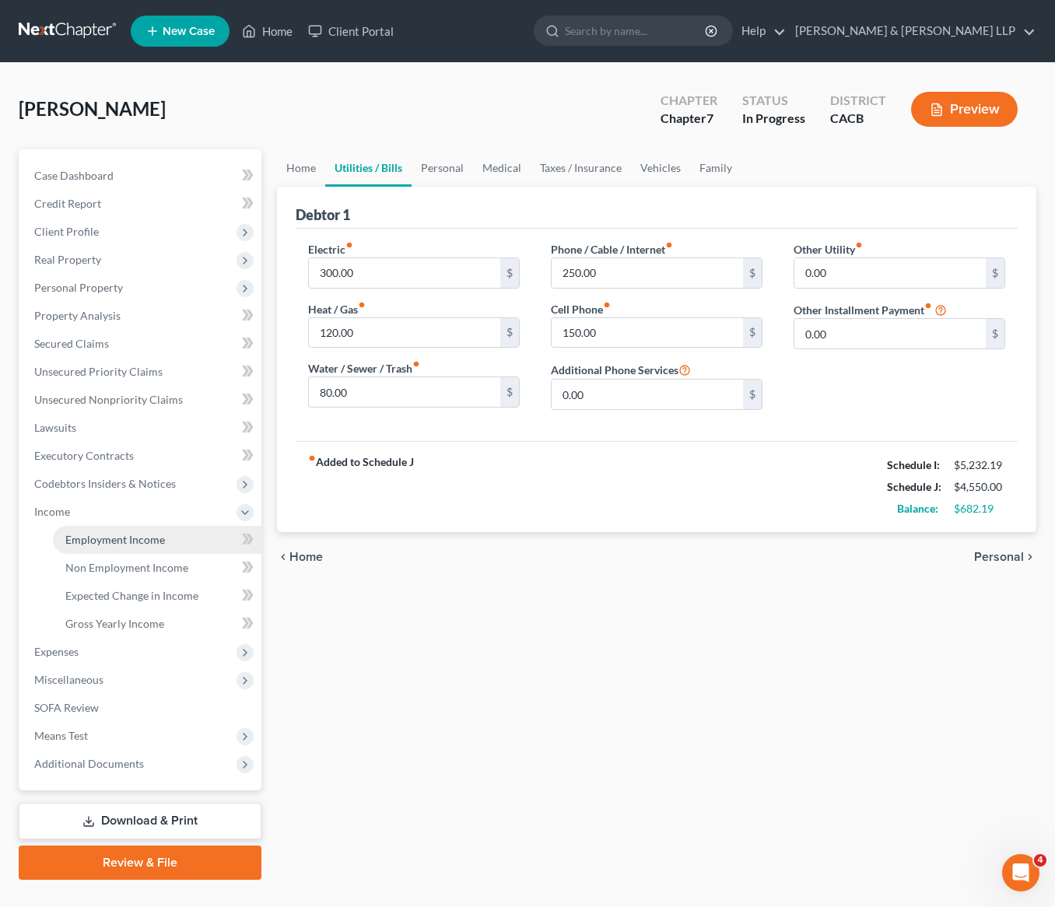
click at [117, 537] on span "Employment Income" at bounding box center [115, 539] width 100 height 13
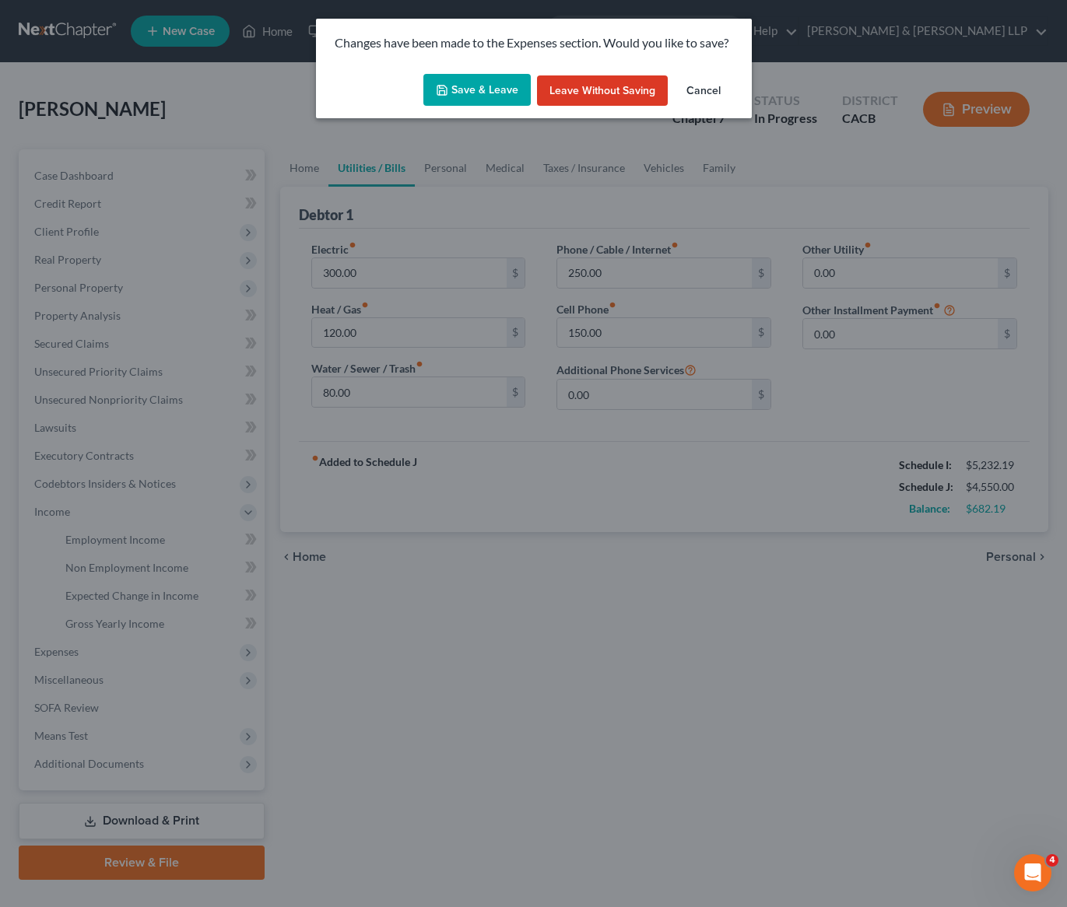
click at [489, 93] on button "Save & Leave" at bounding box center [476, 90] width 107 height 33
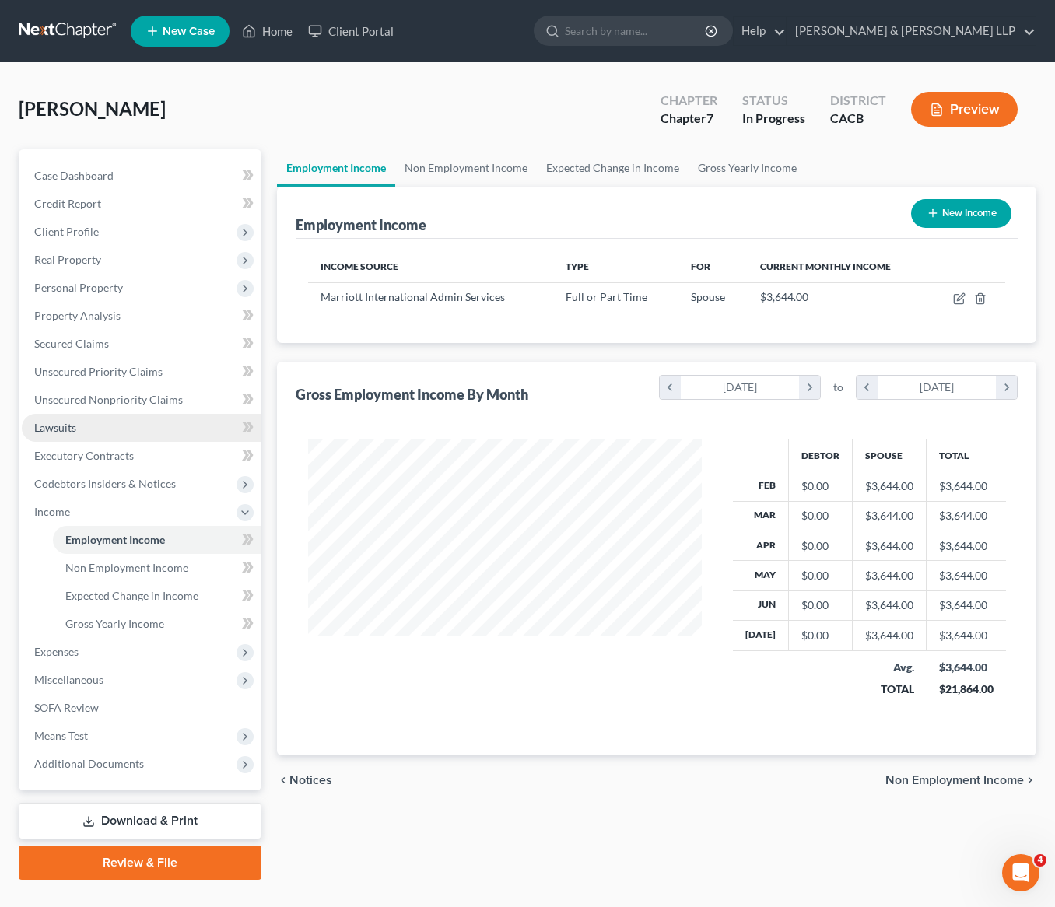
scroll to position [279, 425]
click at [473, 170] on link "Non Employment Income" at bounding box center [466, 167] width 142 height 37
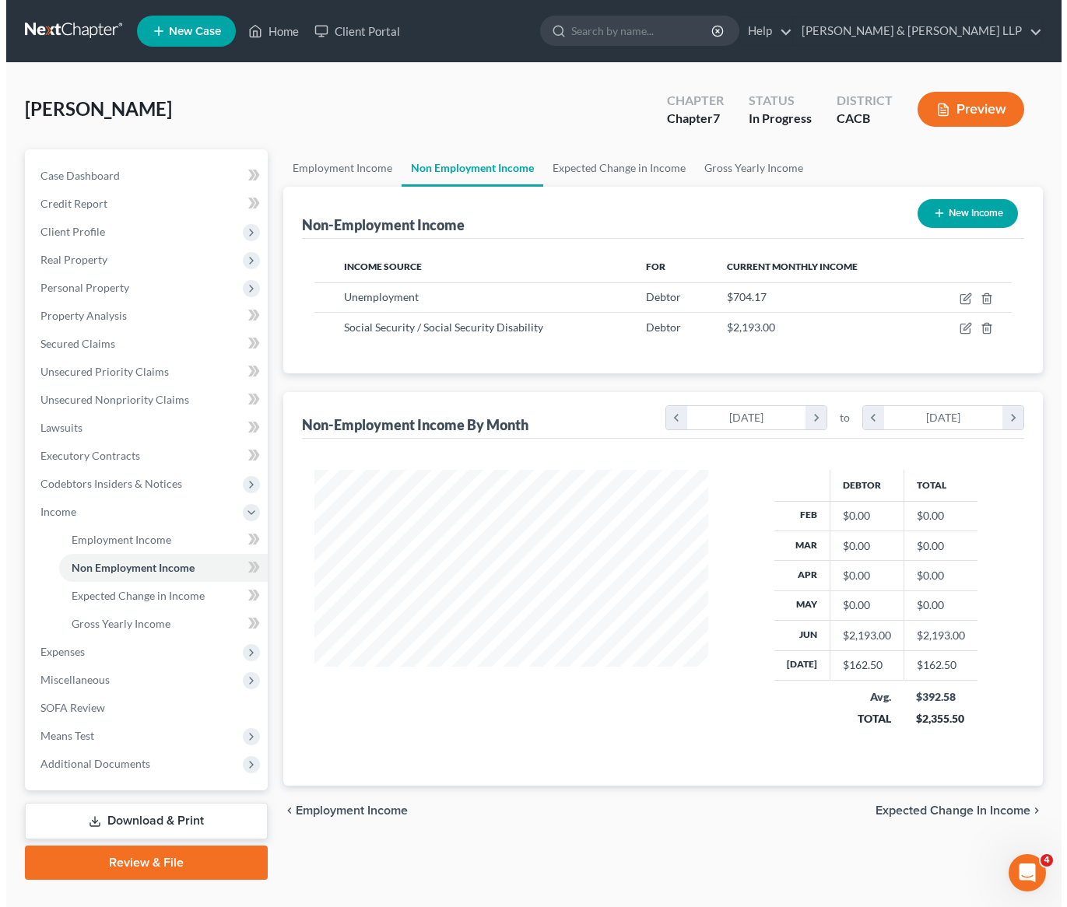
scroll to position [279, 425]
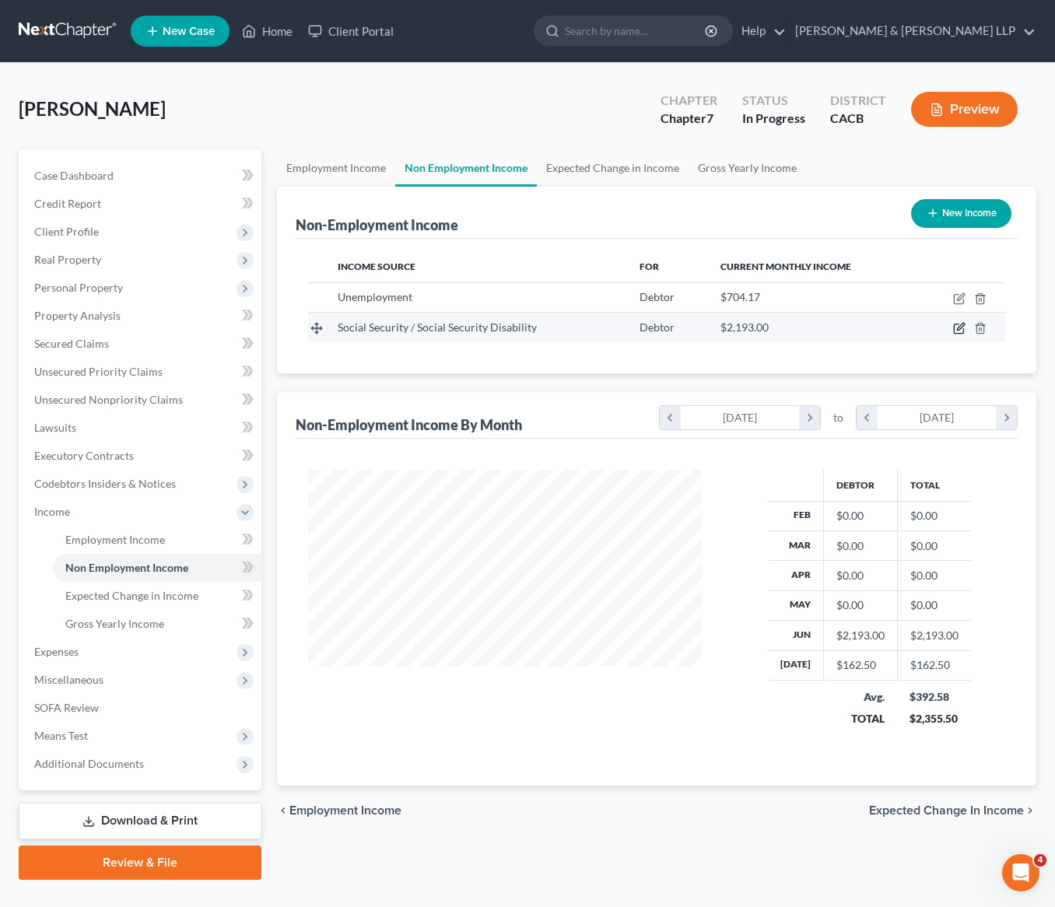
click at [962, 328] on icon "button" at bounding box center [960, 327] width 7 height 7
select select "4"
select select "0"
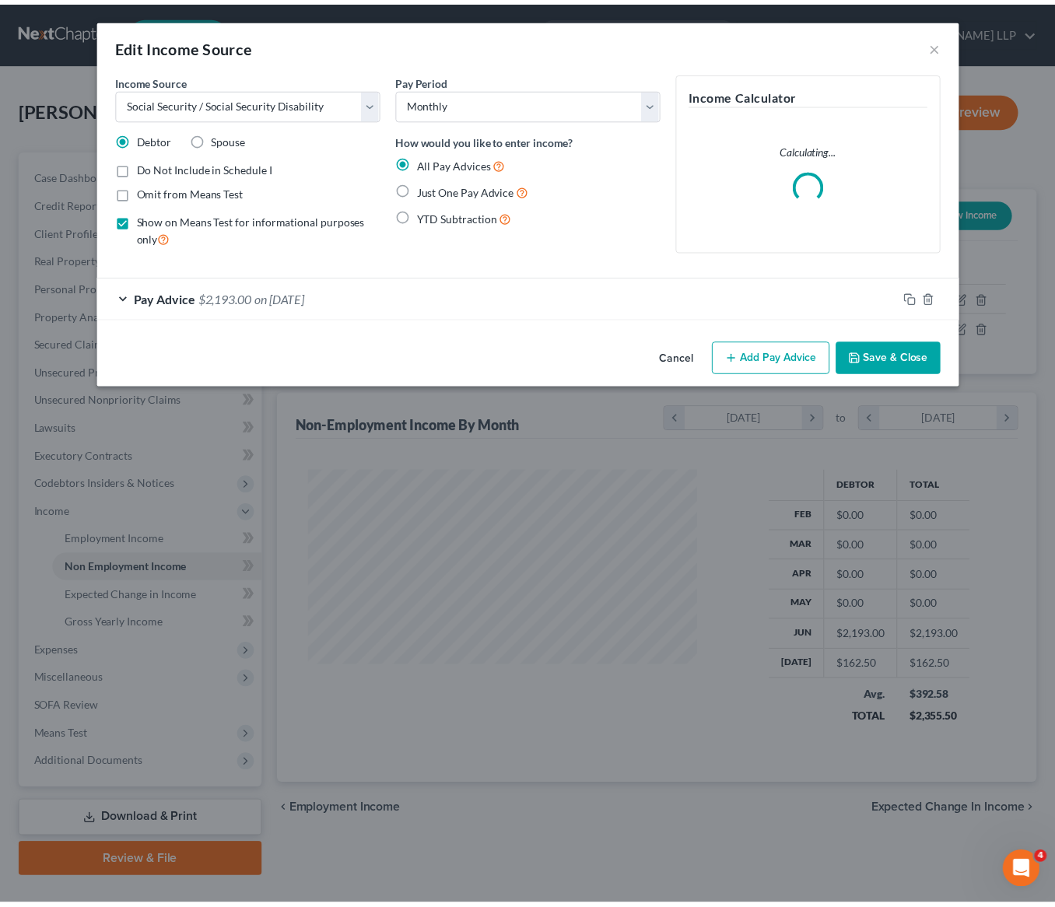
scroll to position [279, 429]
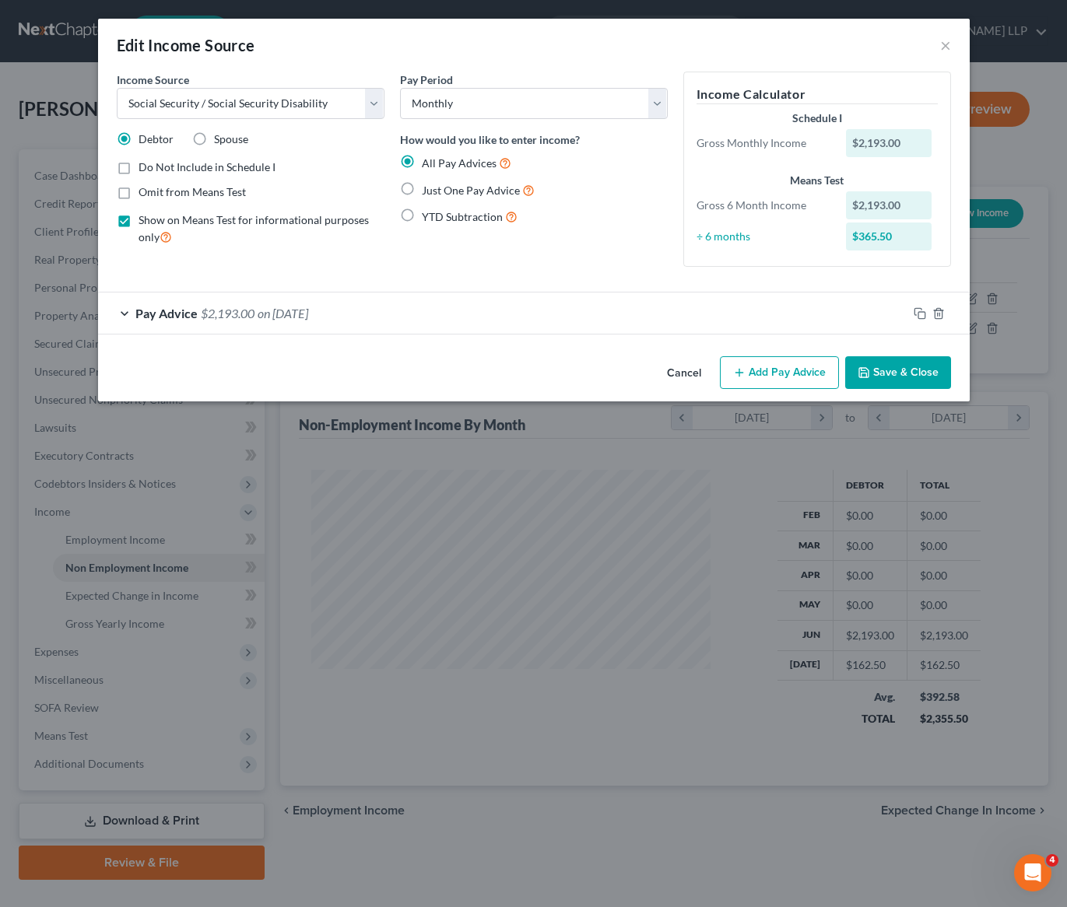
click at [138, 169] on label "Do Not Include in Schedule I" at bounding box center [206, 168] width 137 height 16
click at [145, 169] on input "Do Not Include in Schedule I" at bounding box center [150, 165] width 10 height 10
checkbox input "true"
click at [902, 378] on button "Save & Close" at bounding box center [898, 372] width 106 height 33
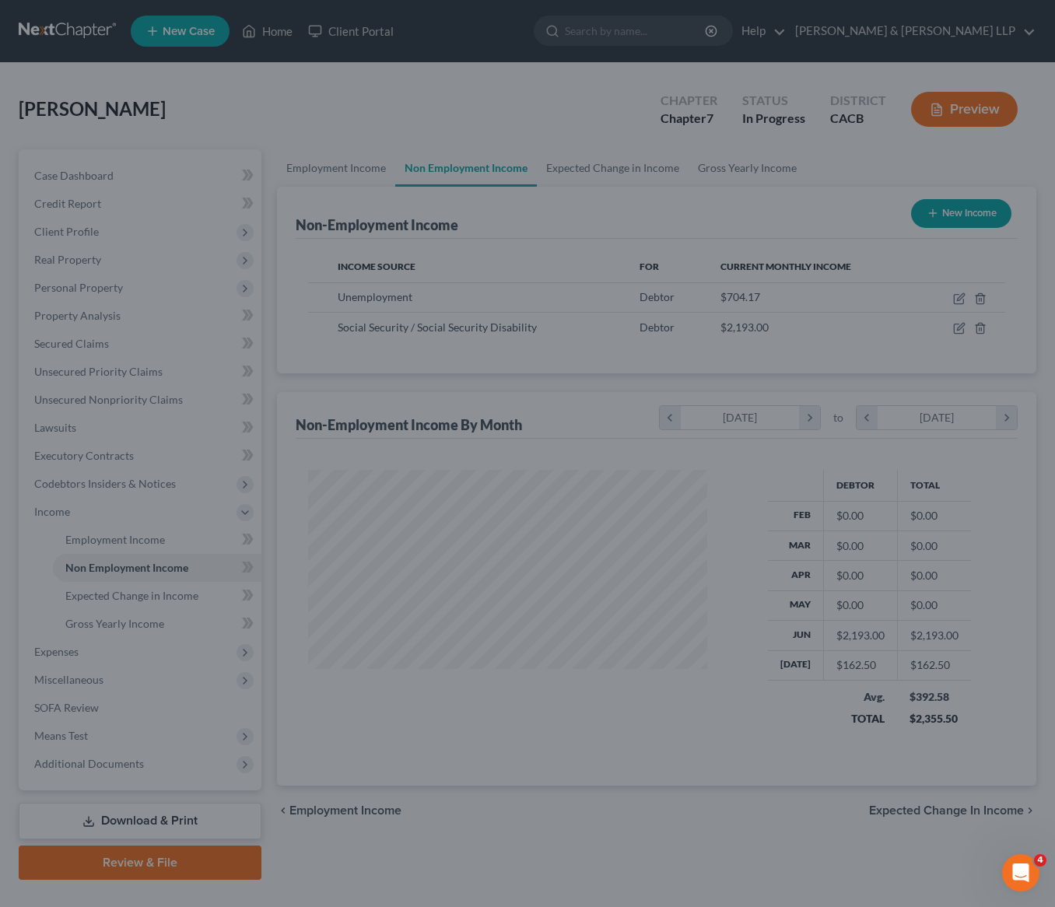
scroll to position [777796, 777649]
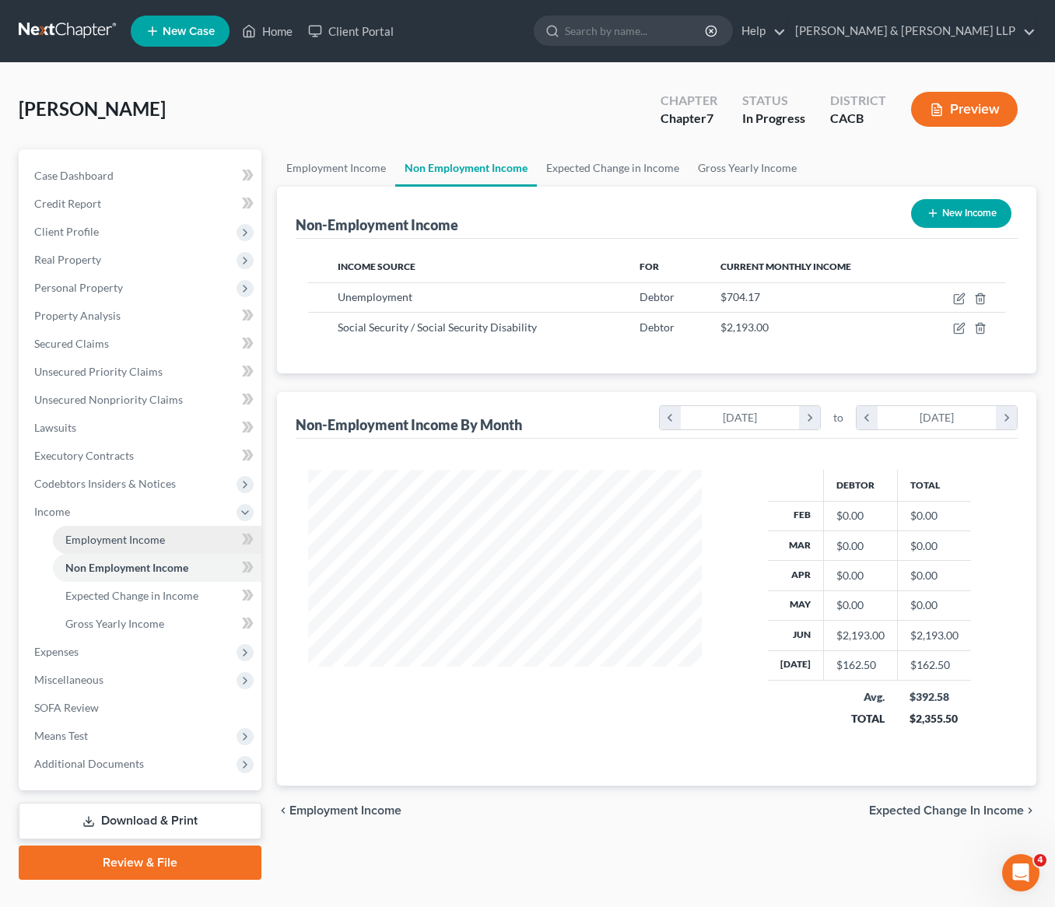
click at [138, 541] on span "Employment Income" at bounding box center [115, 539] width 100 height 13
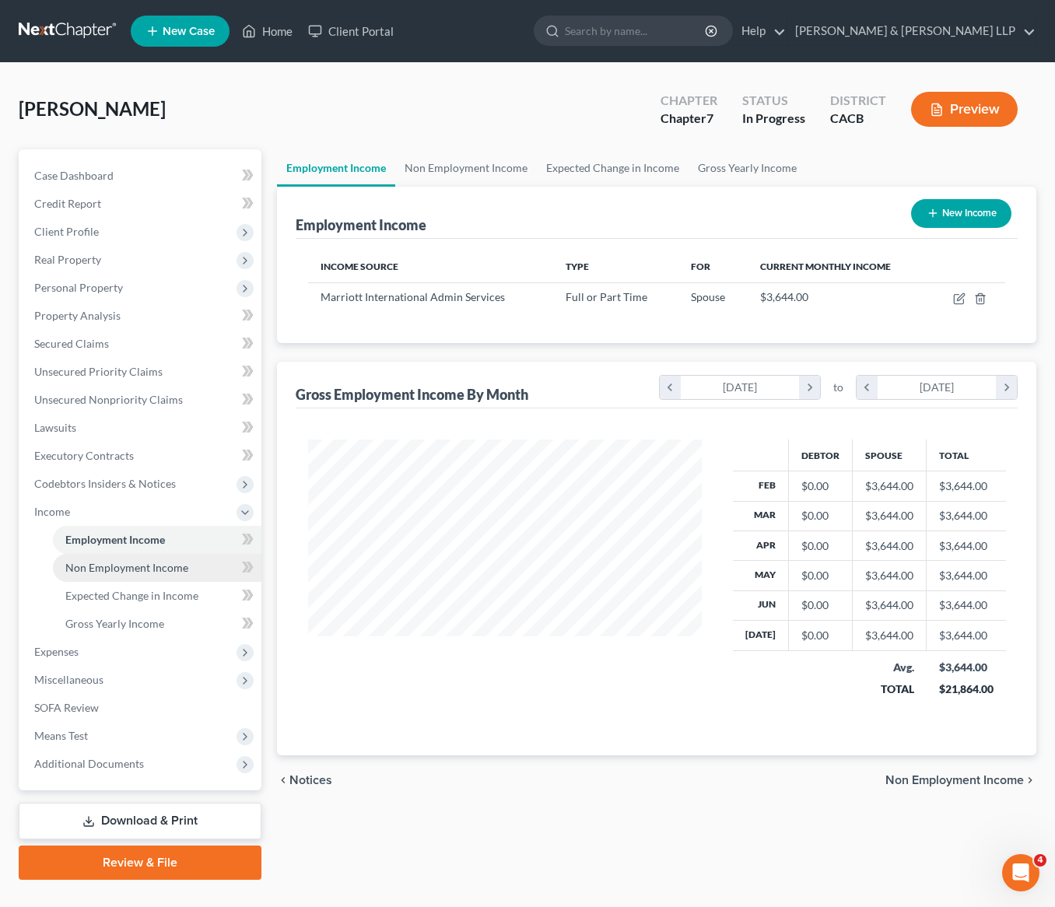
scroll to position [279, 425]
click at [86, 658] on span "Expenses" at bounding box center [142, 652] width 240 height 28
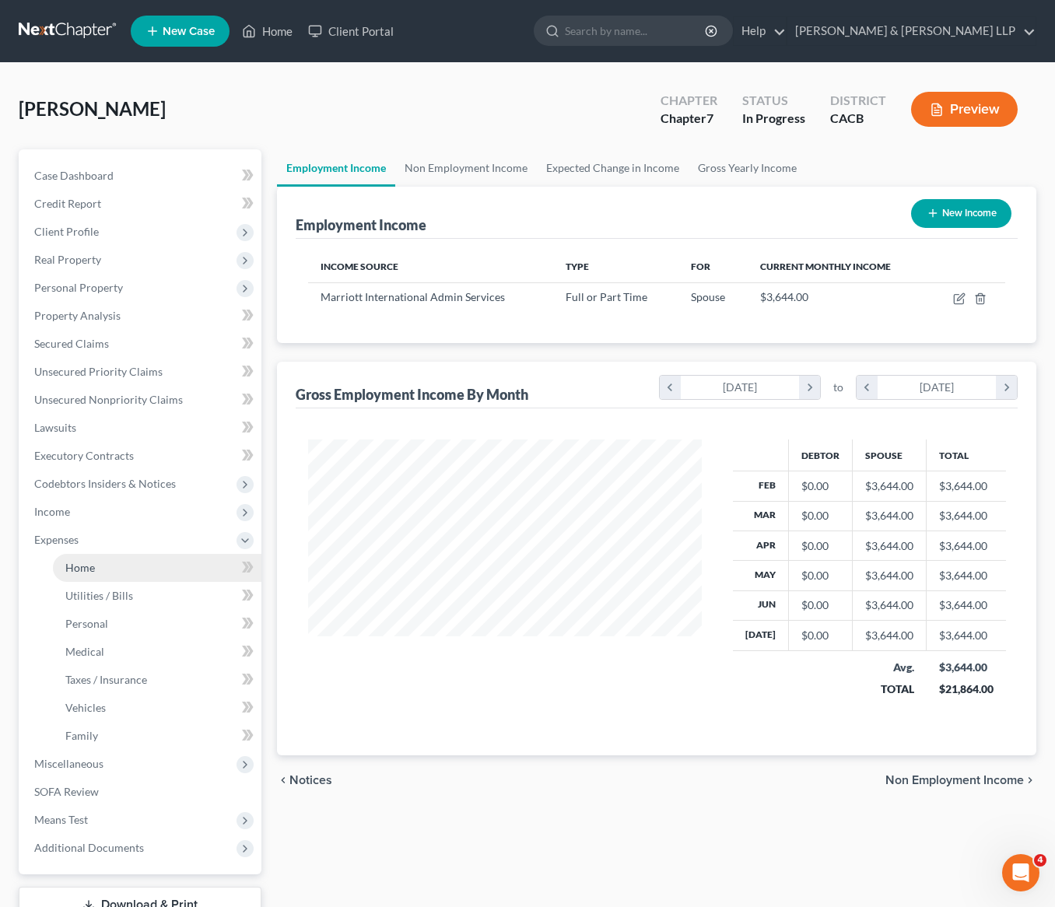
click at [87, 563] on span "Home" at bounding box center [80, 567] width 30 height 13
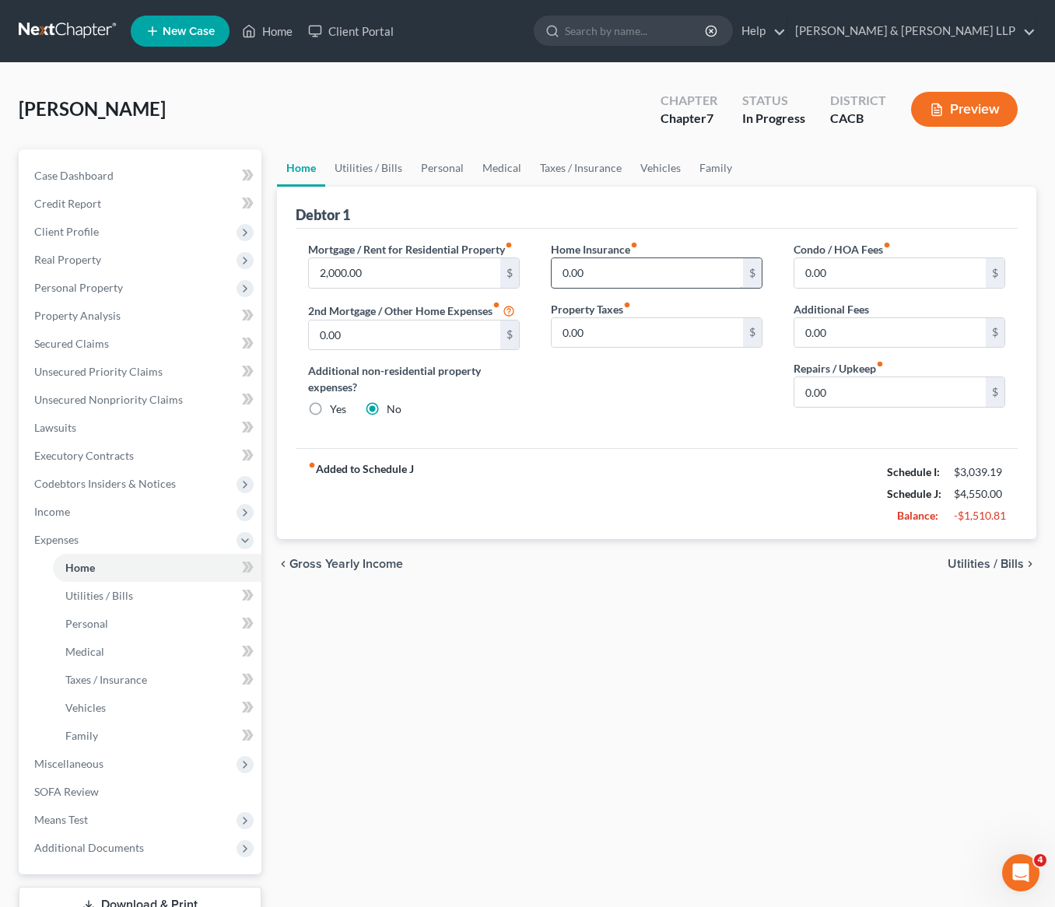
click at [588, 276] on input "0.00" at bounding box center [647, 273] width 191 height 30
drag, startPoint x: 588, startPoint y: 276, endPoint x: 566, endPoint y: 285, distance: 24.1
type input "50"
drag, startPoint x: 566, startPoint y: 285, endPoint x: 819, endPoint y: 401, distance: 278.5
click at [818, 401] on input "0.00" at bounding box center [889, 392] width 191 height 30
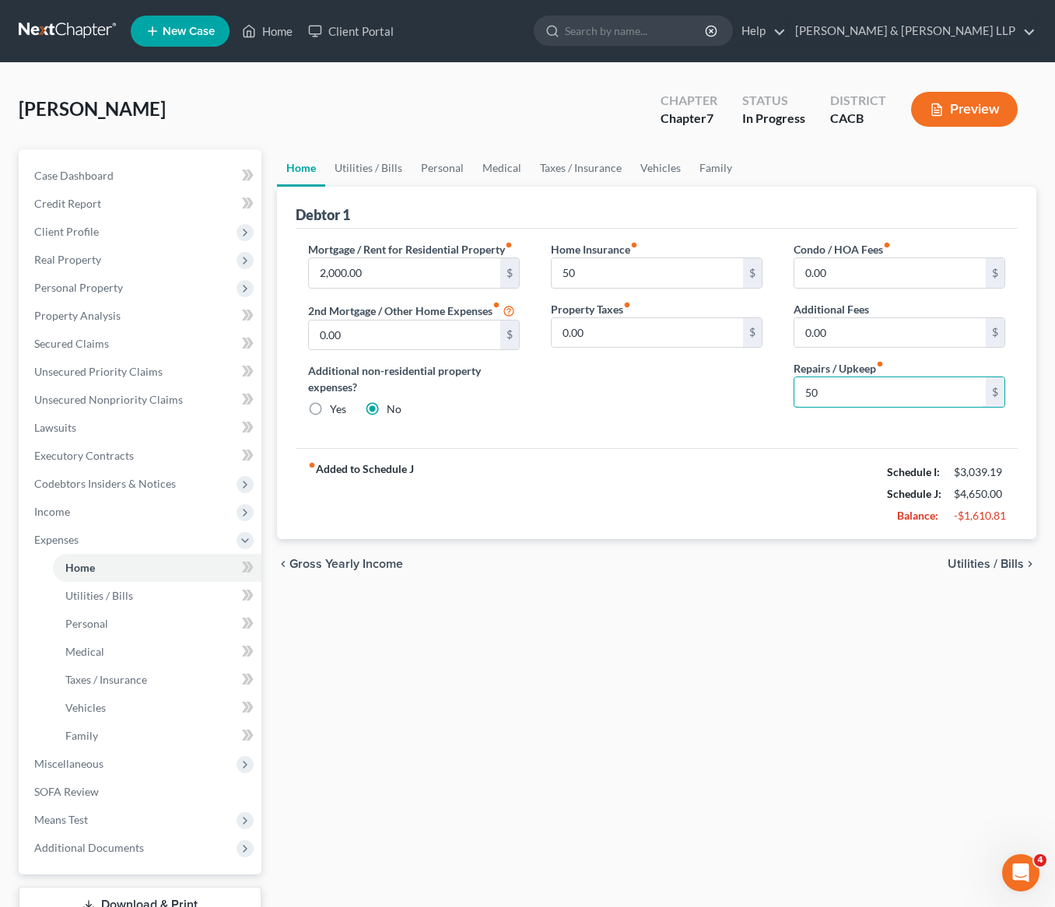
type input "50"
click at [812, 488] on div "fiber_manual_record Added to Schedule J Schedule I: $3,039.19 Schedule J: $4,65…" at bounding box center [657, 493] width 722 height 91
click at [1003, 562] on span "Utilities / Bills" at bounding box center [986, 564] width 76 height 12
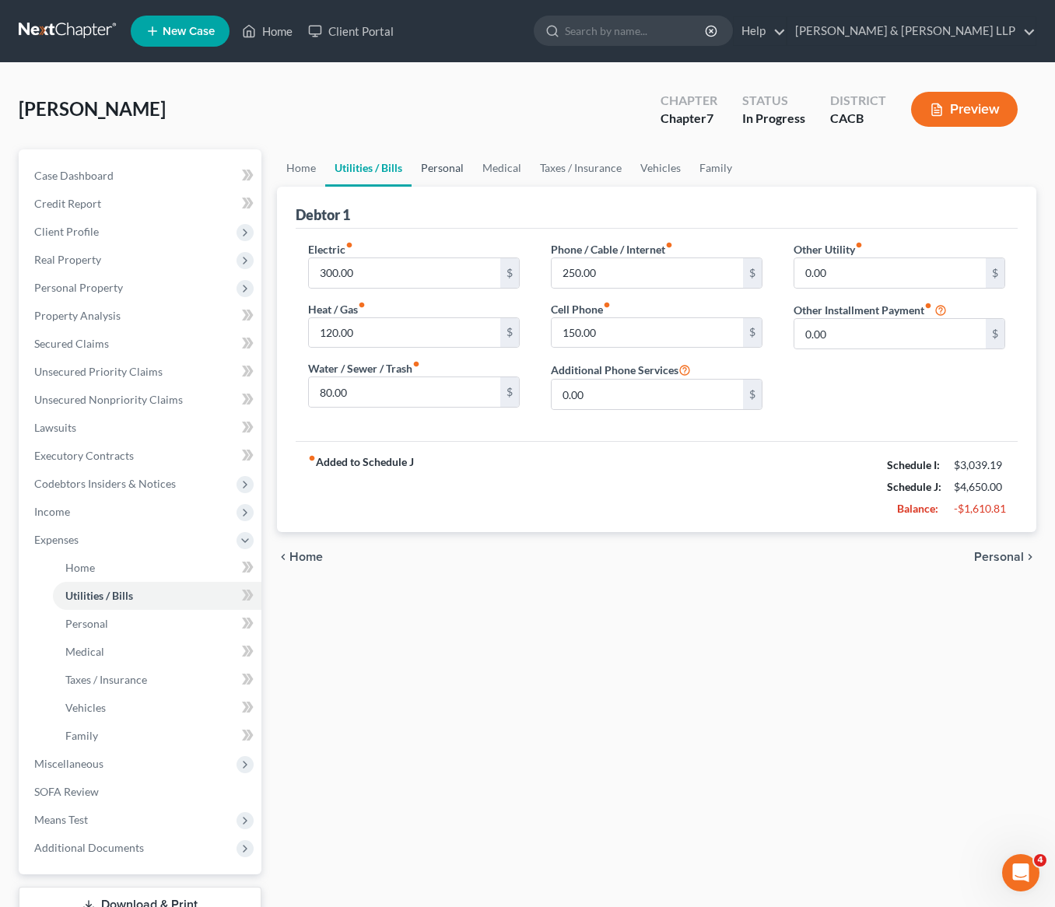
drag, startPoint x: 447, startPoint y: 167, endPoint x: 461, endPoint y: 167, distance: 14.0
click at [447, 168] on link "Personal" at bounding box center [442, 167] width 61 height 37
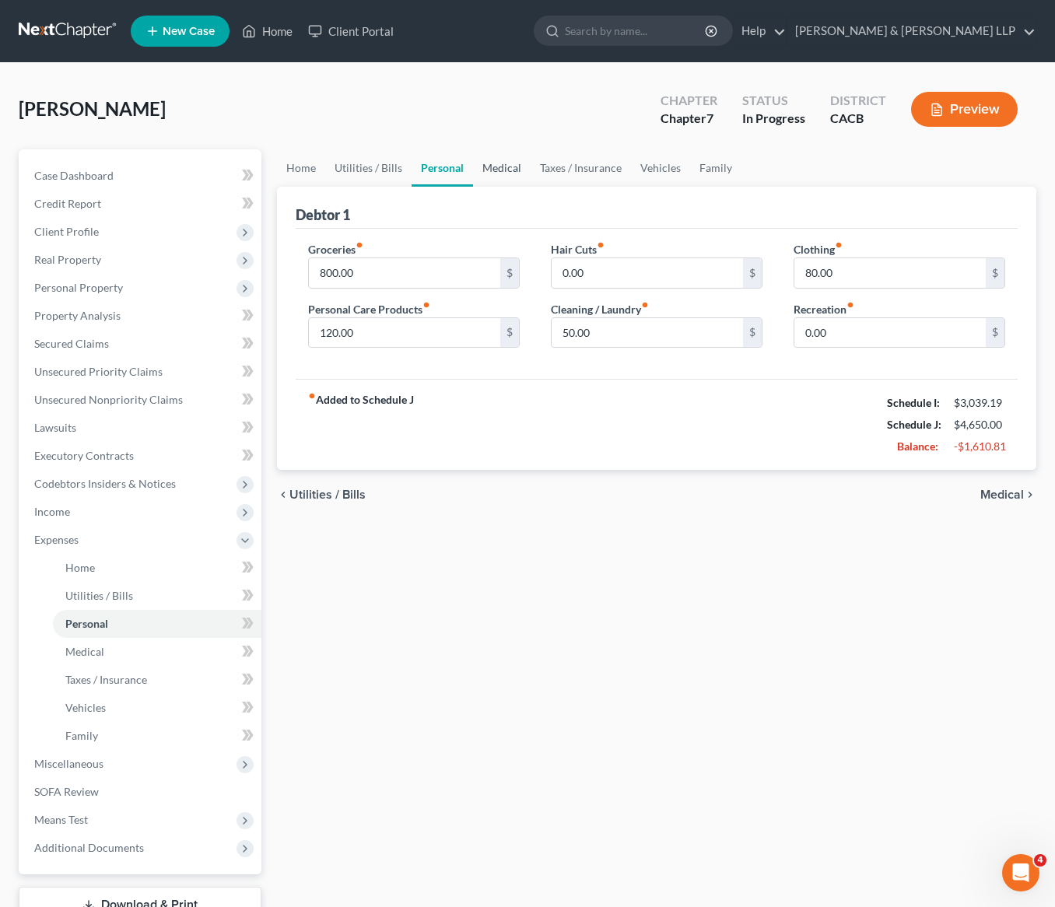
click at [501, 161] on link "Medical" at bounding box center [502, 167] width 58 height 37
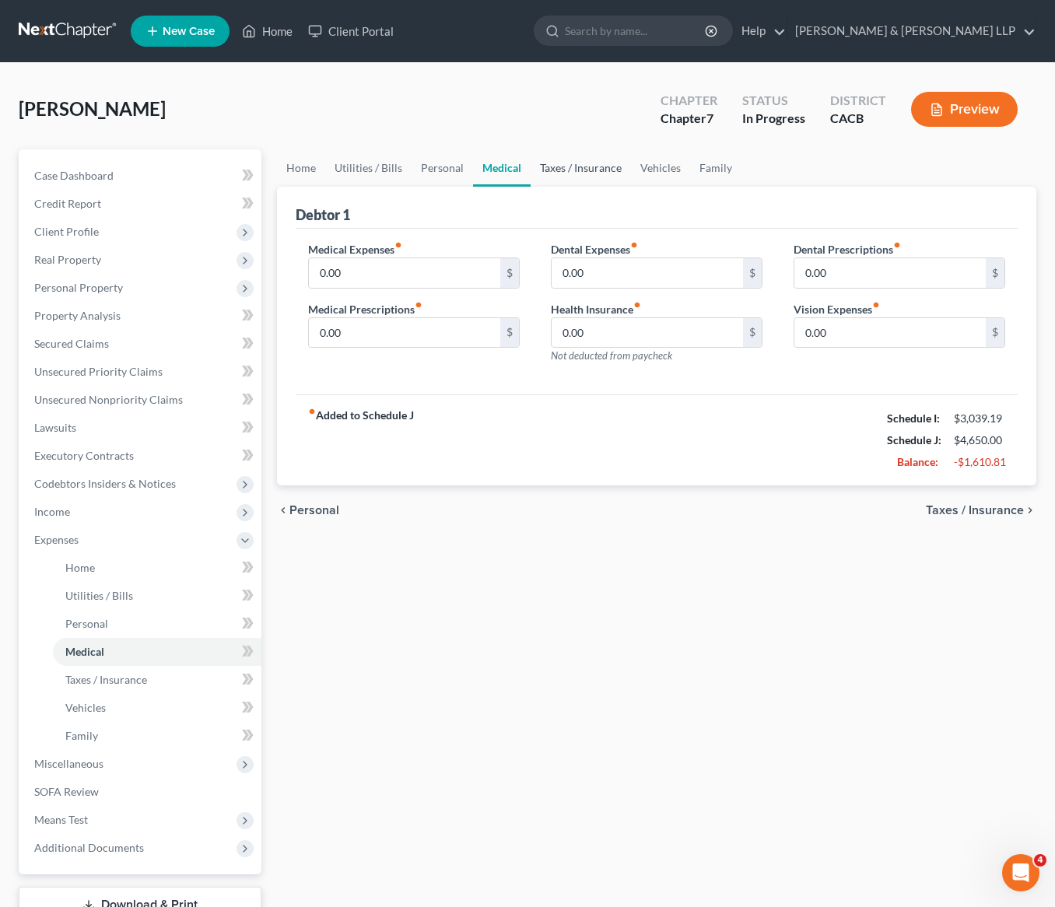
drag, startPoint x: 568, startPoint y: 167, endPoint x: 599, endPoint y: 169, distance: 31.2
click at [568, 168] on link "Taxes / Insurance" at bounding box center [581, 167] width 100 height 37
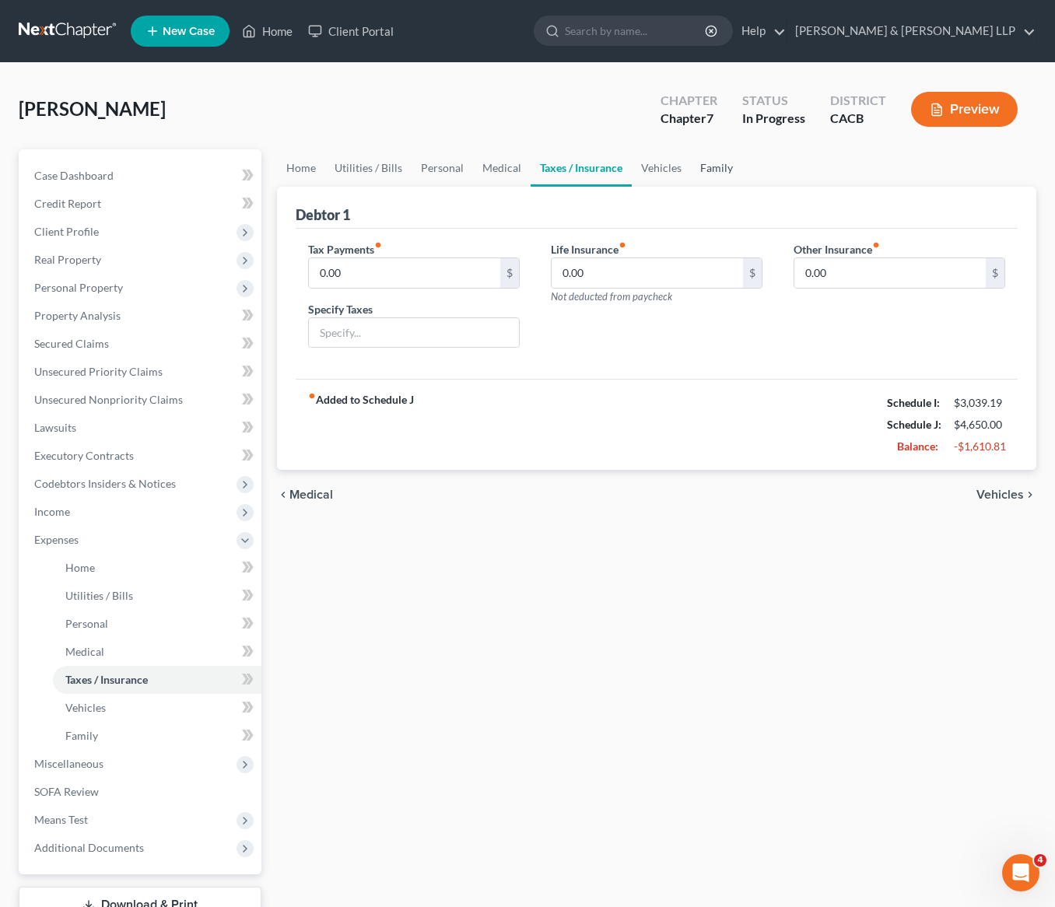
click at [720, 167] on link "Family" at bounding box center [716, 167] width 51 height 37
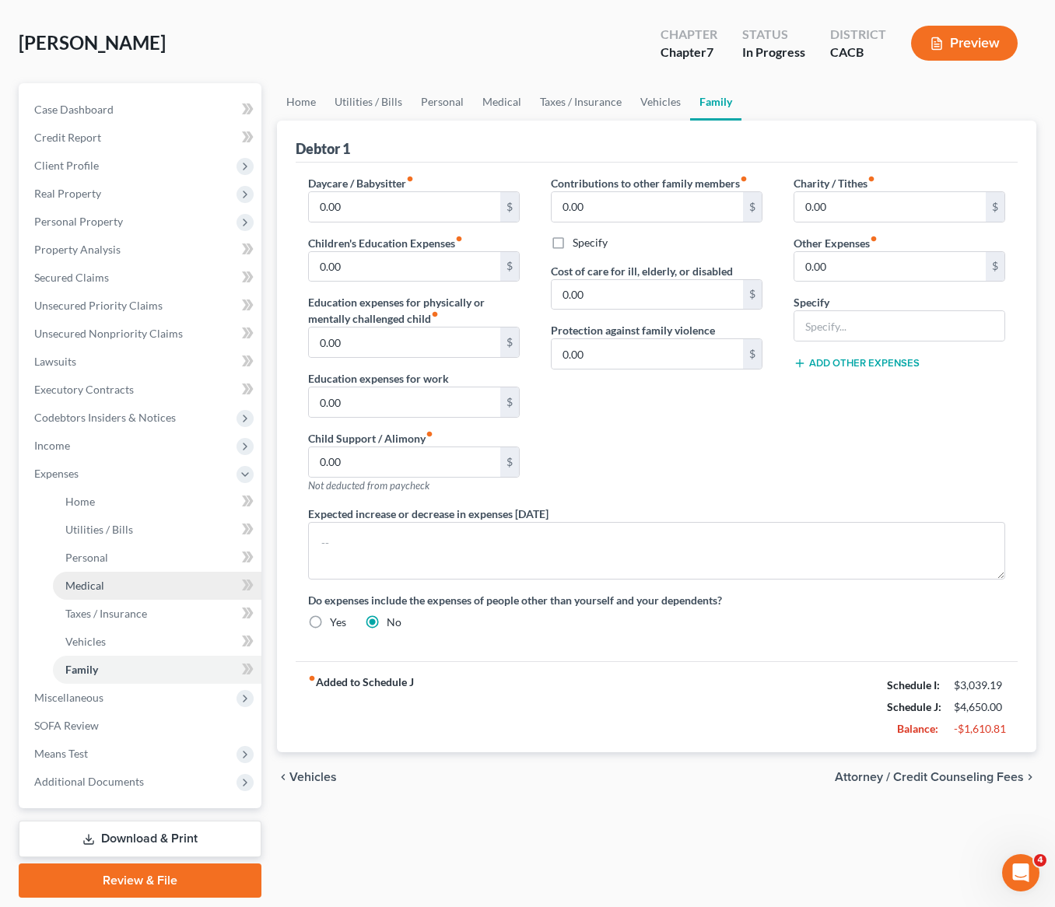
scroll to position [116, 0]
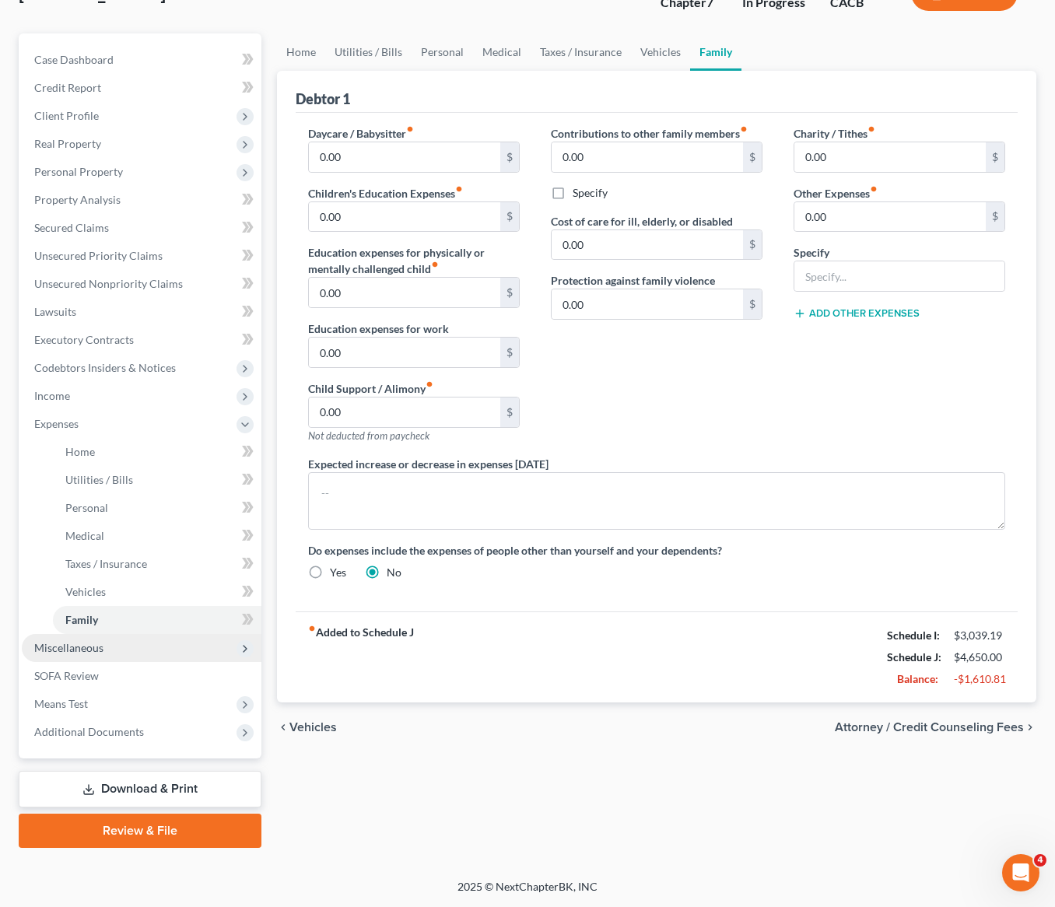
click at [131, 653] on span "Miscellaneous" at bounding box center [142, 648] width 240 height 28
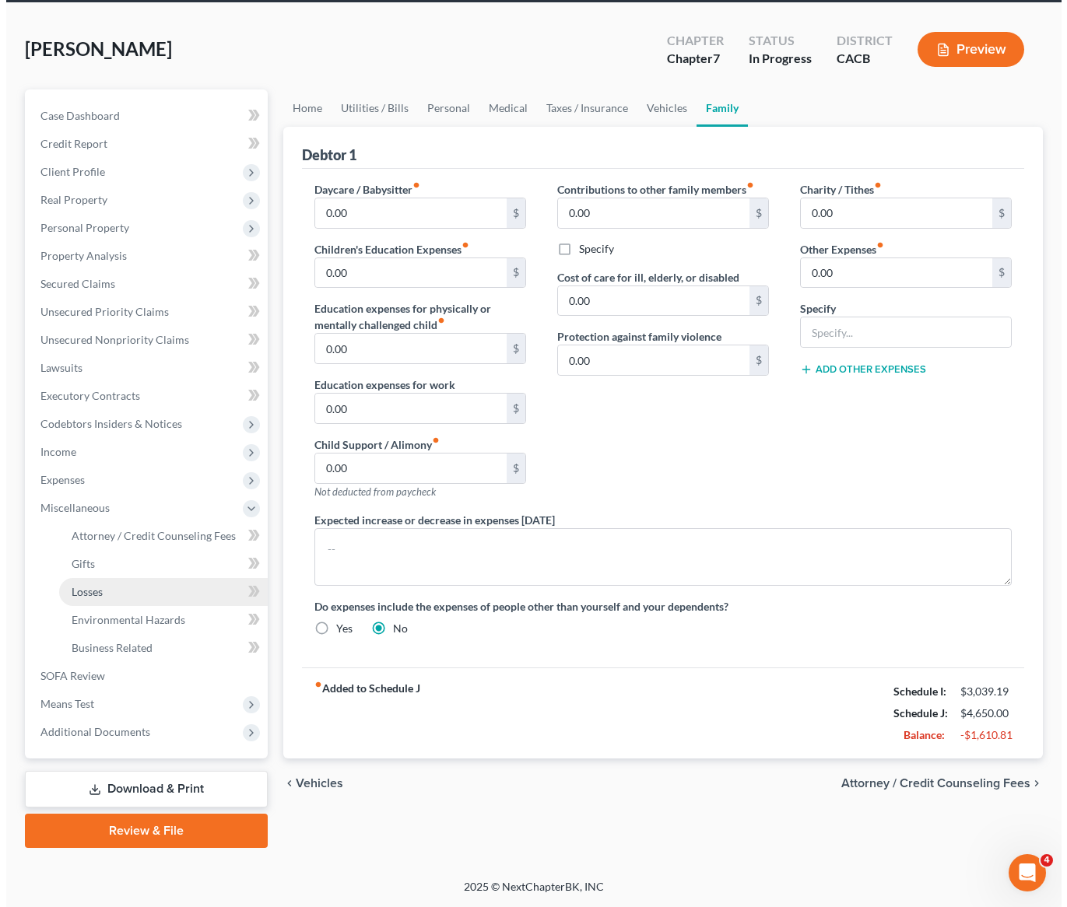
scroll to position [60, 0]
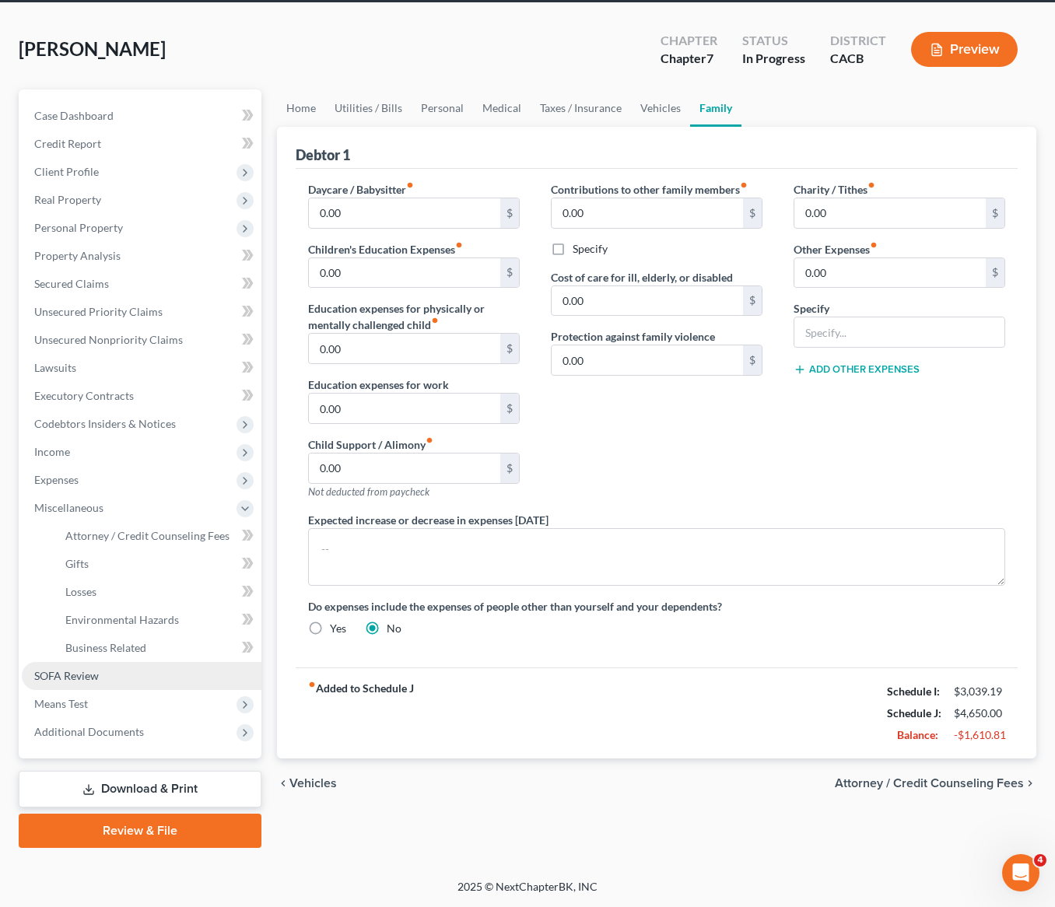
click at [173, 675] on link "SOFA Review" at bounding box center [142, 676] width 240 height 28
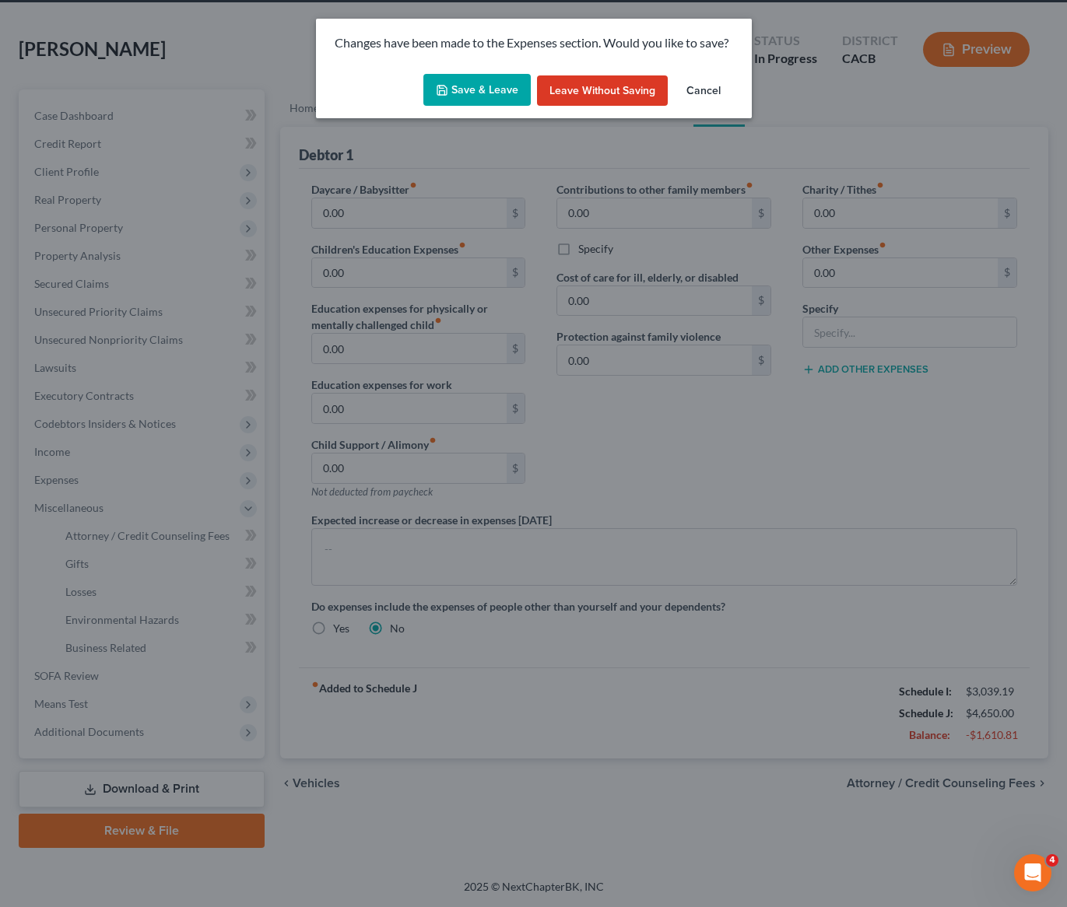
click at [493, 91] on button "Save & Leave" at bounding box center [476, 90] width 107 height 33
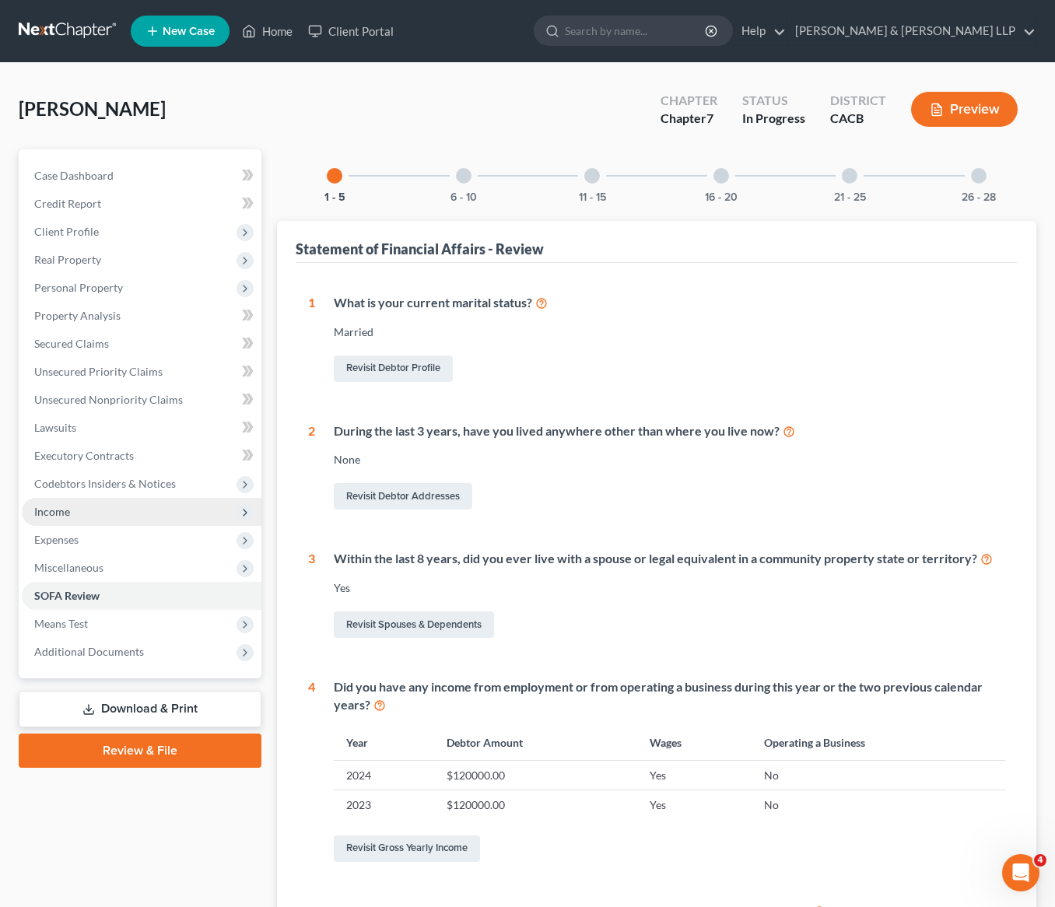
click at [79, 517] on span "Income" at bounding box center [142, 512] width 240 height 28
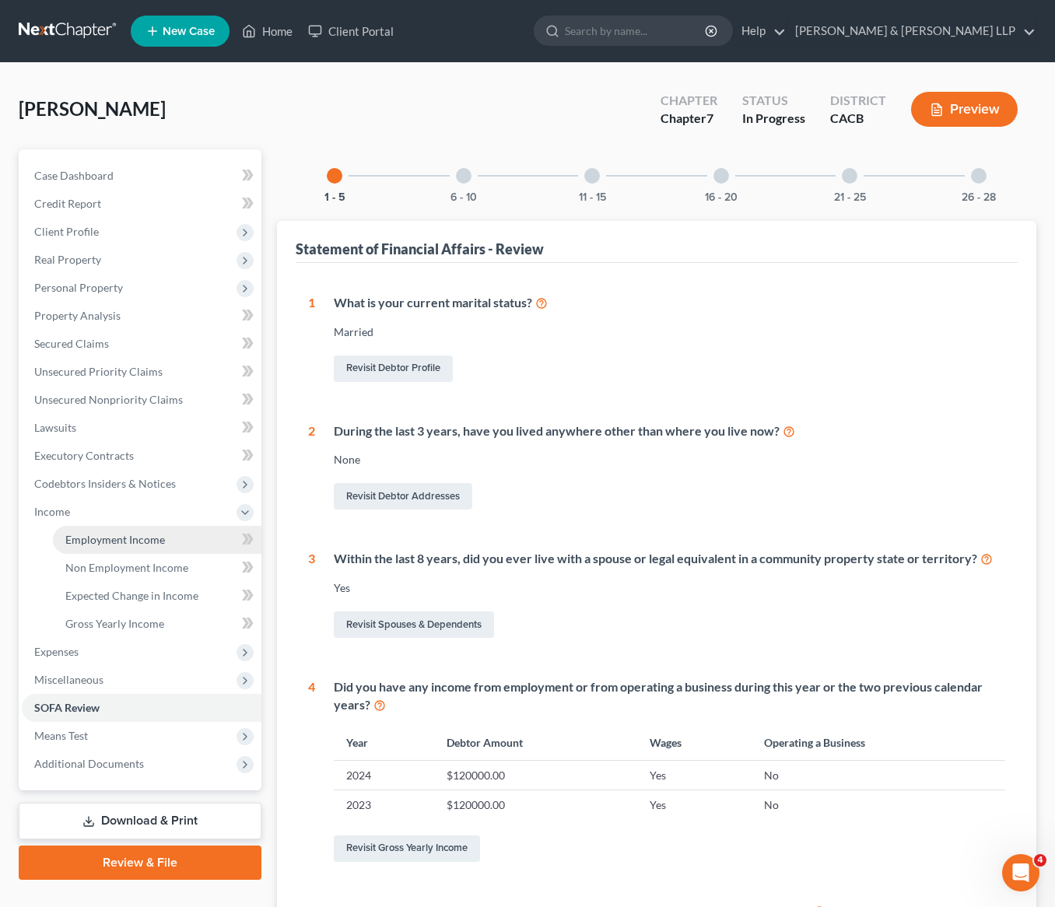
click at [128, 539] on span "Employment Income" at bounding box center [115, 539] width 100 height 13
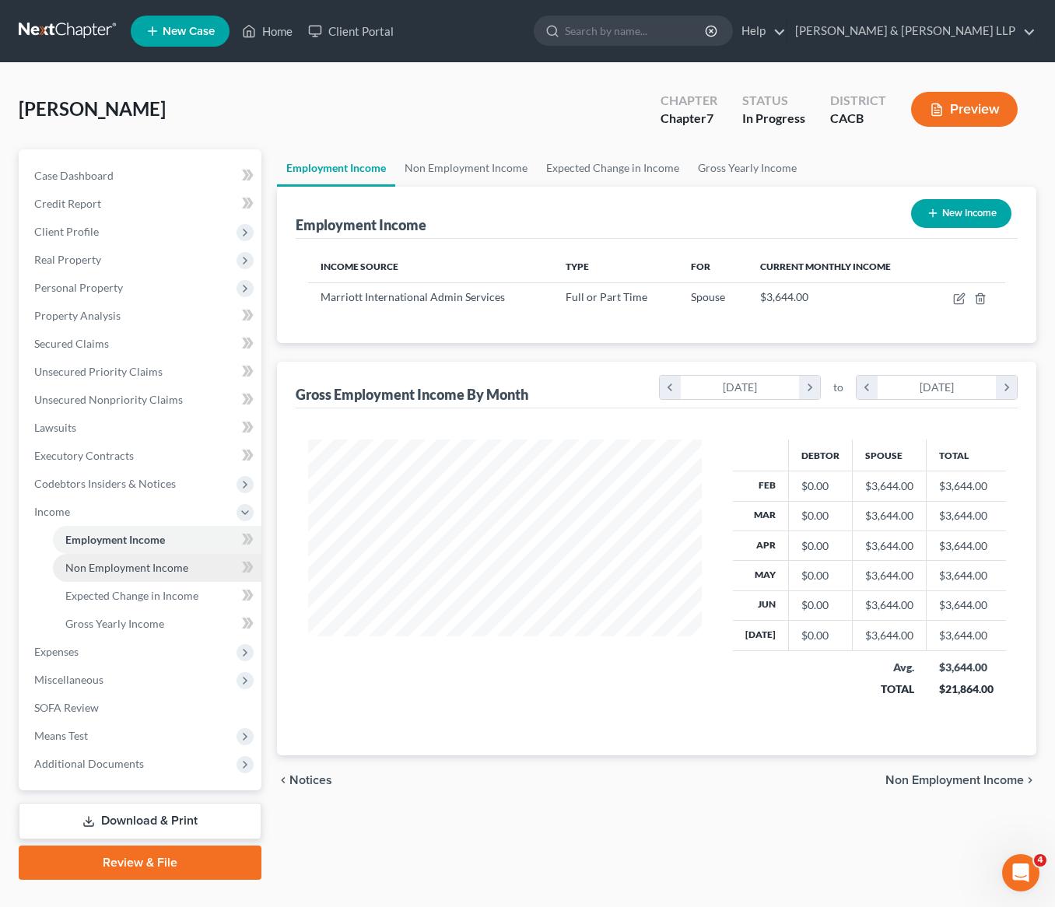
scroll to position [279, 425]
click at [136, 564] on span "Non Employment Income" at bounding box center [126, 567] width 123 height 13
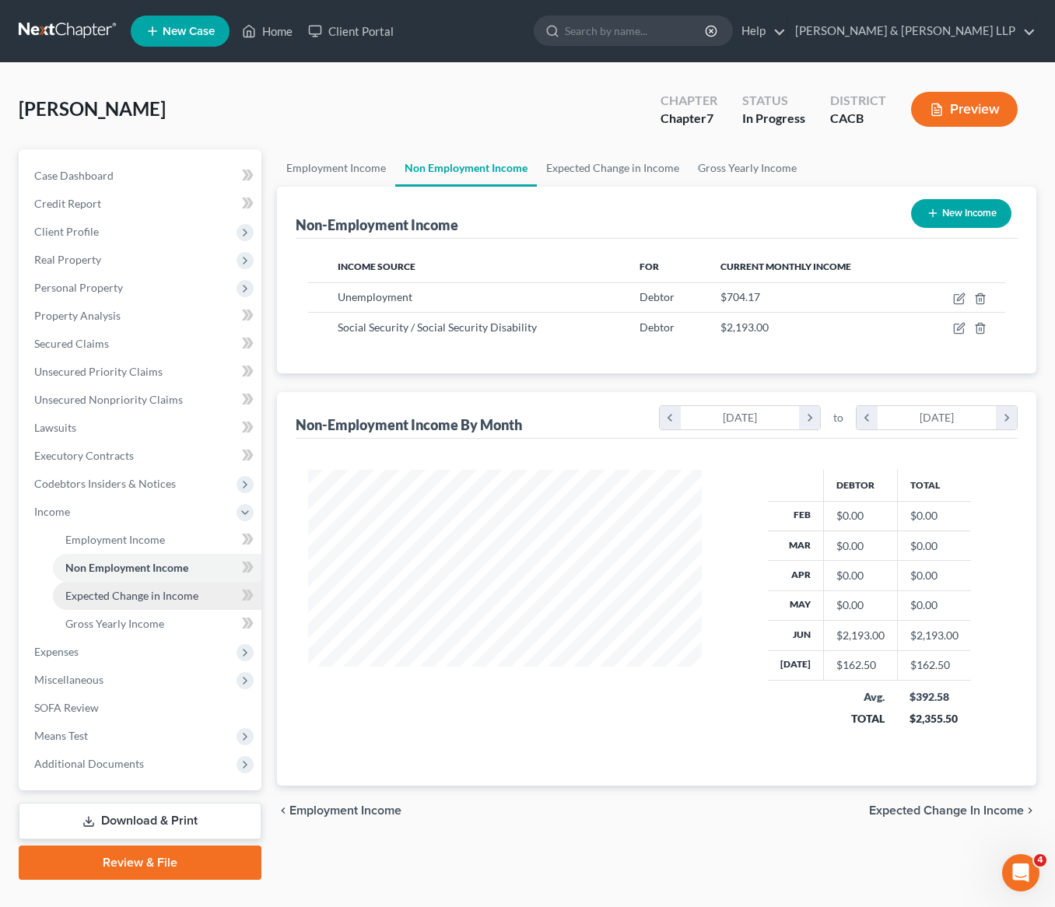
scroll to position [279, 425]
click at [125, 591] on span "Expected Change in Income" at bounding box center [131, 595] width 133 height 13
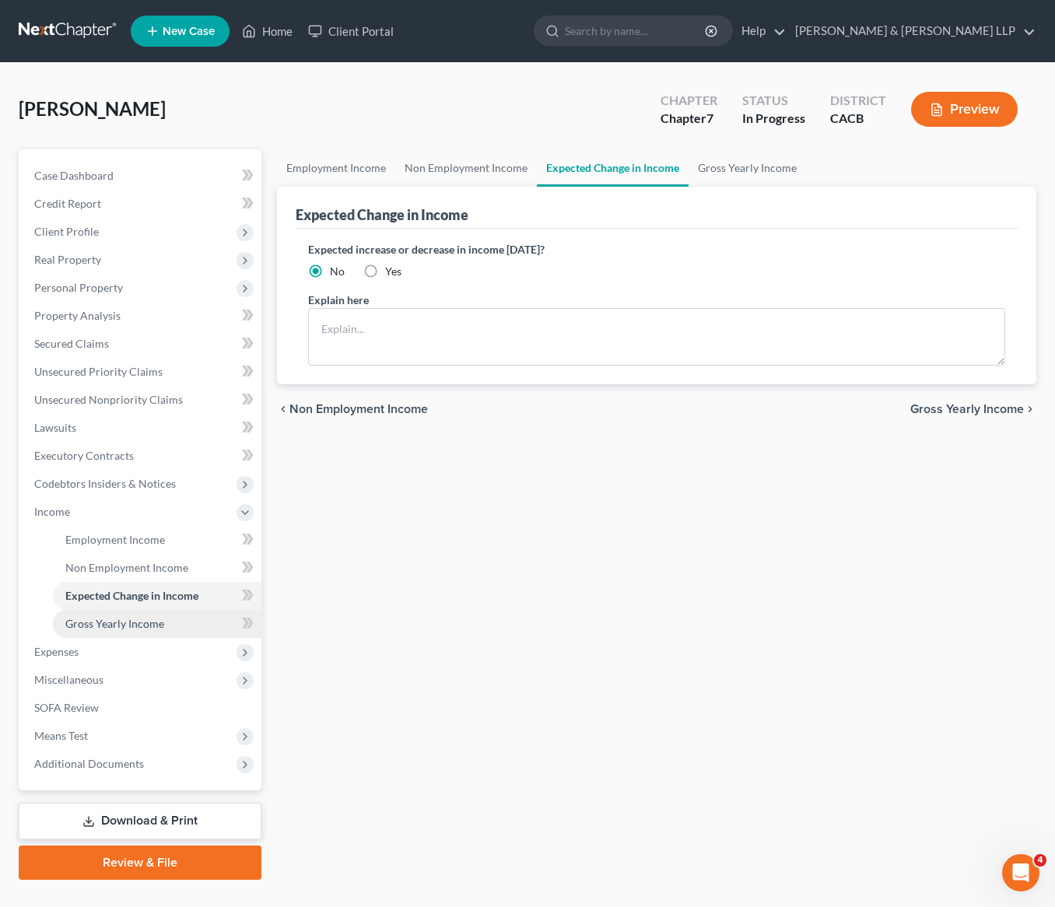
click at [141, 632] on link "Gross Yearly Income" at bounding box center [157, 624] width 209 height 28
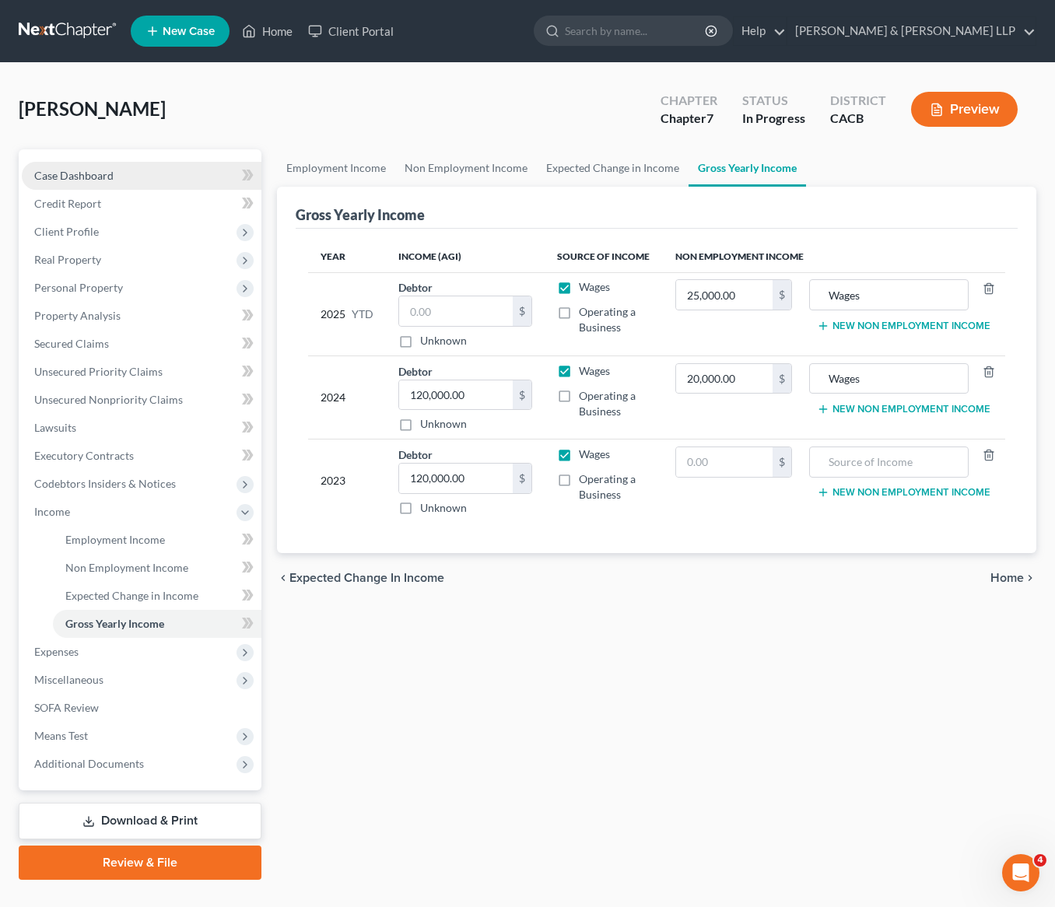
click at [110, 184] on link "Case Dashboard" at bounding box center [142, 176] width 240 height 28
select select "0"
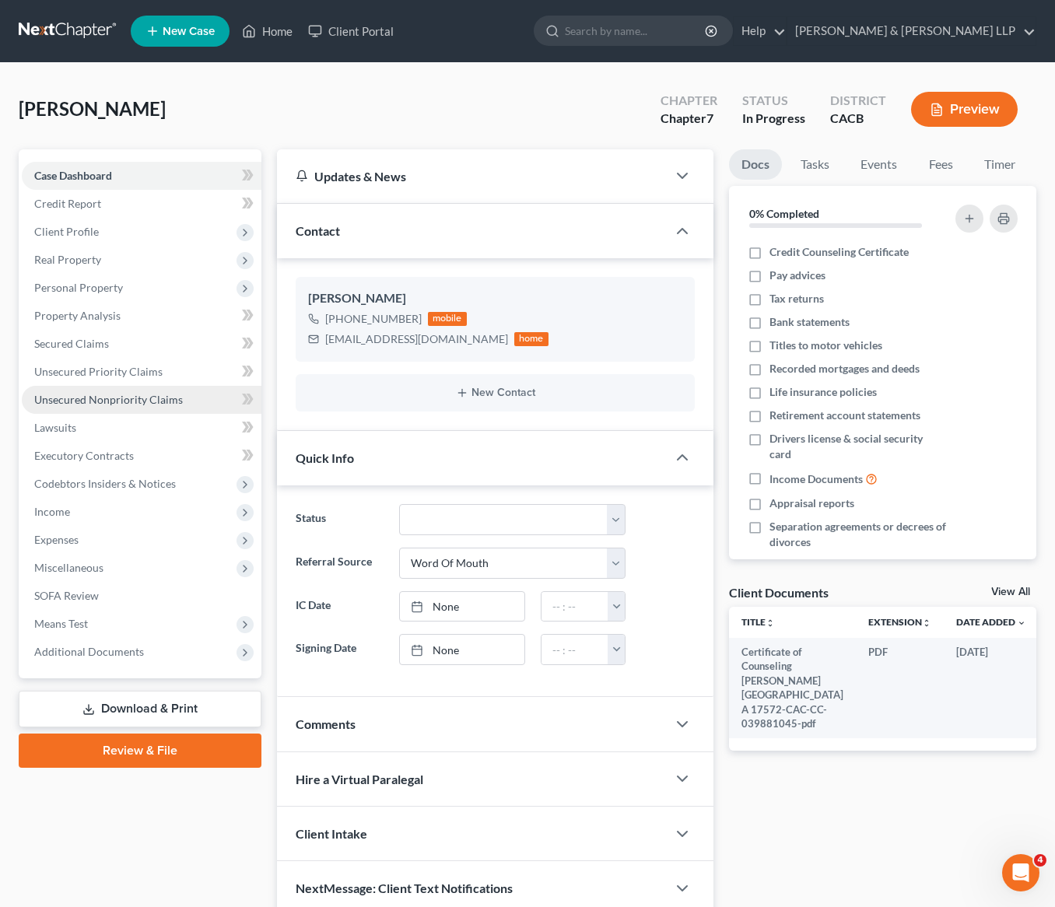
click at [100, 400] on span "Unsecured Nonpriority Claims" at bounding box center [108, 399] width 149 height 13
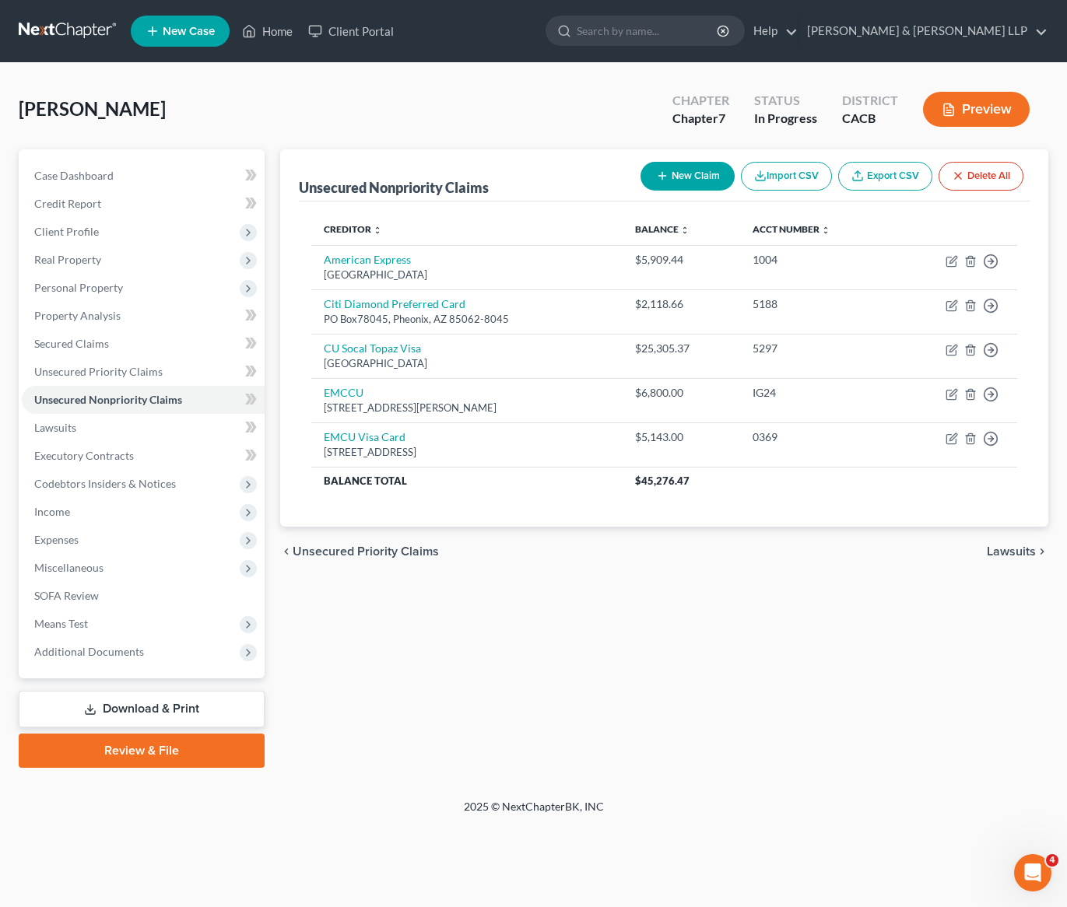
click at [723, 685] on div "Unsecured Nonpriority Claims New Claim Import CSV Export CSV Delete All Credito…" at bounding box center [664, 458] width 784 height 619
click at [1008, 555] on span "Lawsuits" at bounding box center [1011, 551] width 49 height 12
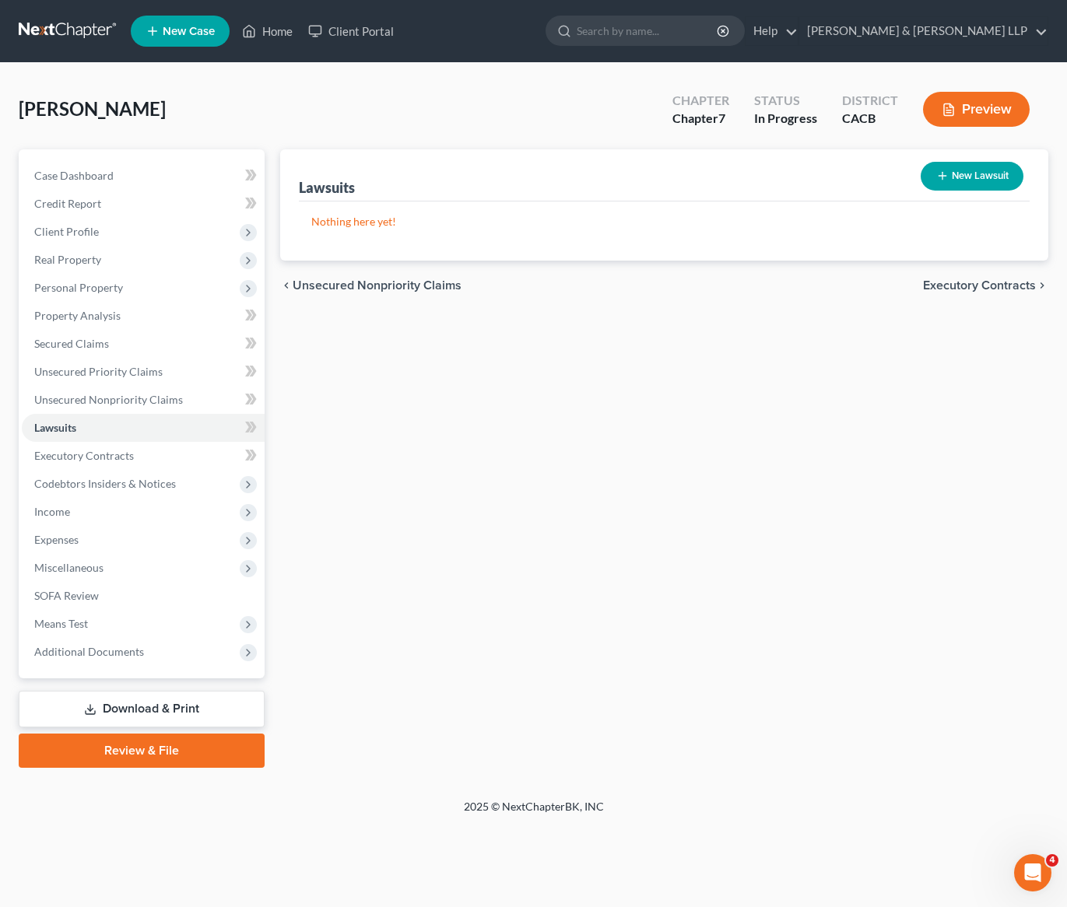
click at [353, 282] on span "Unsecured Nonpriority Claims" at bounding box center [377, 285] width 169 height 12
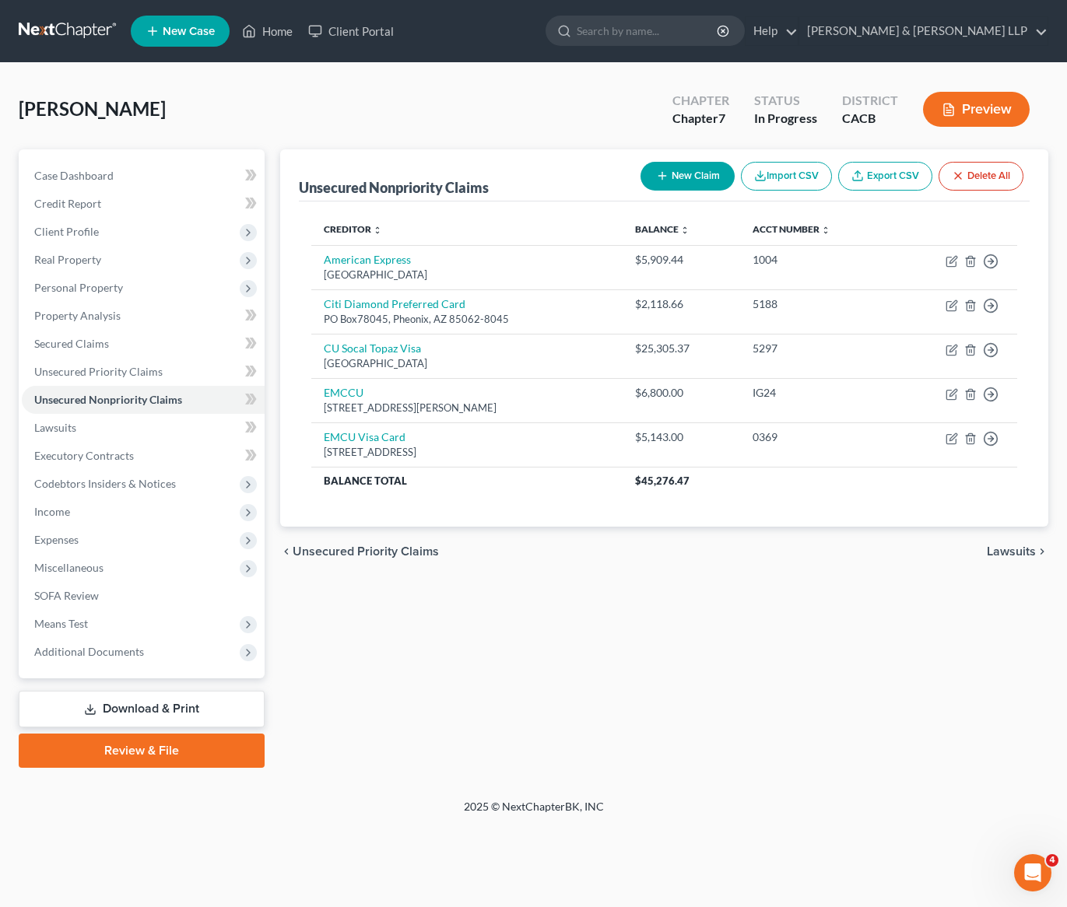
click at [1017, 556] on span "Lawsuits" at bounding box center [1011, 551] width 49 height 12
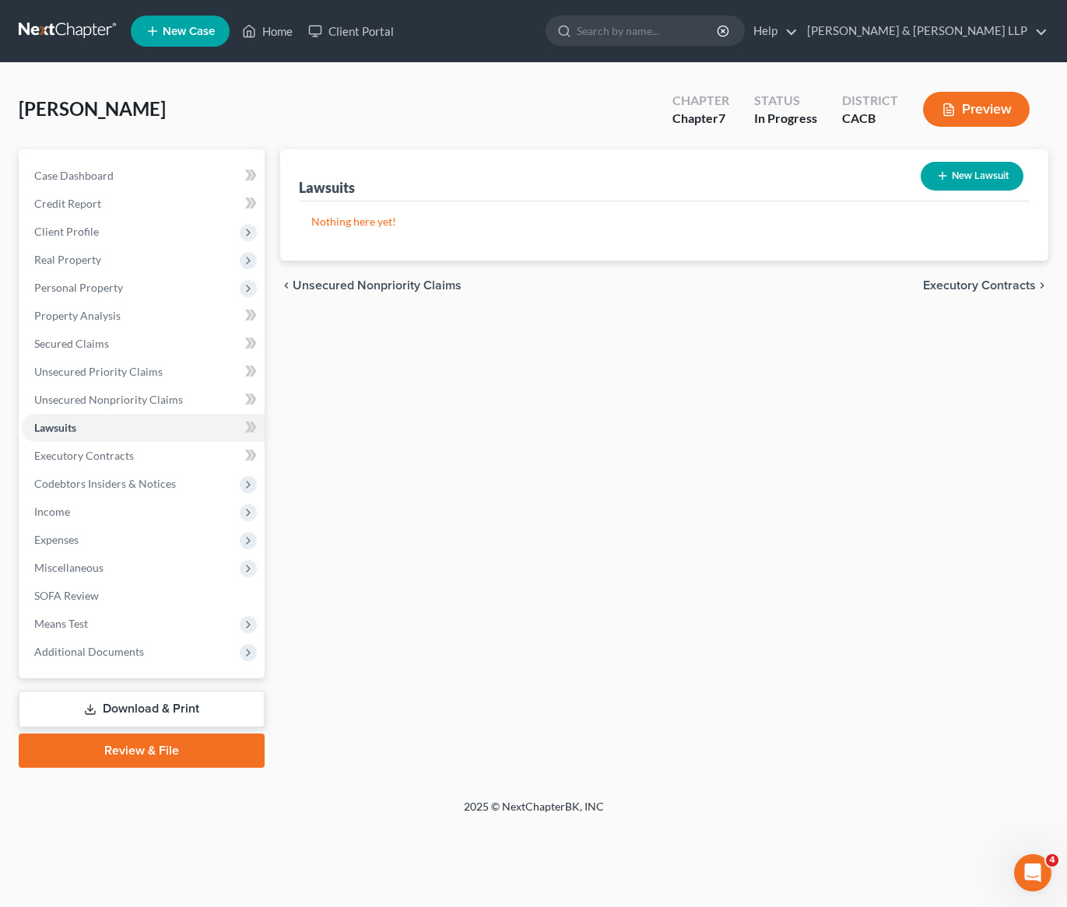
click at [1016, 556] on div "Lawsuits New Lawsuit Nothing here yet! Court Name Date Filed Status Creditor Na…" at bounding box center [664, 458] width 784 height 619
click at [101, 440] on link "Lawsuits" at bounding box center [143, 428] width 243 height 28
click at [104, 455] on span "Executory Contracts" at bounding box center [84, 455] width 100 height 13
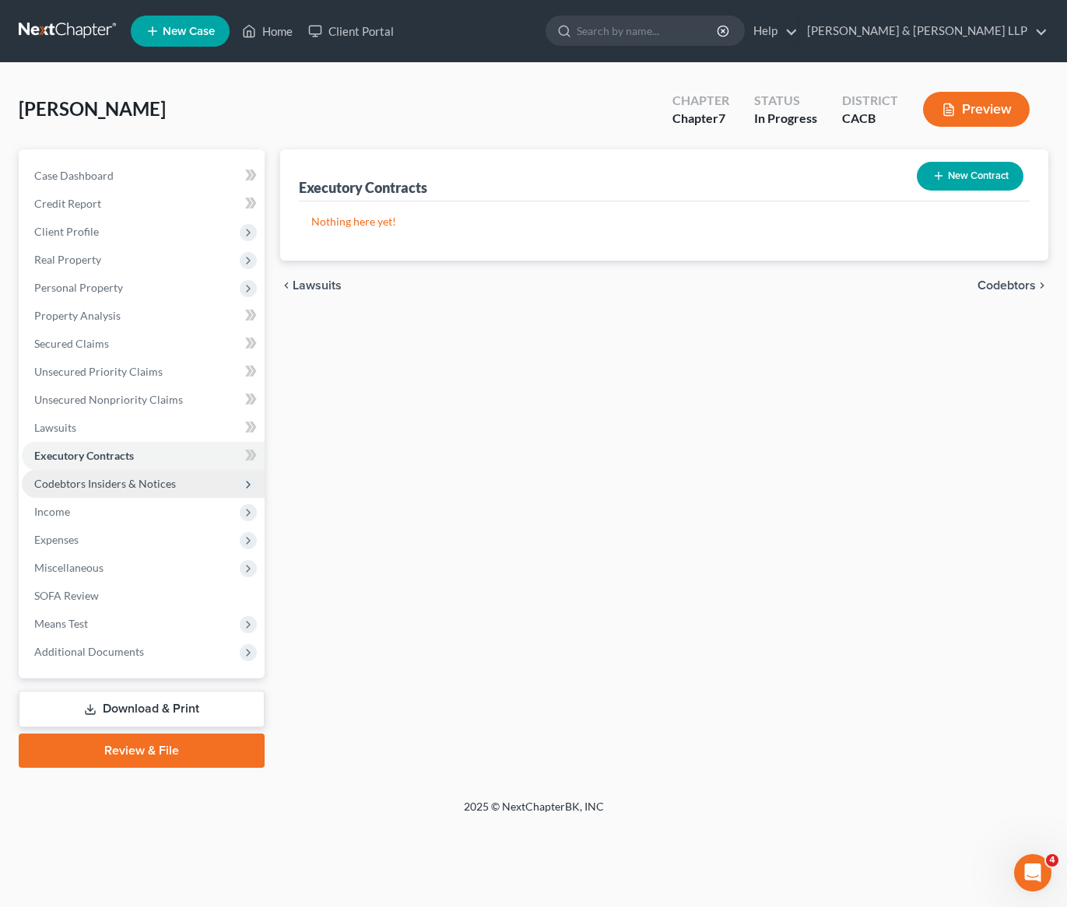
click at [94, 490] on span "Codebtors Insiders & Notices" at bounding box center [143, 484] width 243 height 28
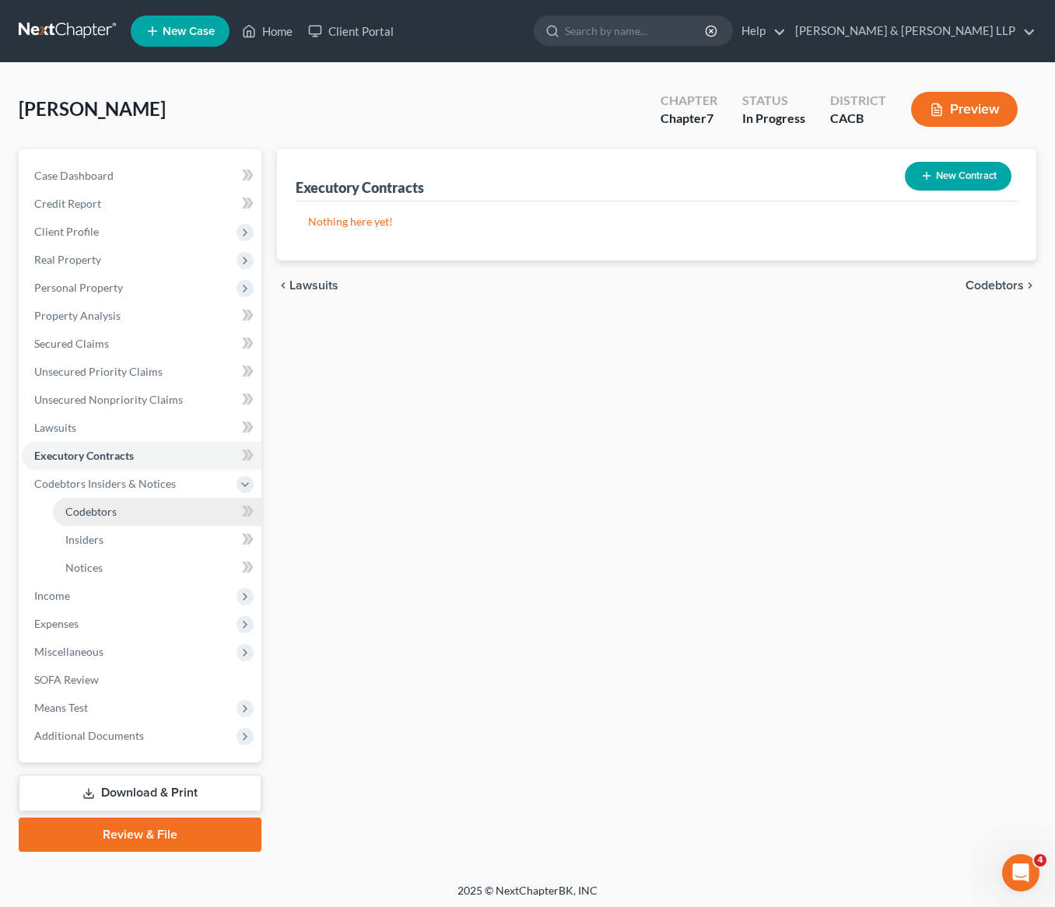
click at [107, 507] on span "Codebtors" at bounding box center [90, 511] width 51 height 13
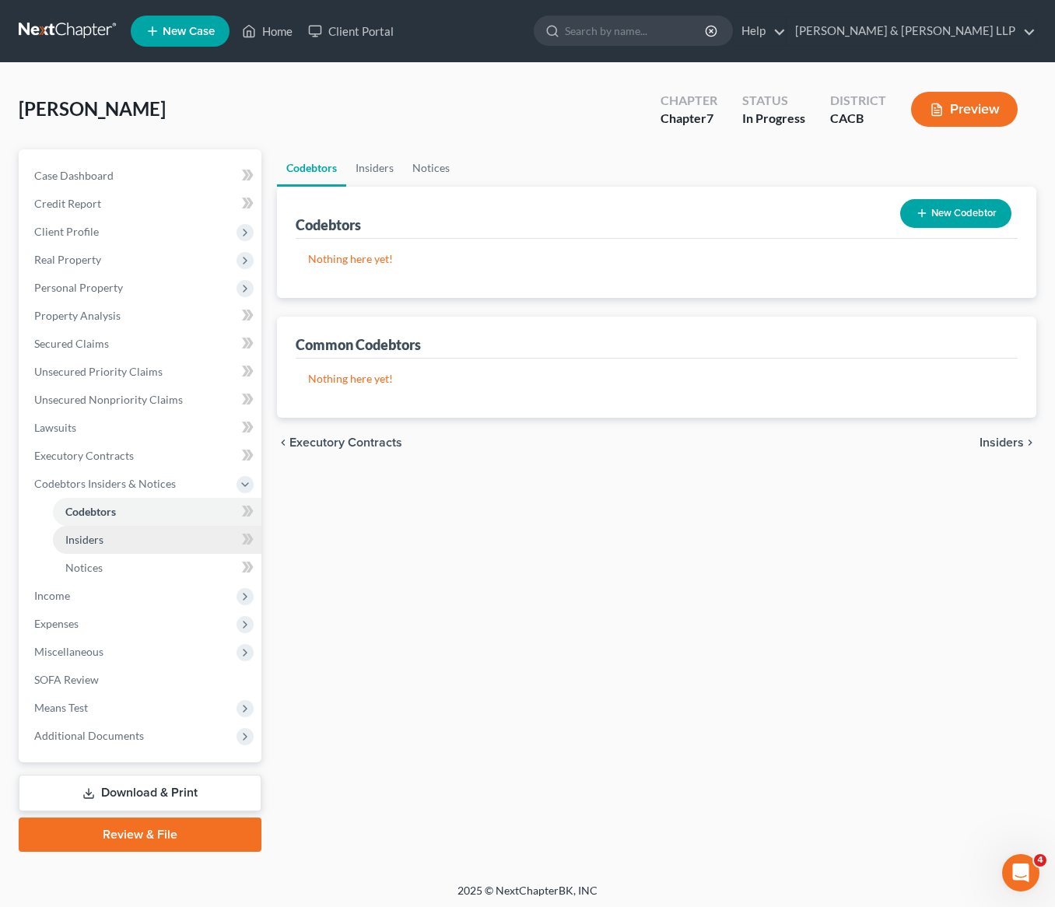
click at [94, 531] on link "Insiders" at bounding box center [157, 540] width 209 height 28
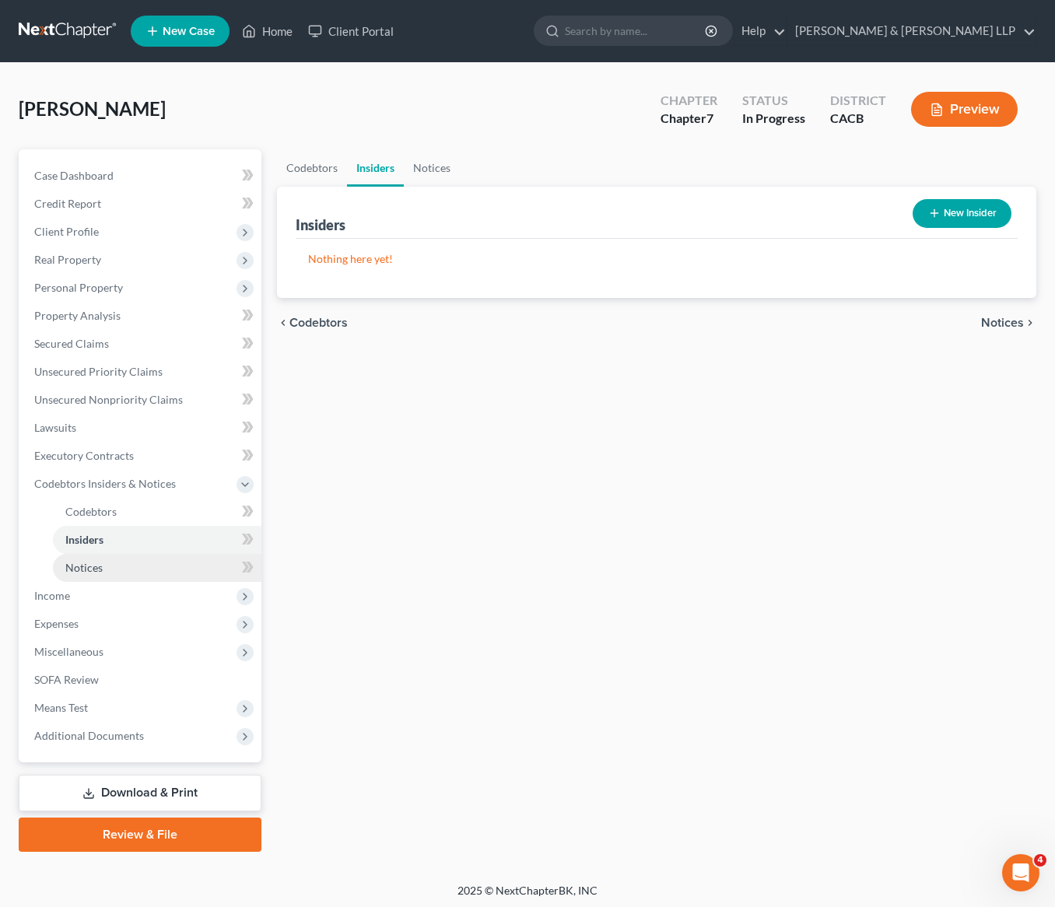
click at [99, 569] on span "Notices" at bounding box center [83, 567] width 37 height 13
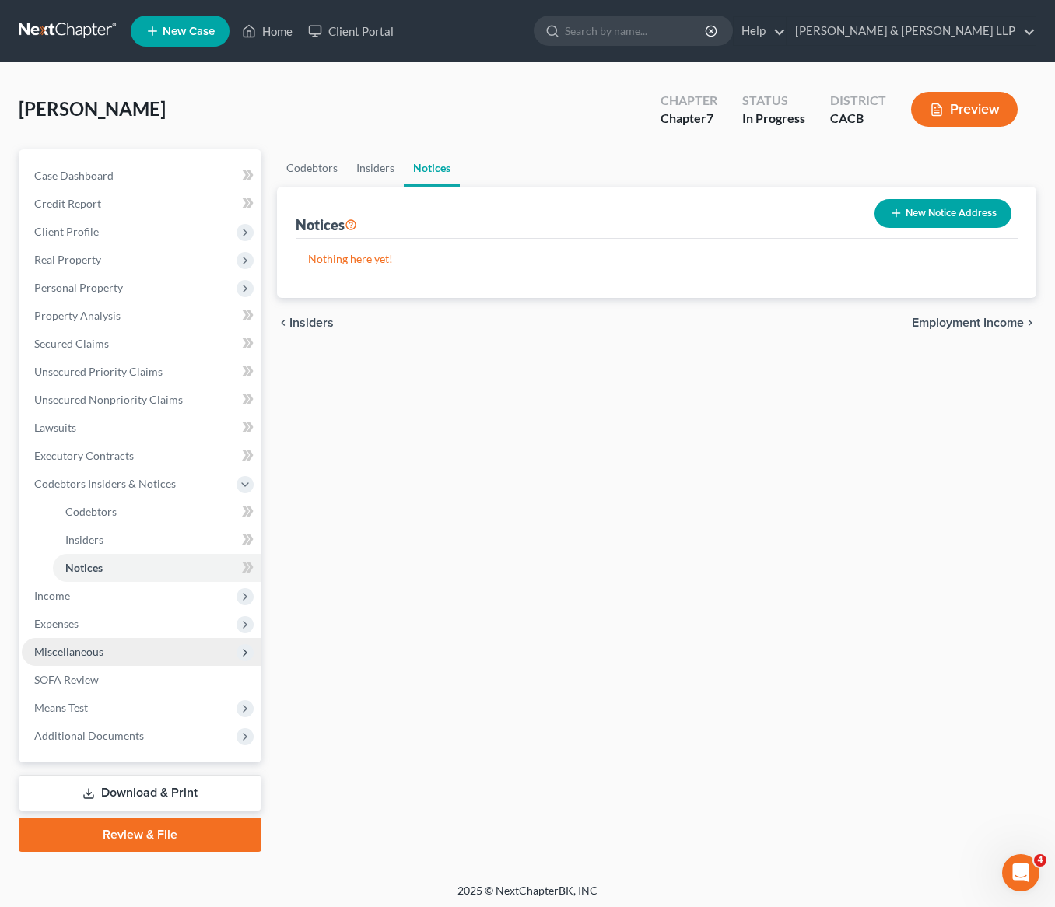
click at [117, 661] on span "Miscellaneous" at bounding box center [142, 652] width 240 height 28
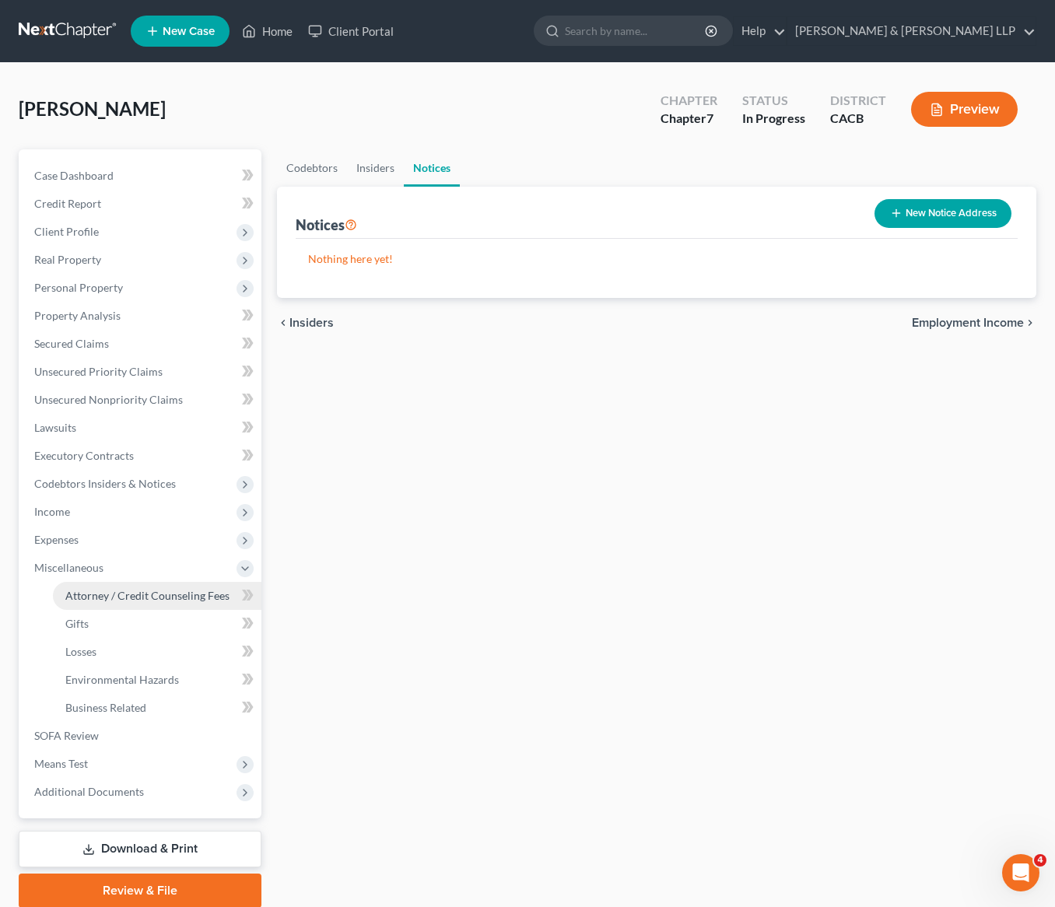
click at [128, 598] on span "Attorney / Credit Counseling Fees" at bounding box center [147, 595] width 164 height 13
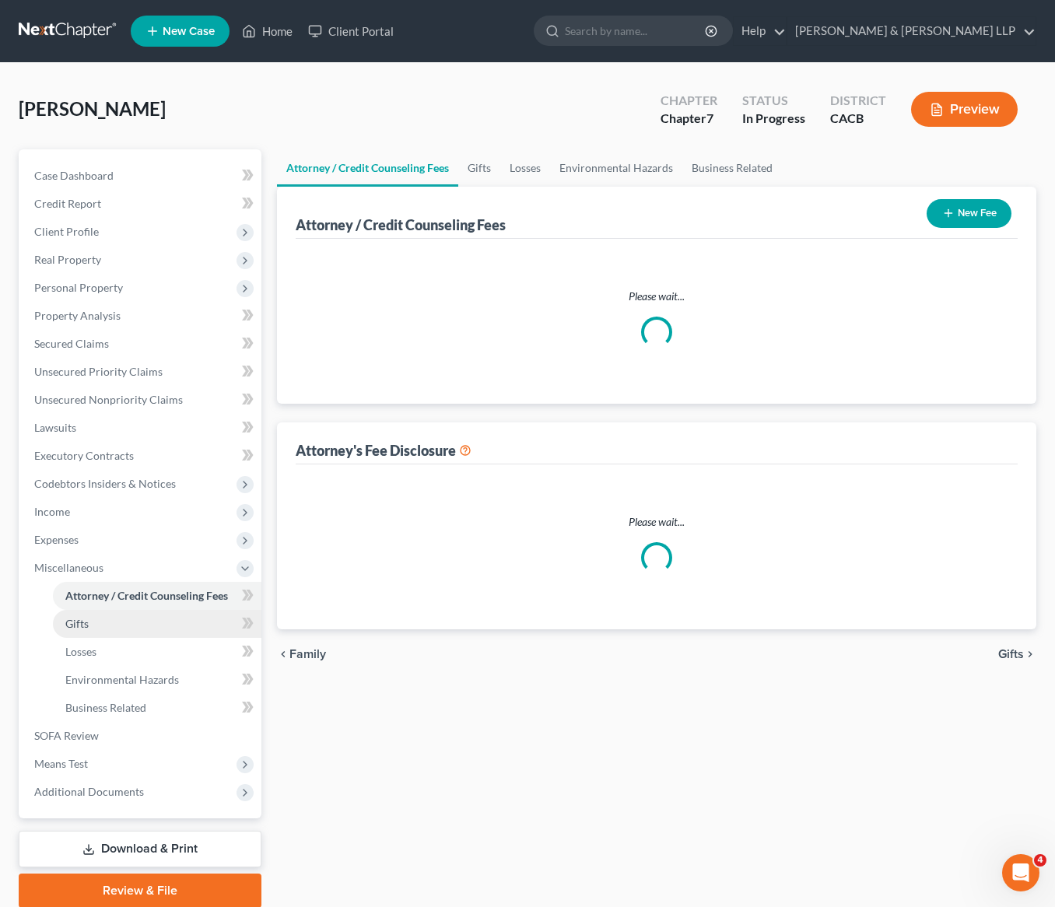
select select "0"
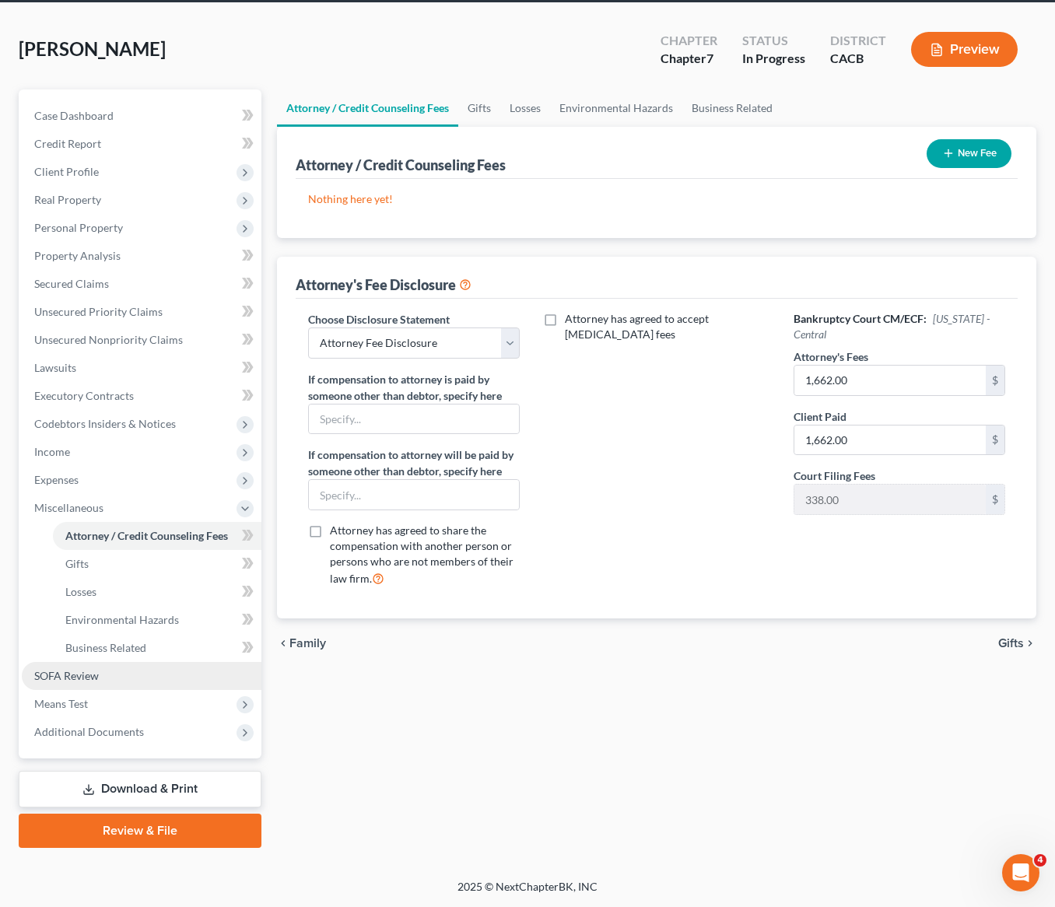
click at [166, 680] on link "SOFA Review" at bounding box center [142, 676] width 240 height 28
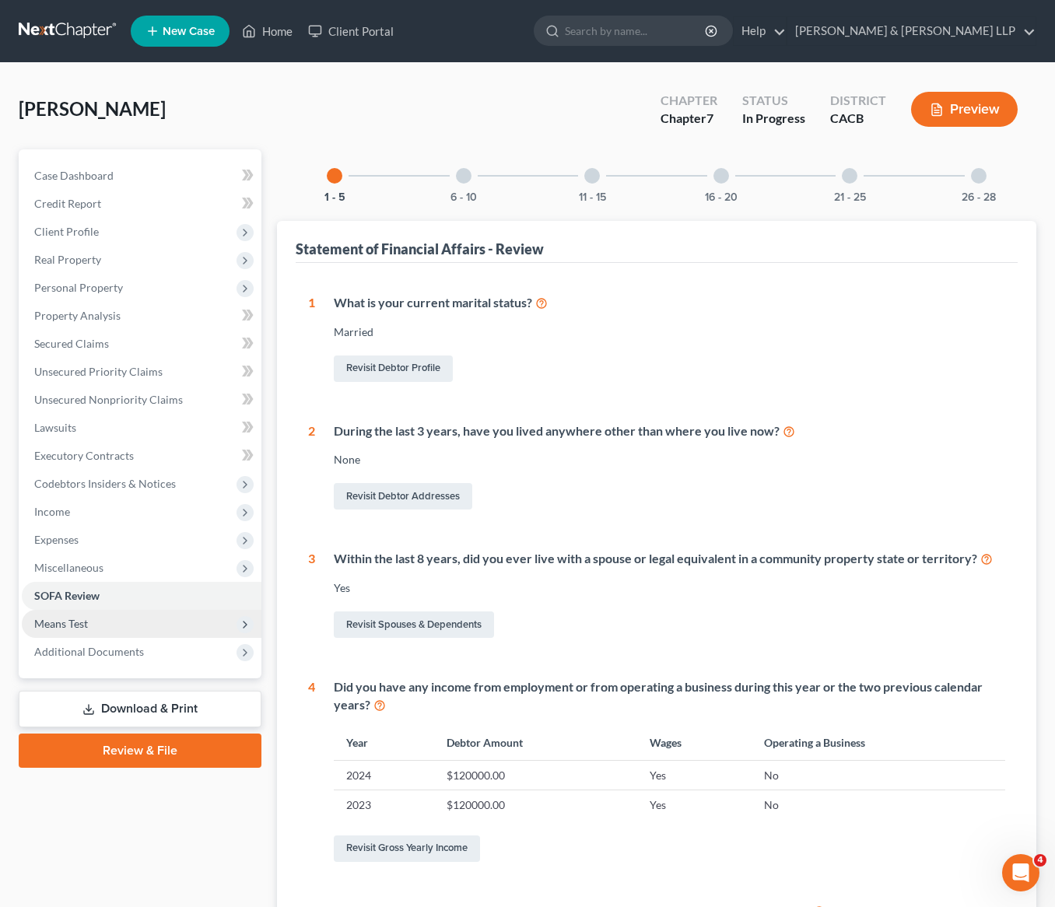
click at [65, 620] on span "Means Test" at bounding box center [61, 623] width 54 height 13
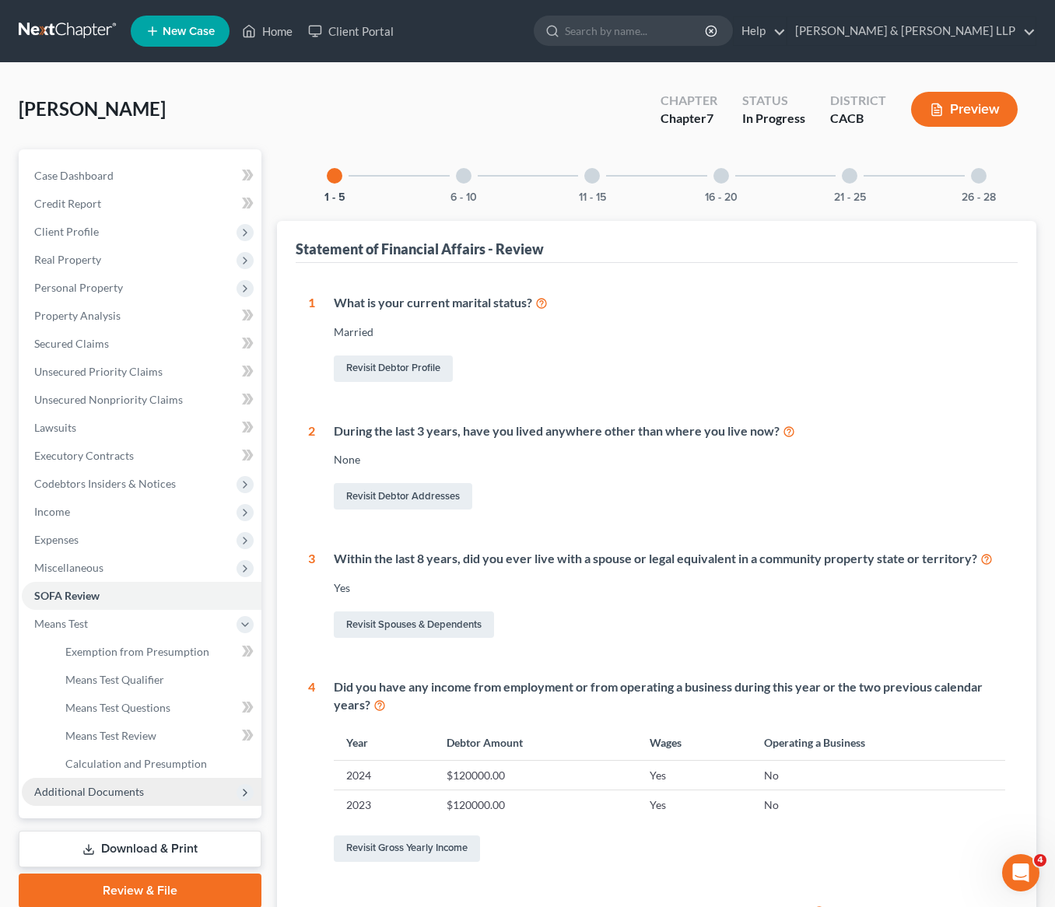
click at [148, 795] on span "Additional Documents" at bounding box center [142, 792] width 240 height 28
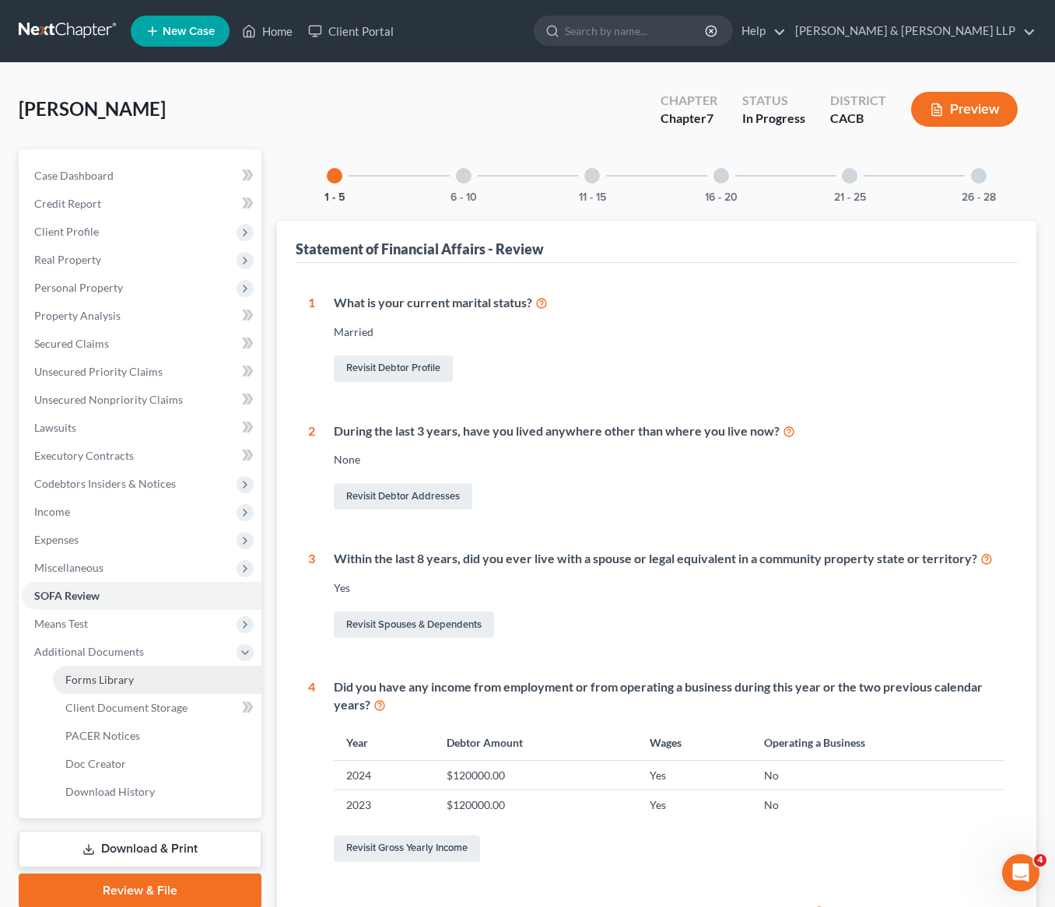
click at [144, 684] on link "Forms Library" at bounding box center [157, 680] width 209 height 28
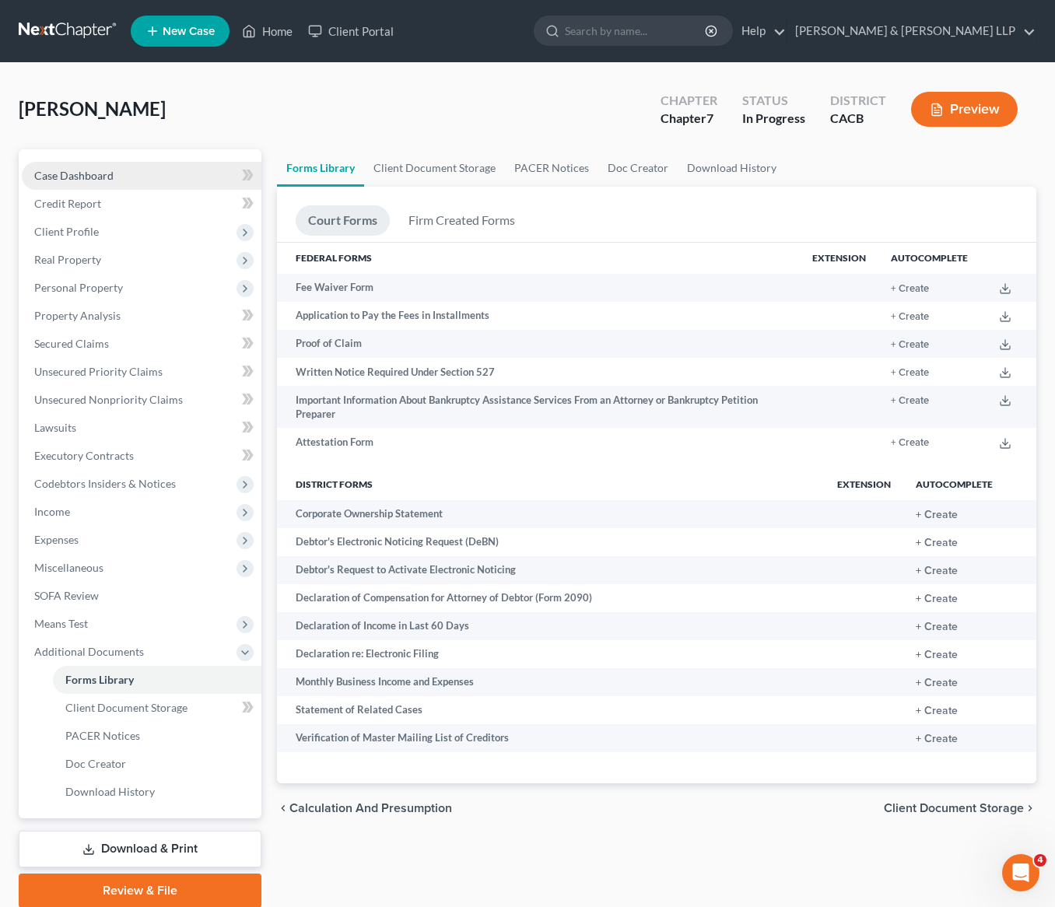
click at [106, 177] on span "Case Dashboard" at bounding box center [73, 175] width 79 height 13
select select "0"
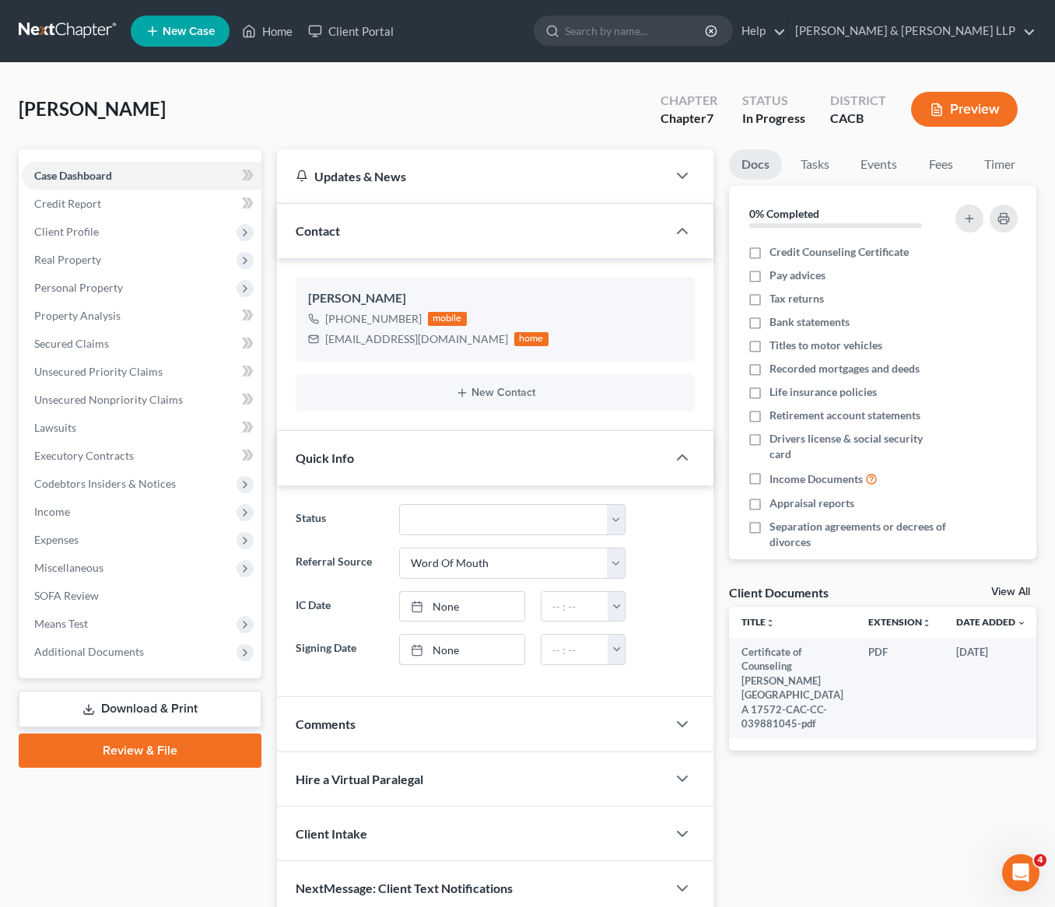
click at [175, 706] on link "Download & Print" at bounding box center [140, 709] width 243 height 37
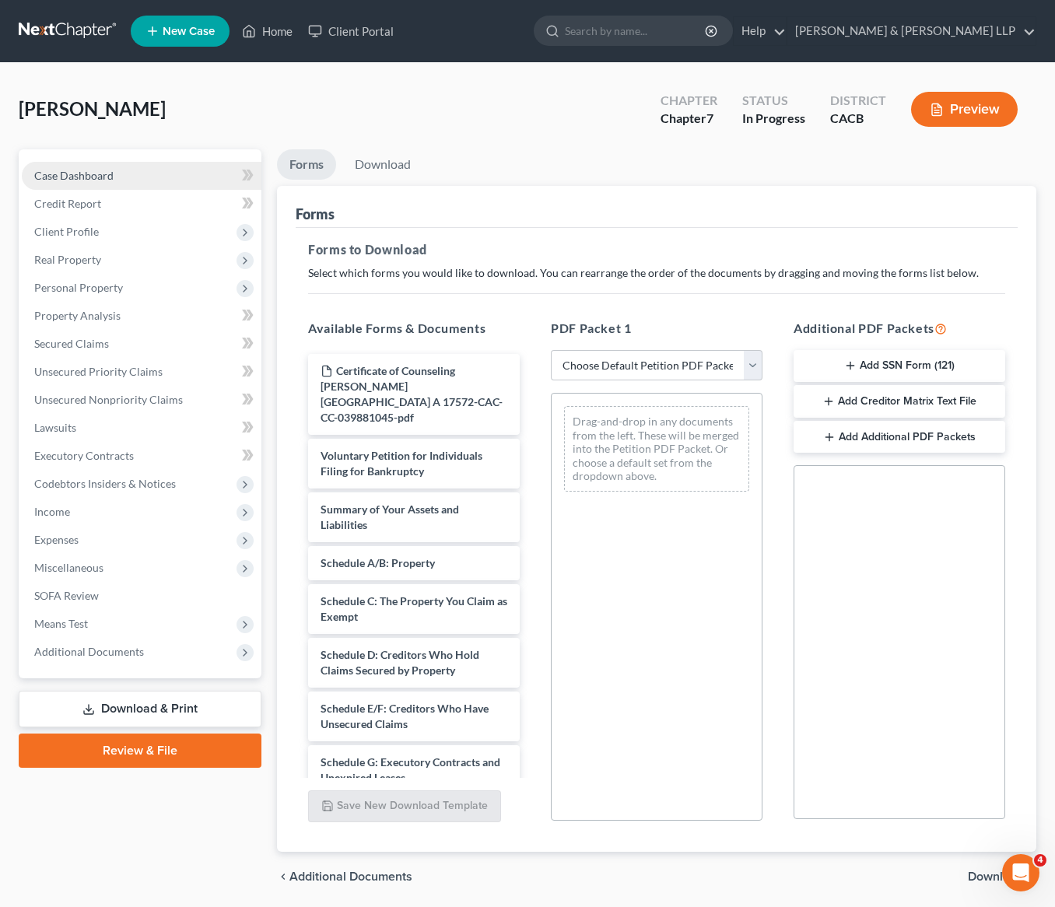
click at [181, 174] on link "Case Dashboard" at bounding box center [142, 176] width 240 height 28
select select "0"
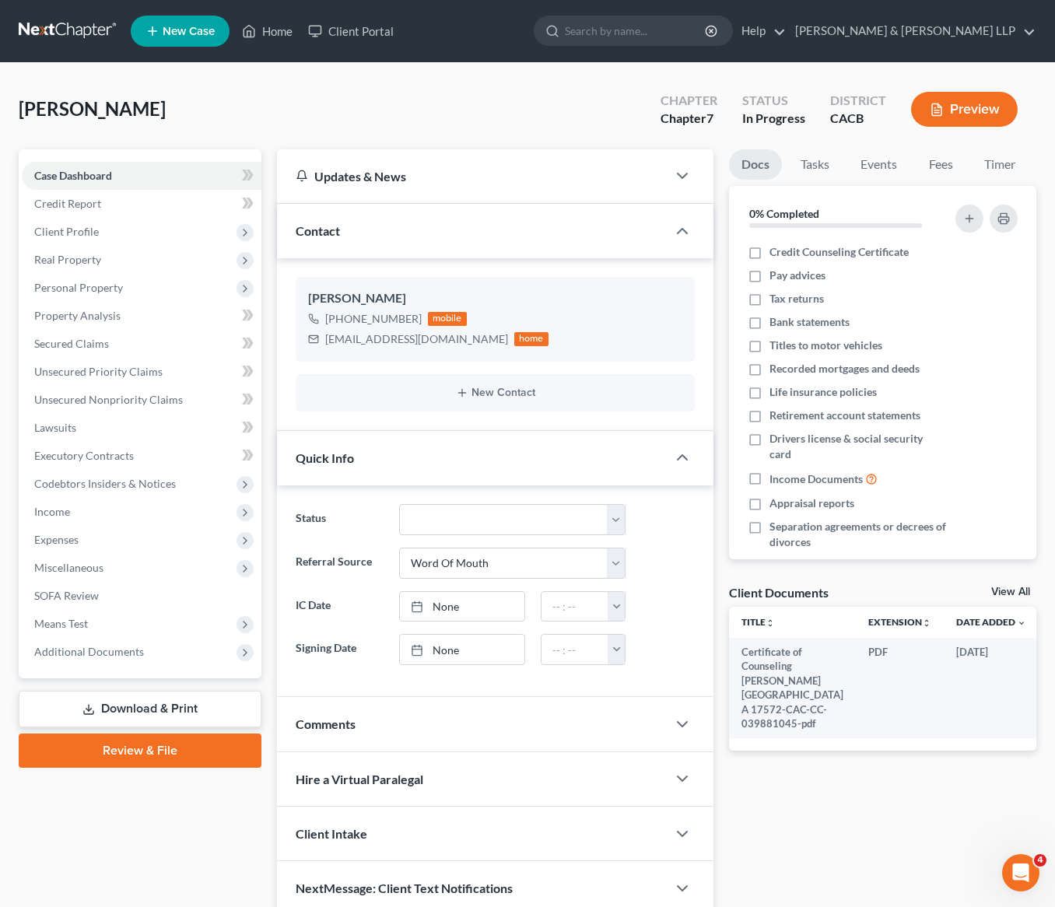
click at [163, 714] on link "Download & Print" at bounding box center [140, 709] width 243 height 37
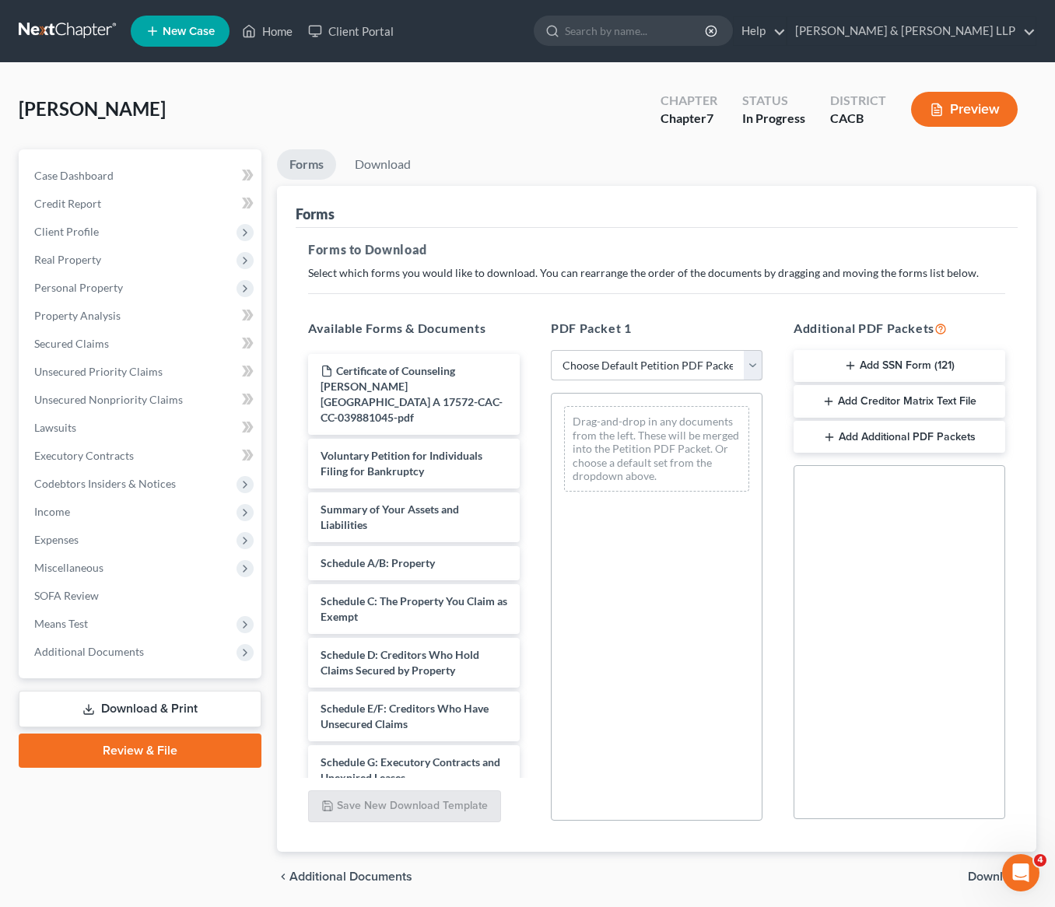
drag, startPoint x: 690, startPoint y: 383, endPoint x: 688, endPoint y: 372, distance: 11.1
click at [689, 383] on div "PDF Packet 1 Choose Default Petition PDF Packet Complete Bankruptcy Petition (a…" at bounding box center [656, 571] width 243 height 528
click at [685, 367] on select "Choose Default Petition PDF Packet Complete Bankruptcy Petition (all forms and …" at bounding box center [657, 365] width 212 height 31
select select "0"
click at [551, 350] on select "Choose Default Petition PDF Packet Complete Bankruptcy Petition (all forms and …" at bounding box center [657, 365] width 212 height 31
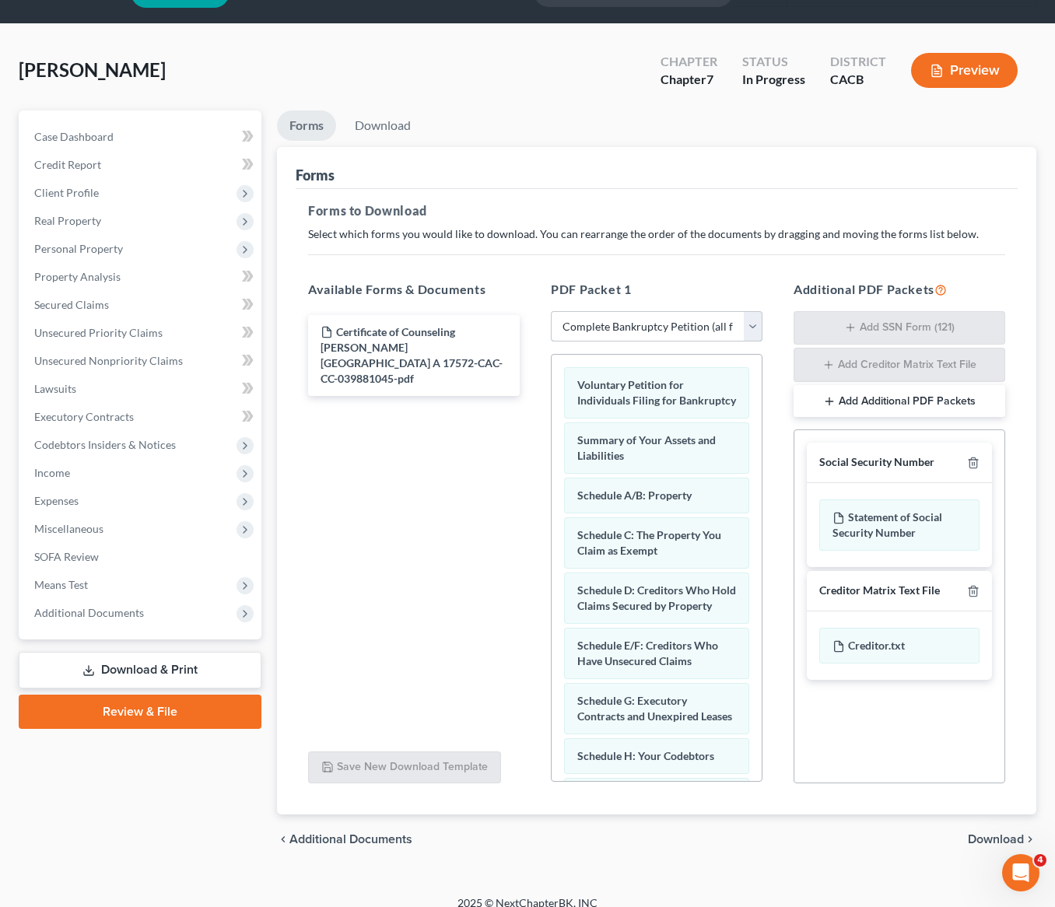
scroll to position [55, 0]
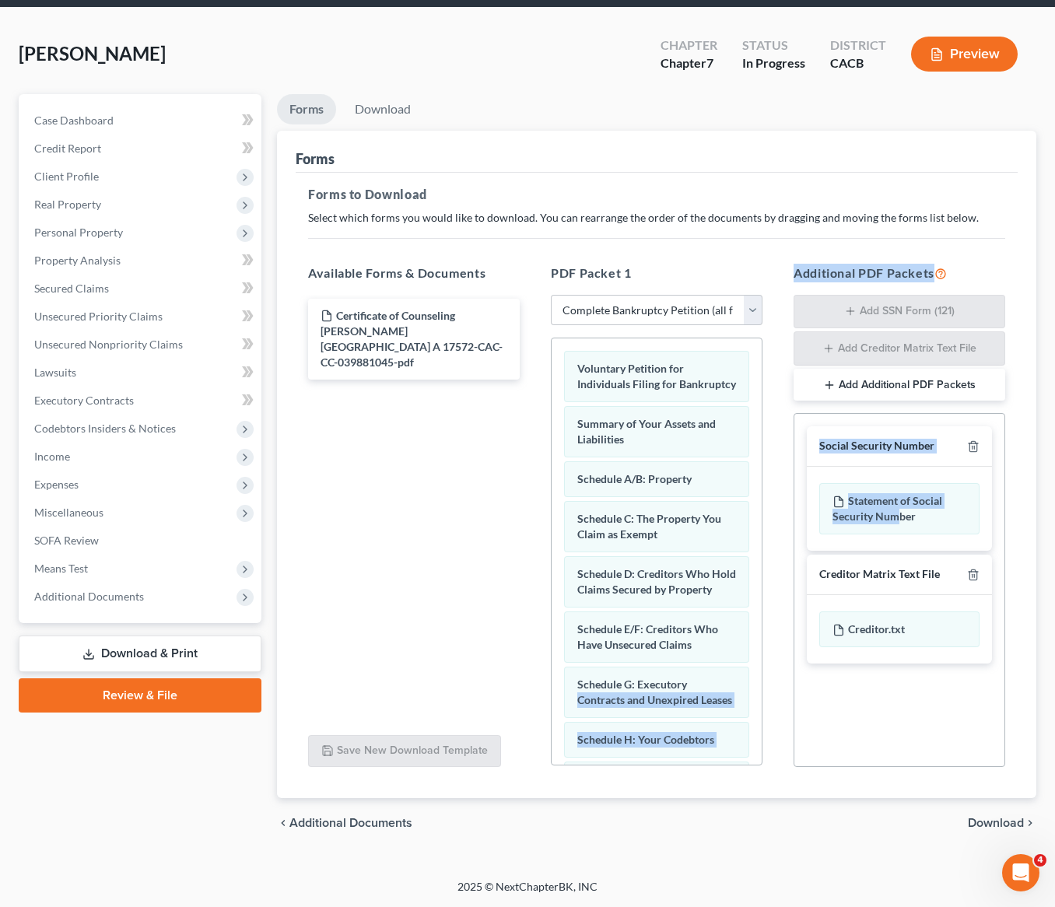
drag, startPoint x: 899, startPoint y: 511, endPoint x: 753, endPoint y: 706, distance: 242.9
click at [753, 706] on div "Available Forms & Documents Certificate of Counseling [PERSON_NAME] A 17572-CAC…" at bounding box center [657, 515] width 728 height 529
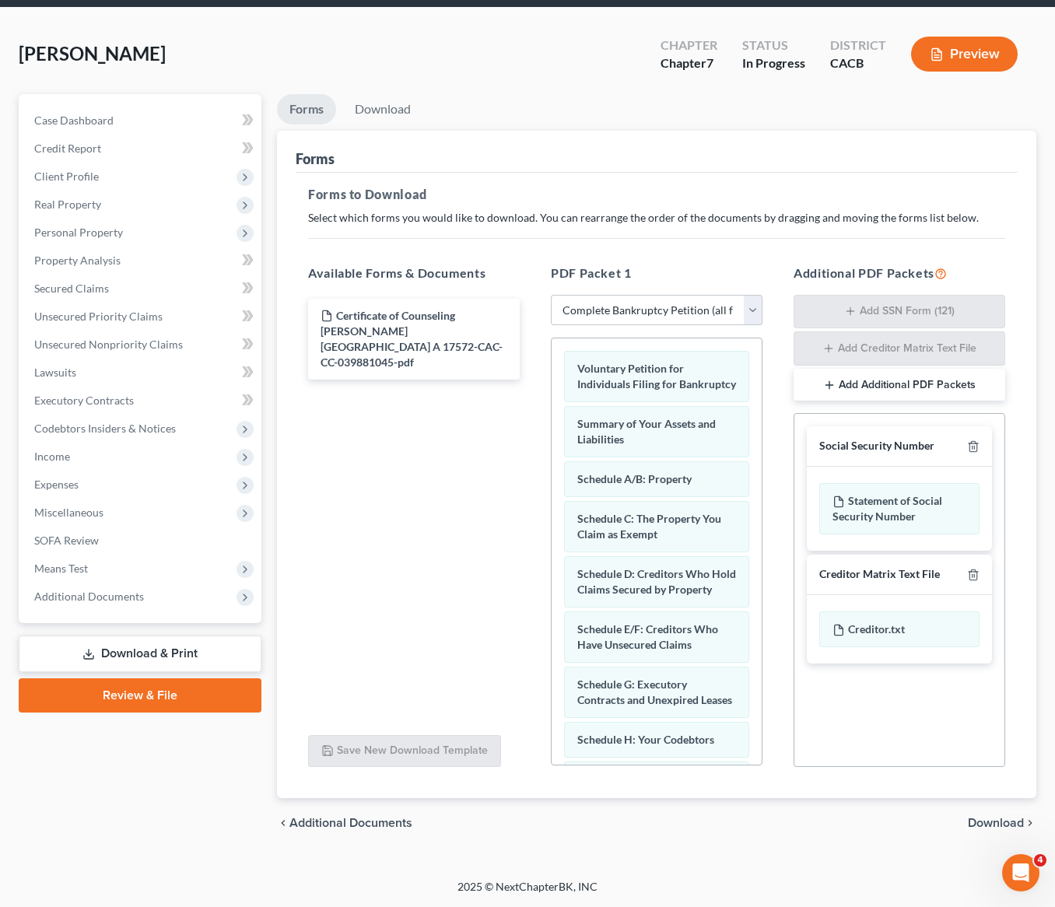
click at [918, 722] on div "Social Security Number Statement of Social Security Number Creditor Matrix Text…" at bounding box center [900, 590] width 212 height 354
drag, startPoint x: 1003, startPoint y: 820, endPoint x: 1009, endPoint y: 835, distance: 16.0
click at [1002, 820] on span "Download" at bounding box center [996, 823] width 56 height 12
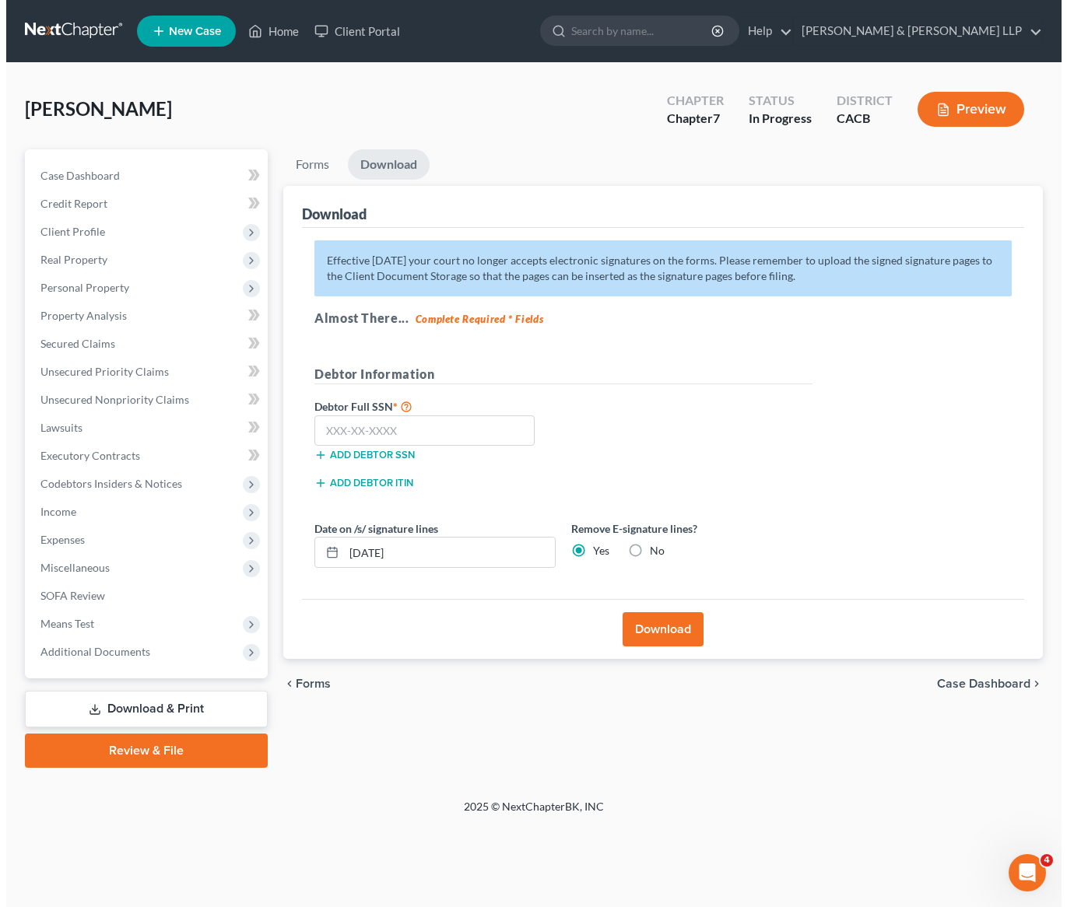
scroll to position [0, 0]
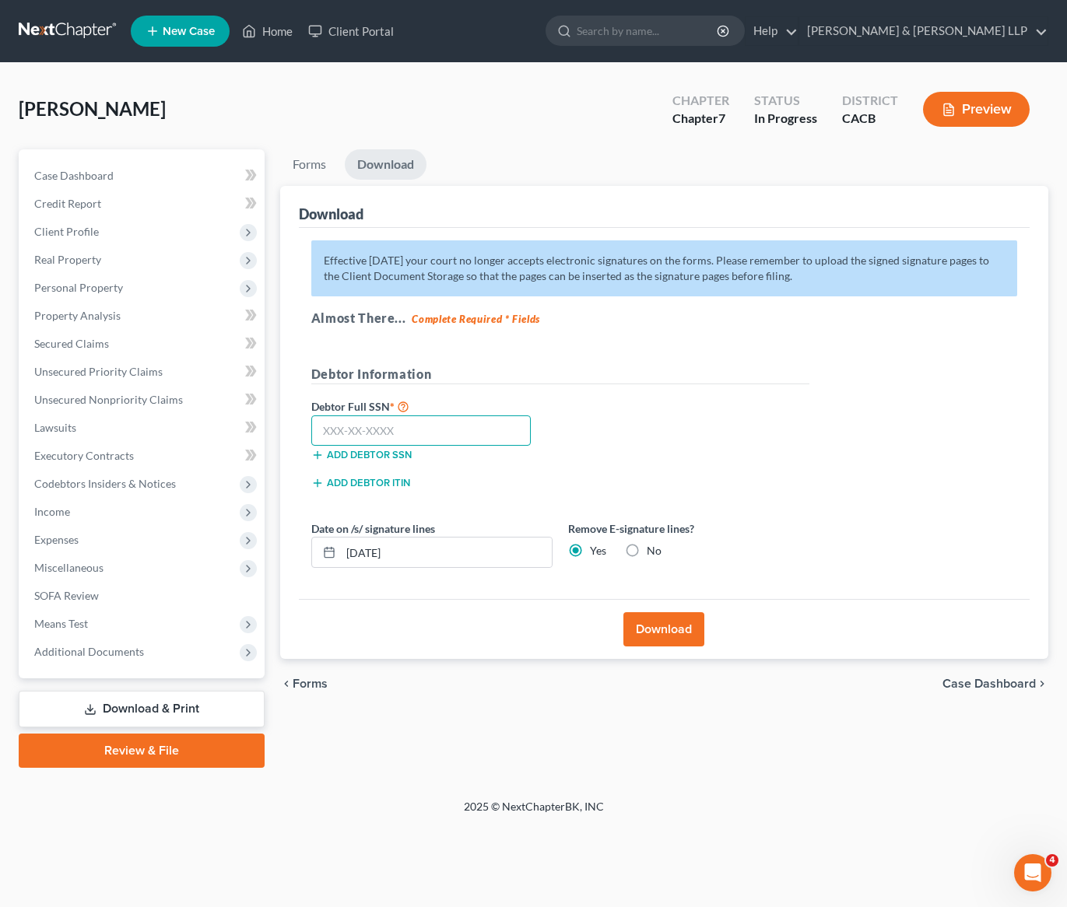
click at [456, 440] on input "text" at bounding box center [421, 430] width 220 height 31
type input "560-95-9668"
click at [349, 454] on button "Add debtor SSN" at bounding box center [361, 455] width 100 height 12
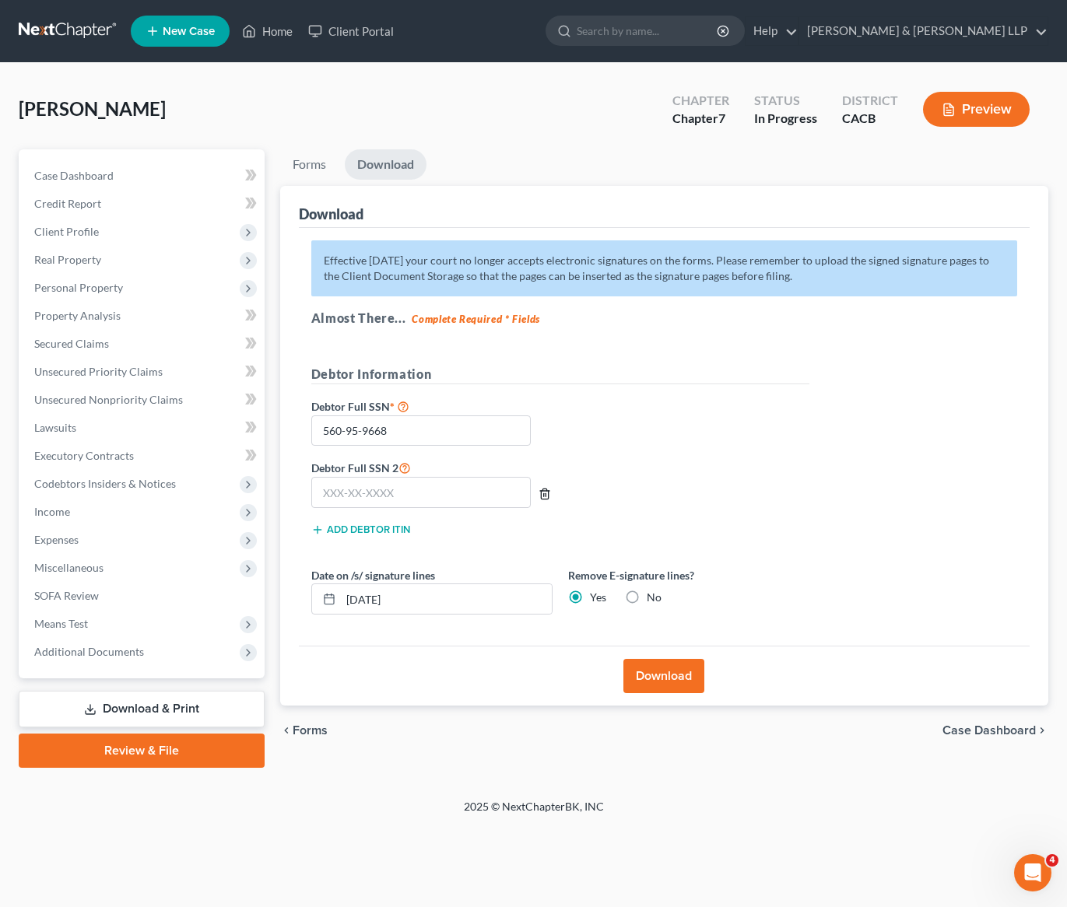
click at [540, 493] on icon "button" at bounding box center [544, 494] width 12 height 12
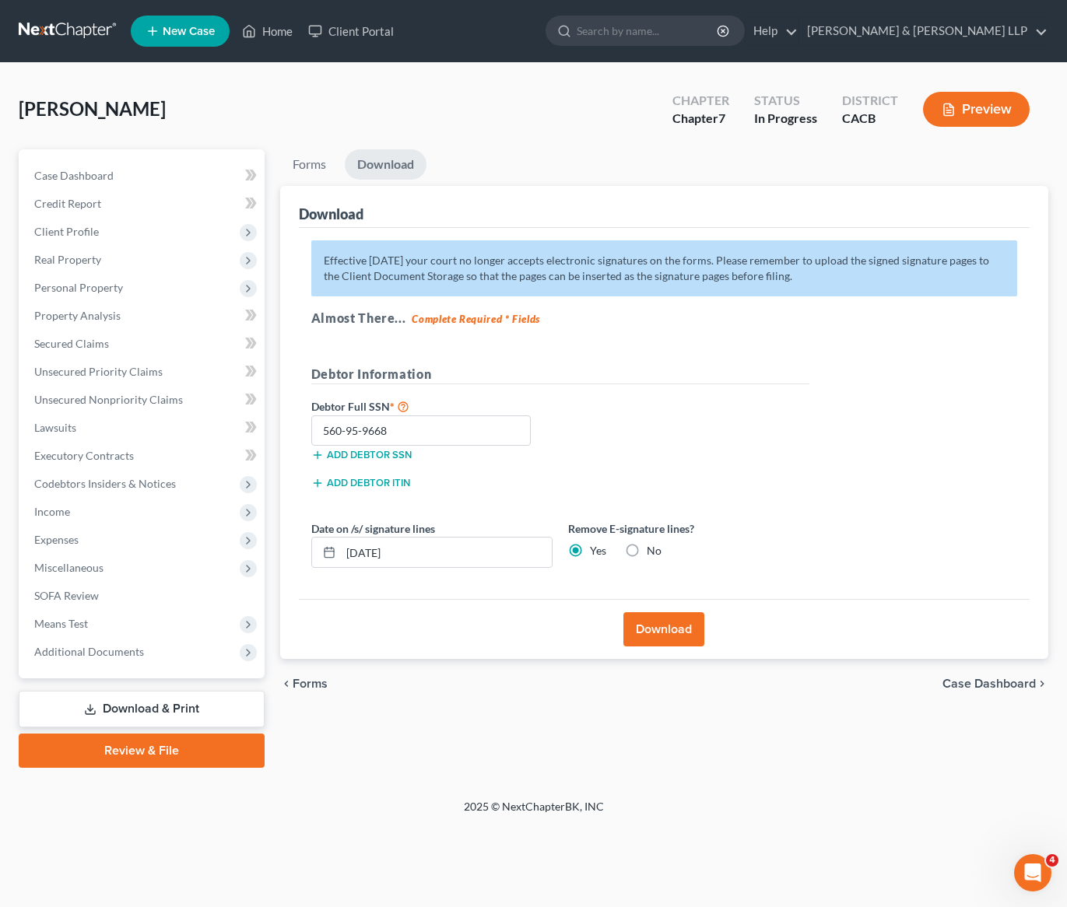
click at [681, 626] on button "Download" at bounding box center [663, 629] width 81 height 34
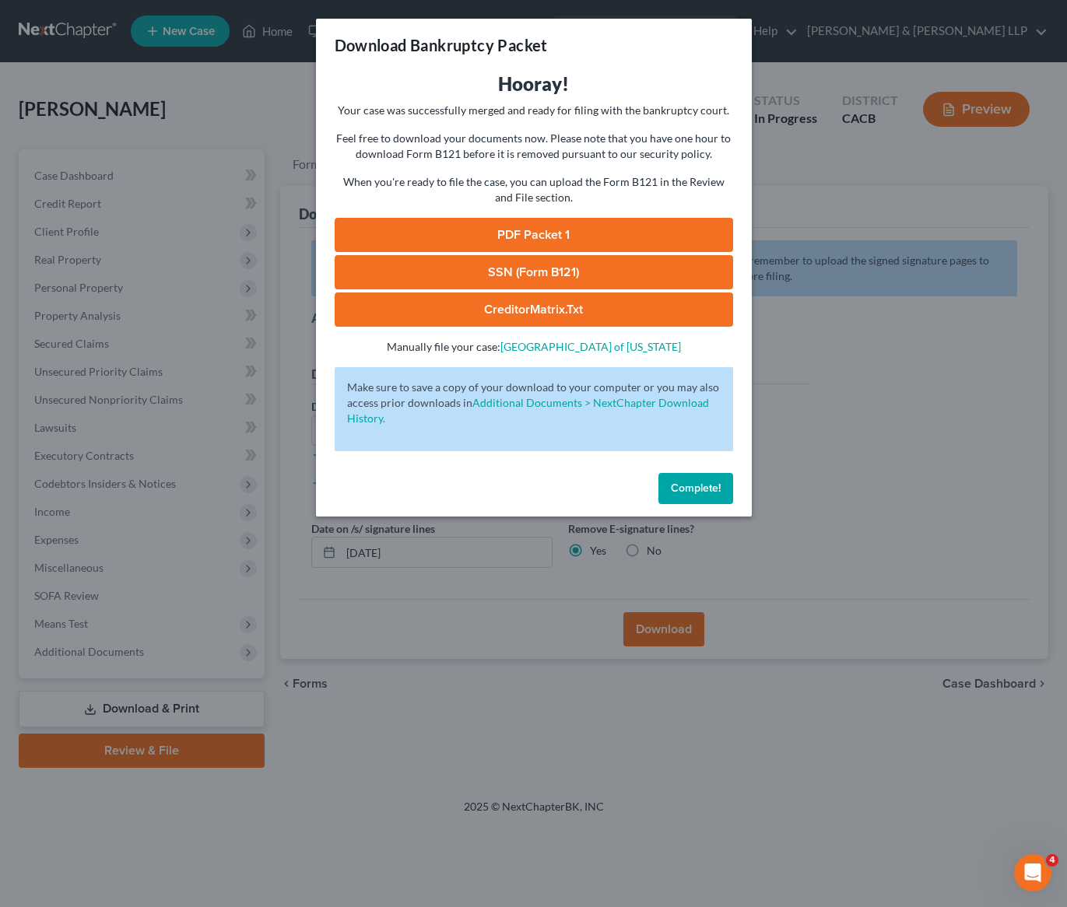
click at [554, 237] on link "PDF Packet 1" at bounding box center [534, 235] width 398 height 34
